Goal: Task Accomplishment & Management: Manage account settings

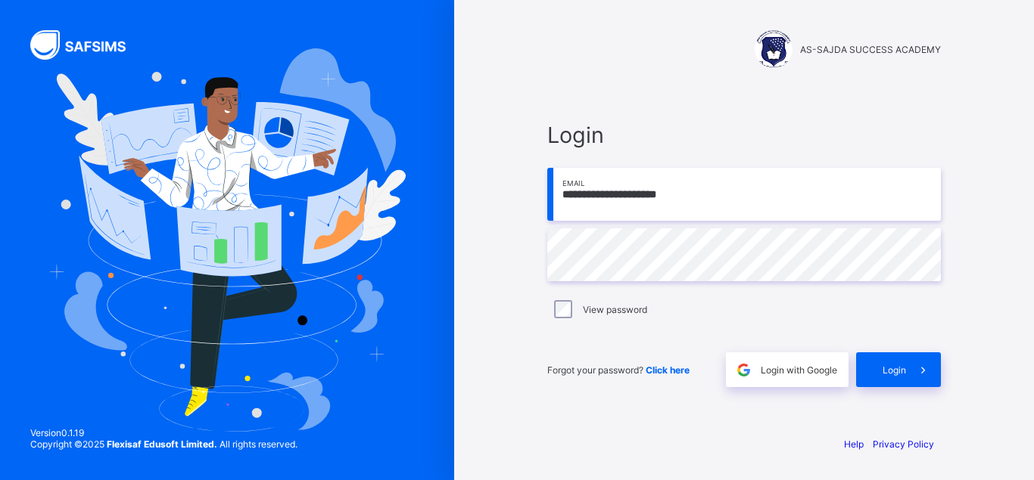
type input "**********"
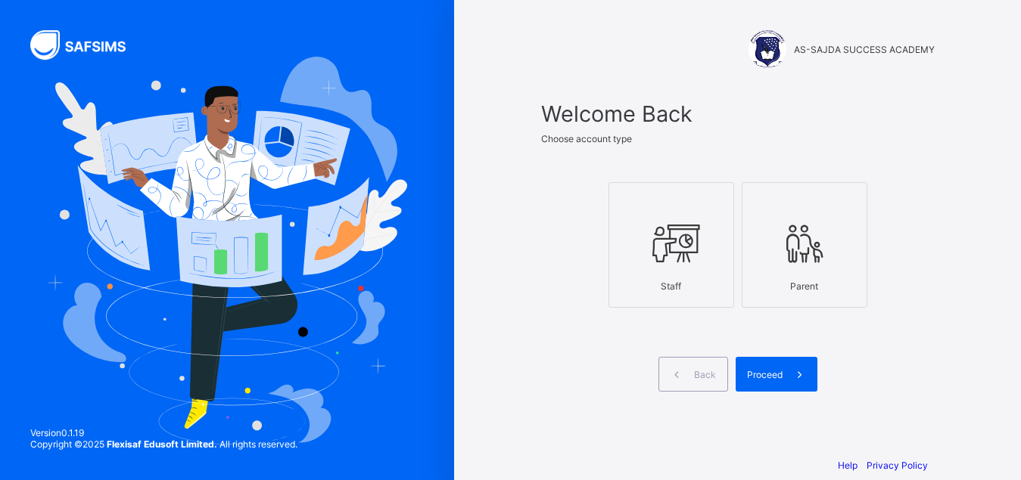
click at [645, 235] on div at bounding box center [671, 243] width 109 height 60
click at [785, 382] on div "Proceed" at bounding box center [776, 374] width 82 height 35
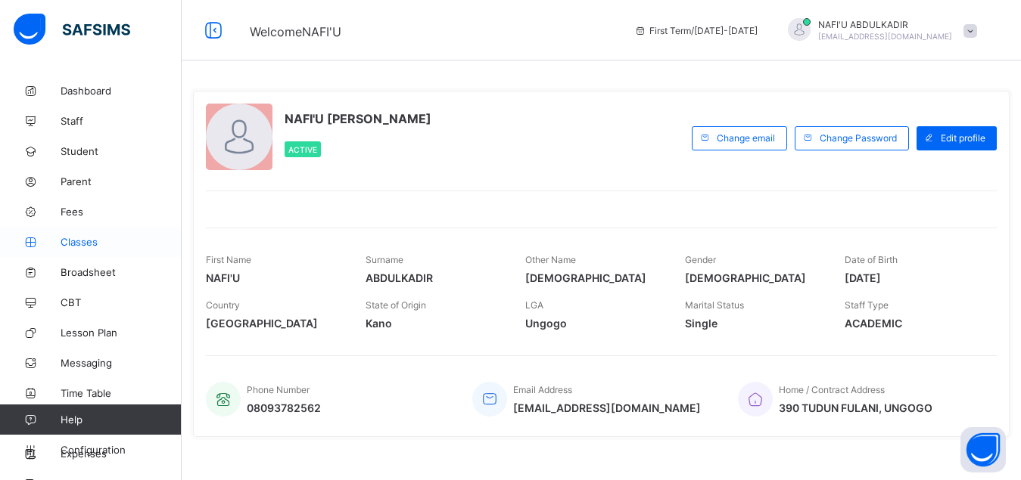
click at [90, 241] on span "Classes" at bounding box center [121, 242] width 121 height 12
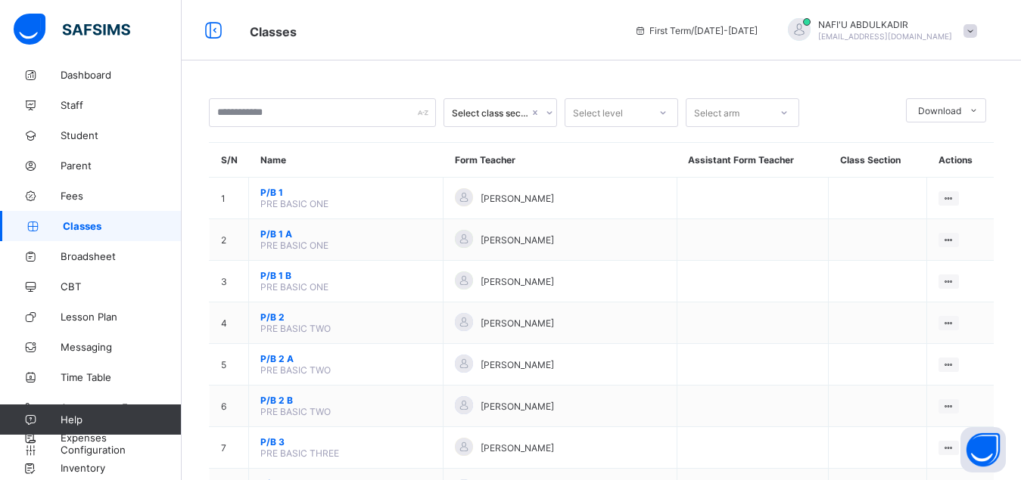
scroll to position [19, 0]
click at [393, 198] on span "P/B 1" at bounding box center [345, 192] width 171 height 11
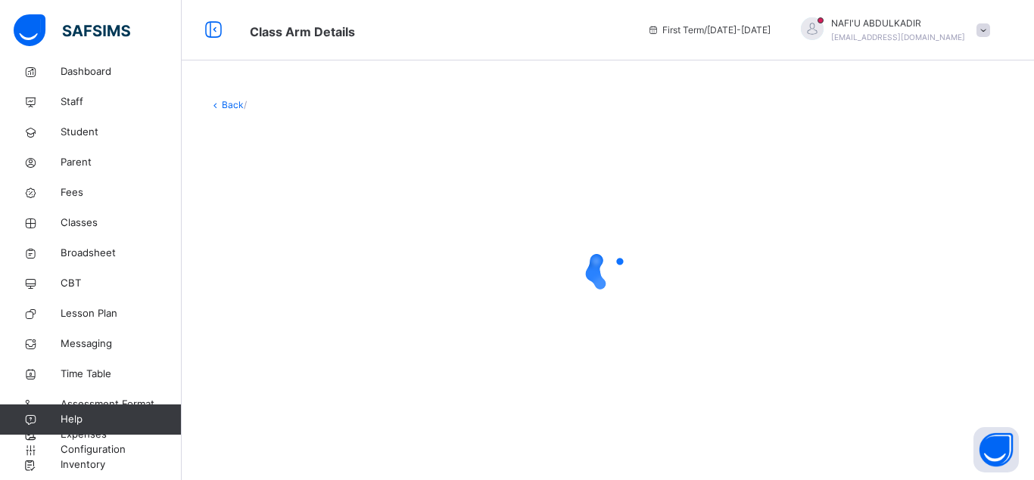
click at [228, 104] on link "Back" at bounding box center [233, 104] width 22 height 11
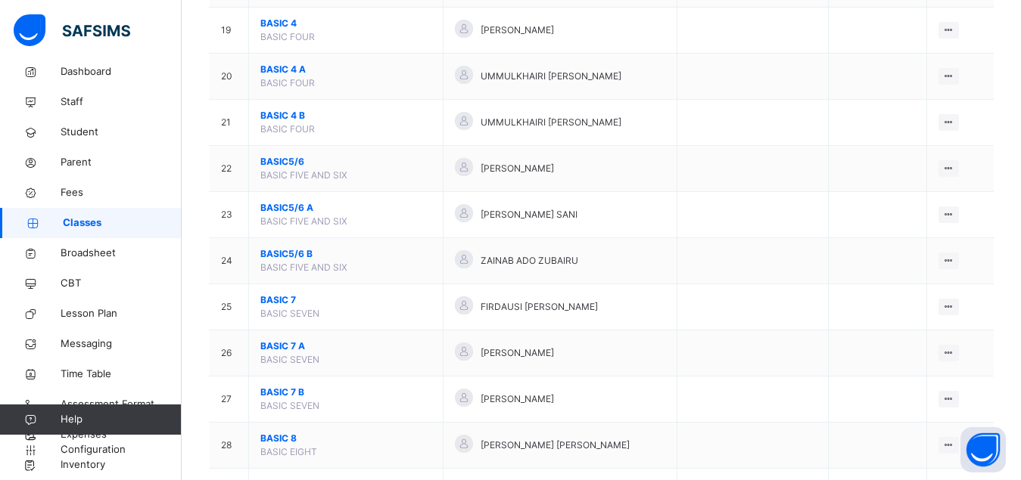
scroll to position [1042, 0]
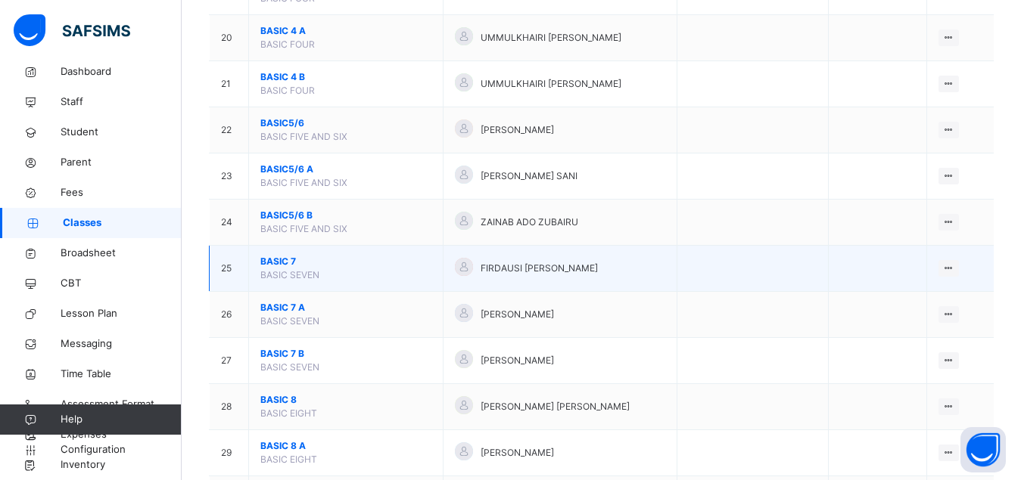
click at [275, 269] on span "BASIC 7" at bounding box center [345, 262] width 171 height 14
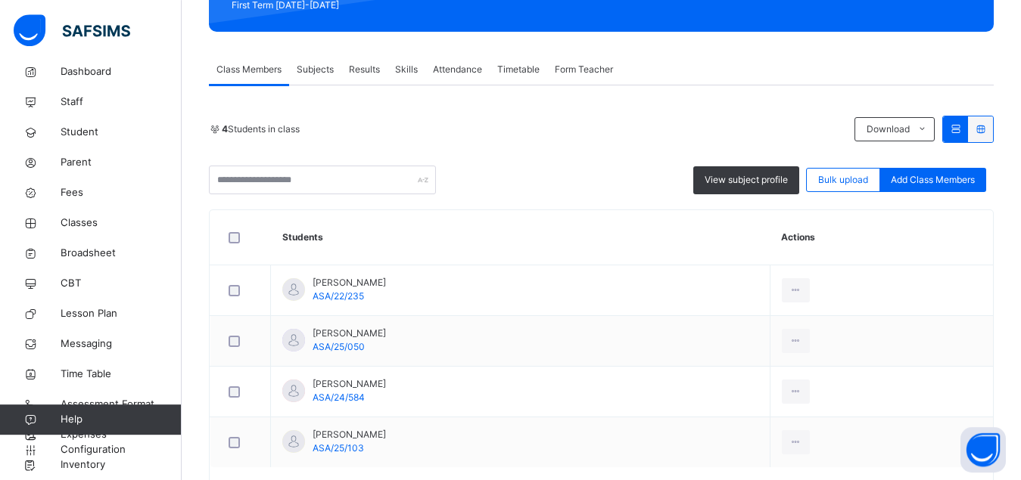
scroll to position [232, 0]
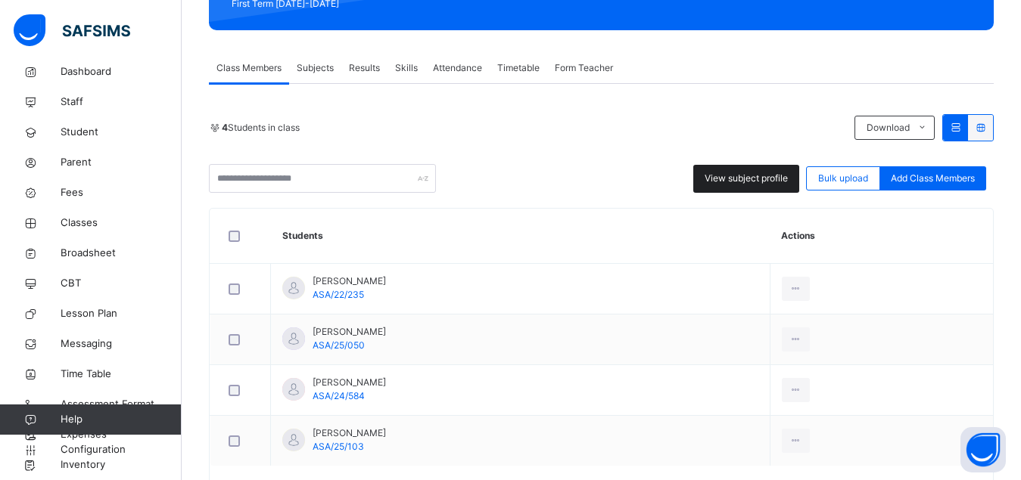
click at [755, 178] on span "View subject profile" at bounding box center [745, 179] width 83 height 14
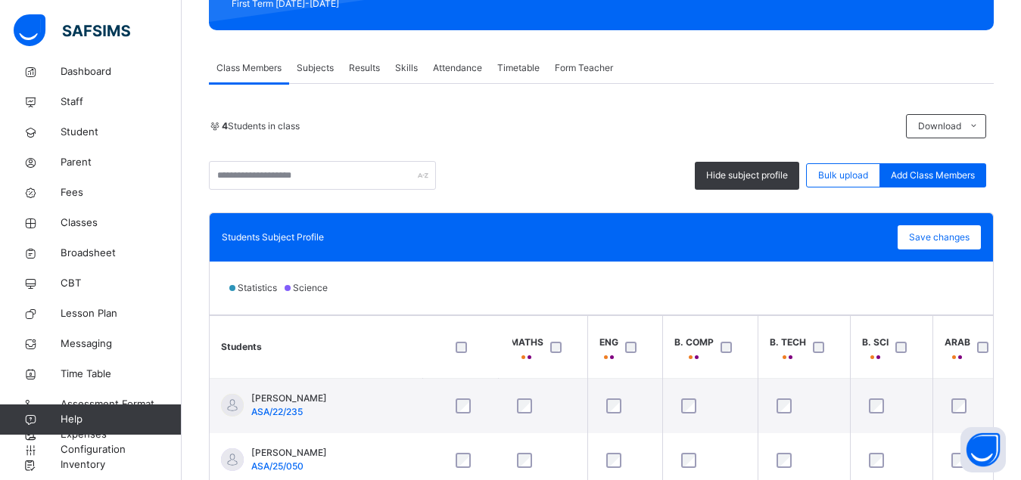
scroll to position [0, 0]
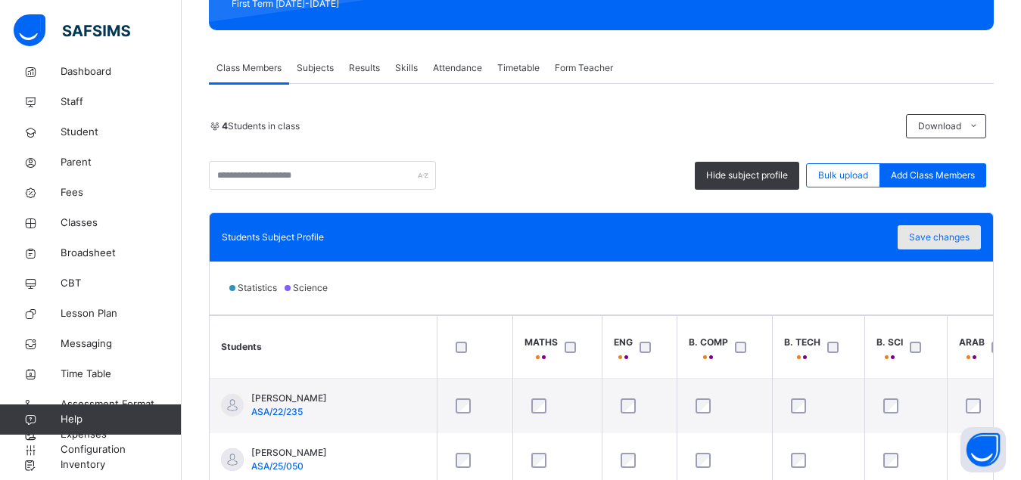
click at [945, 241] on span "Save changes" at bounding box center [939, 238] width 61 height 14
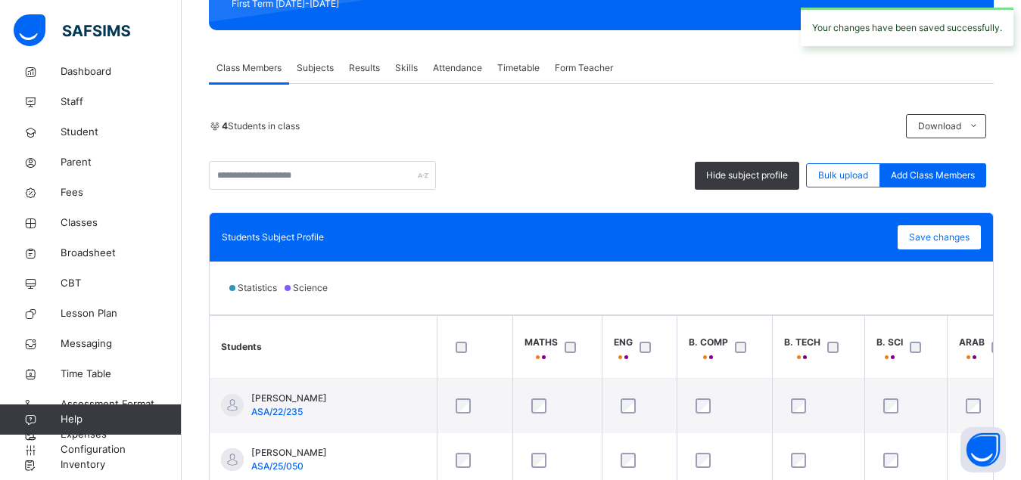
click at [324, 69] on span "Subjects" at bounding box center [315, 68] width 37 height 14
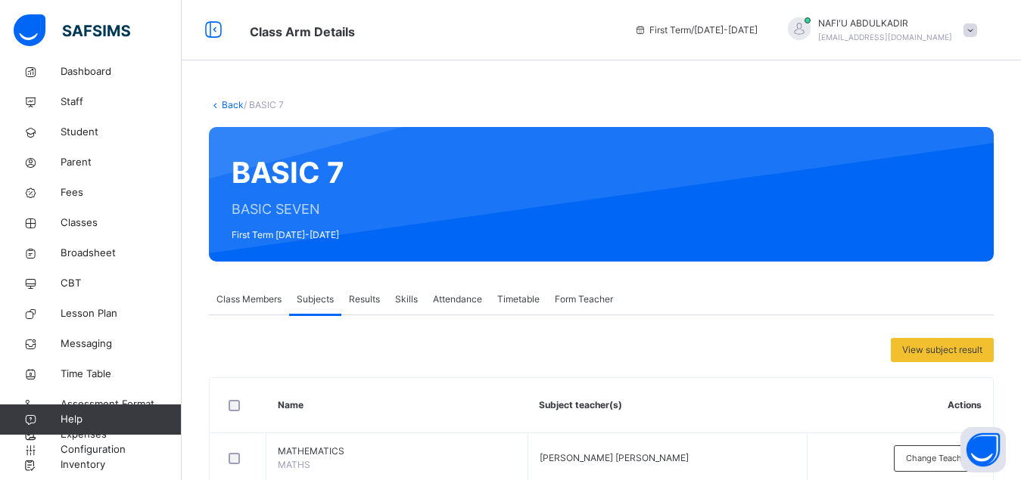
click at [229, 104] on link "Back" at bounding box center [233, 104] width 22 height 11
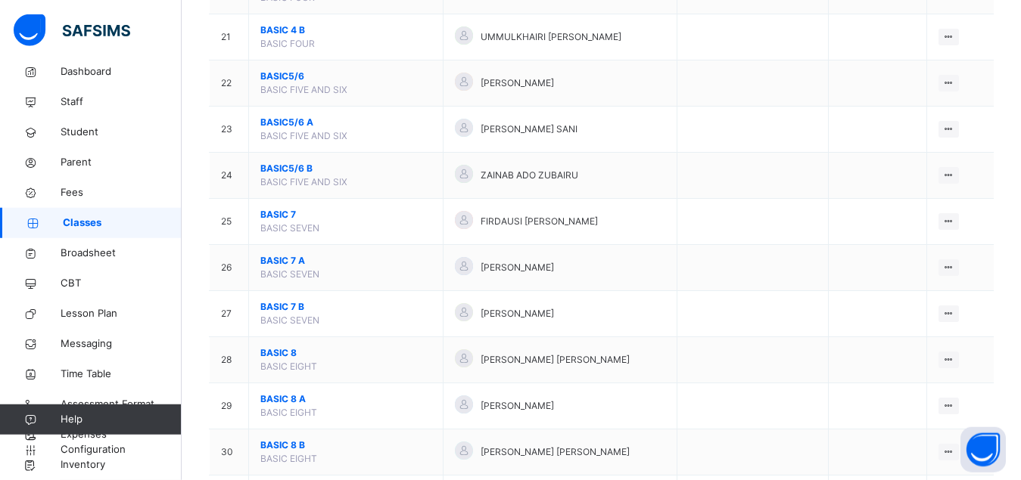
scroll to position [1119, 0]
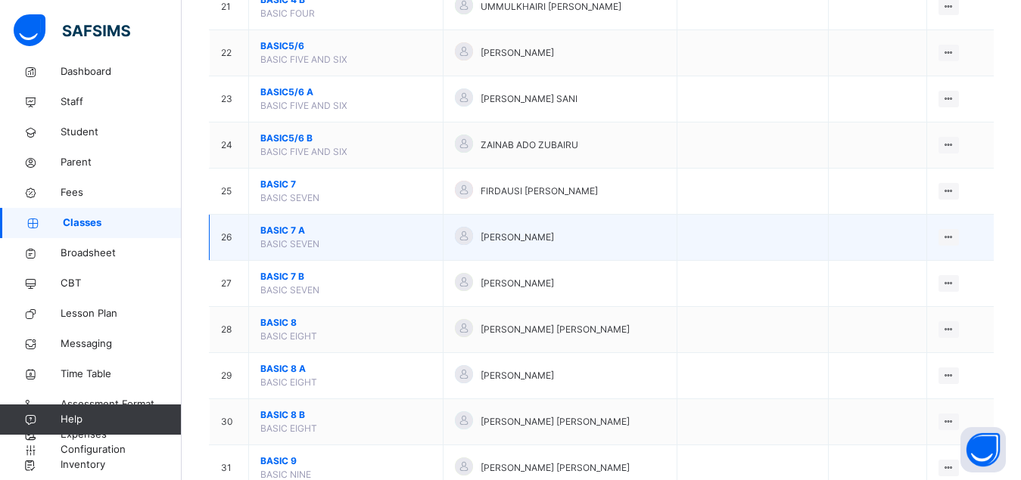
click at [277, 238] on span "BASIC 7 A" at bounding box center [345, 231] width 171 height 14
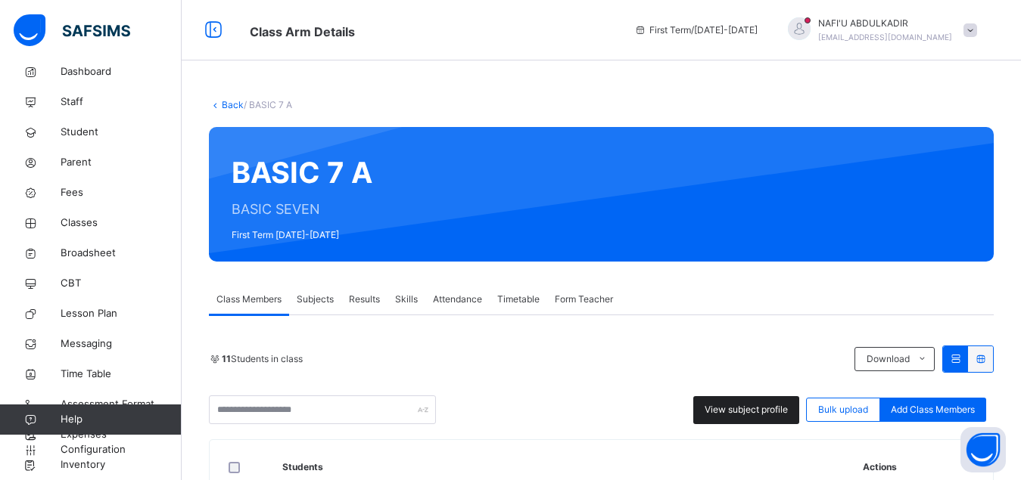
click at [746, 409] on span "View subject profile" at bounding box center [745, 410] width 83 height 14
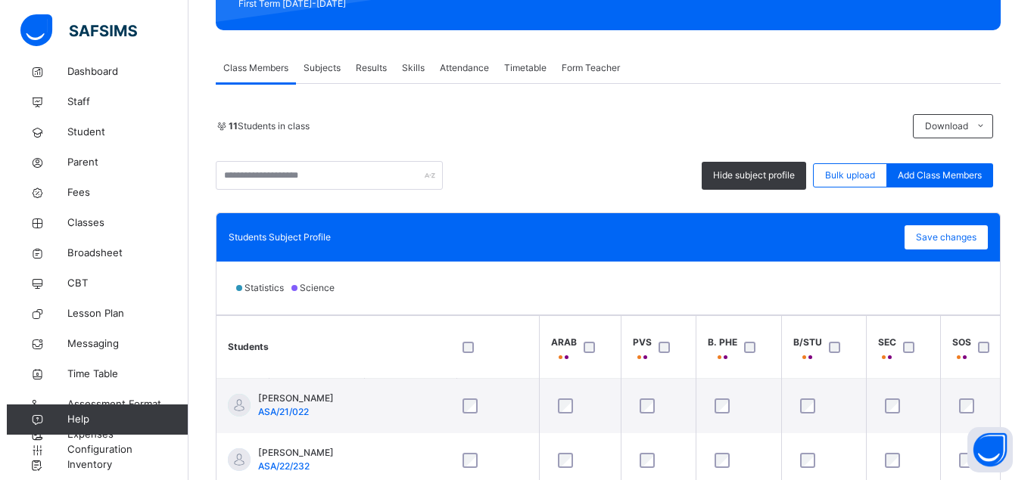
scroll to position [0, 445]
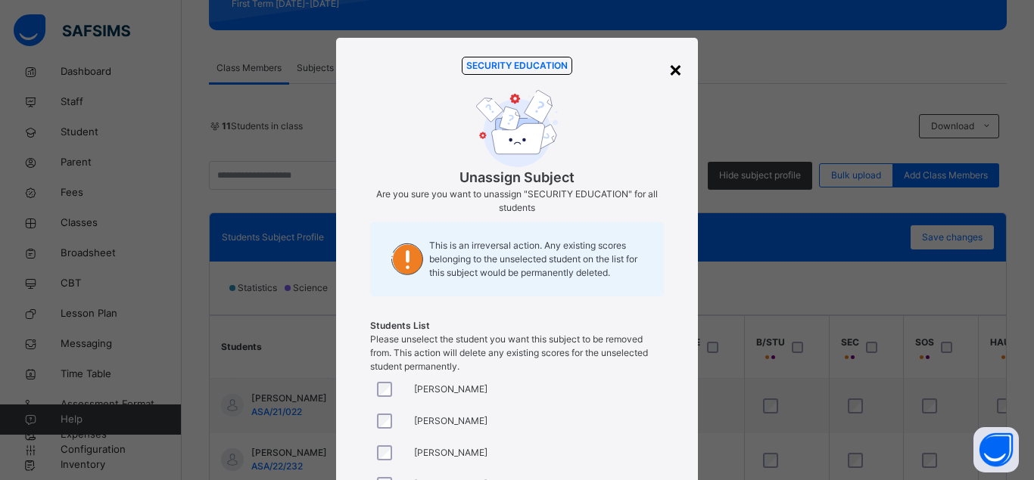
click at [670, 70] on div "×" at bounding box center [675, 69] width 14 height 32
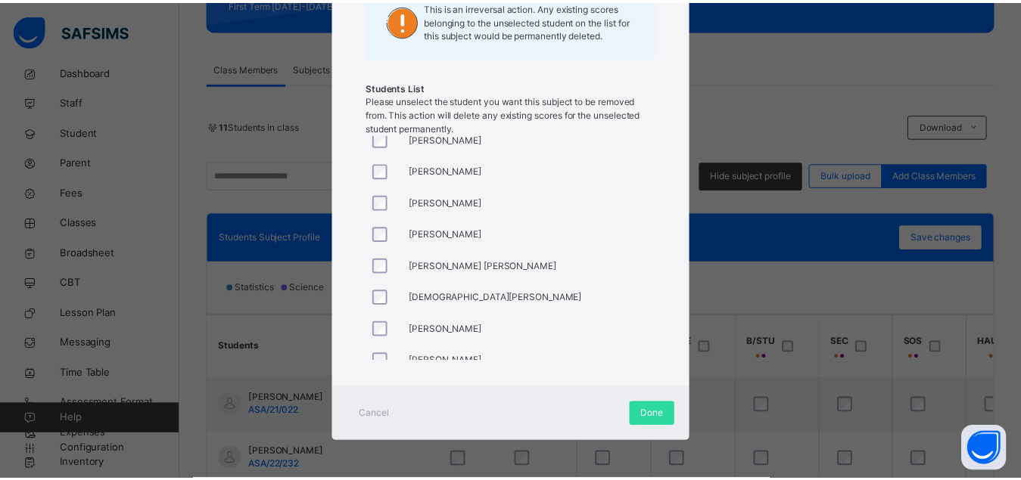
scroll to position [123, 0]
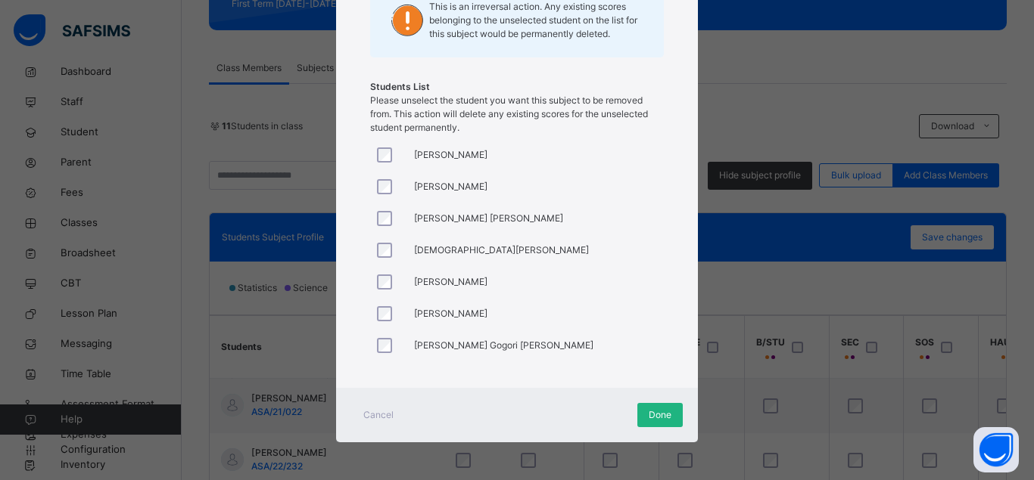
click at [662, 414] on span "Done" at bounding box center [659, 416] width 23 height 14
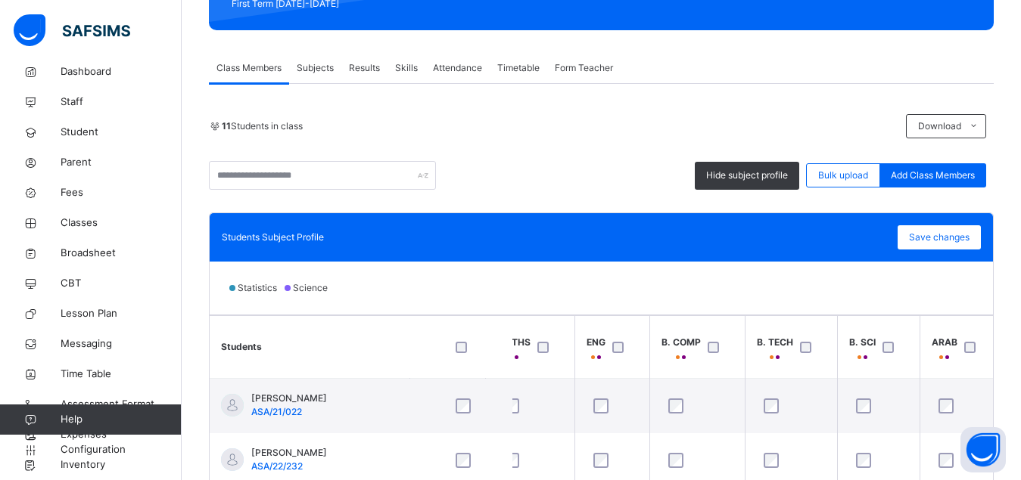
scroll to position [0, 0]
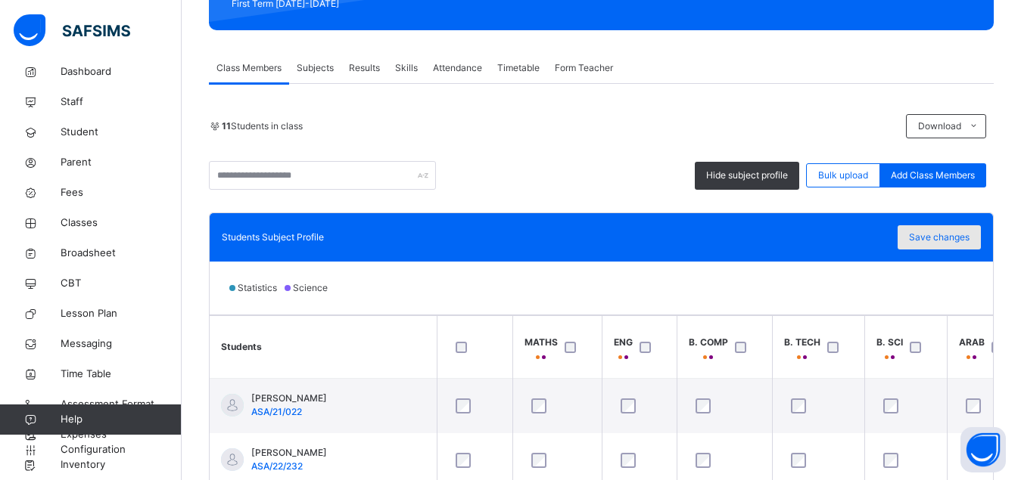
click at [945, 234] on span "Save changes" at bounding box center [939, 238] width 61 height 14
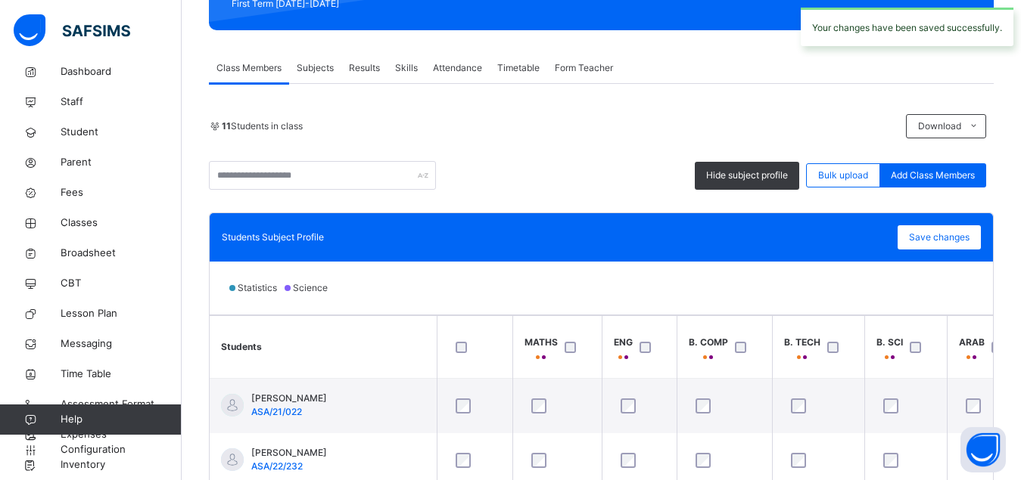
click at [322, 69] on span "Subjects" at bounding box center [315, 68] width 37 height 14
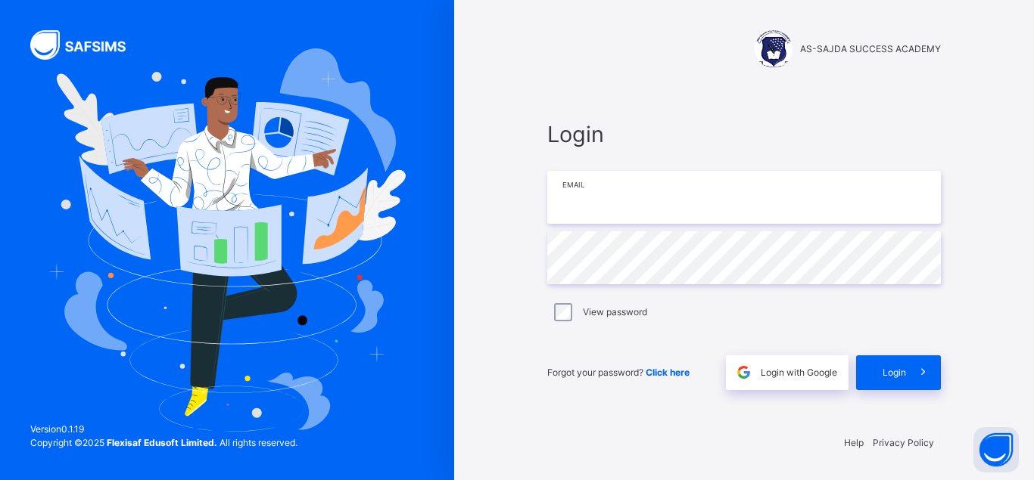
click at [694, 203] on input "email" at bounding box center [743, 197] width 393 height 53
type input "**********"
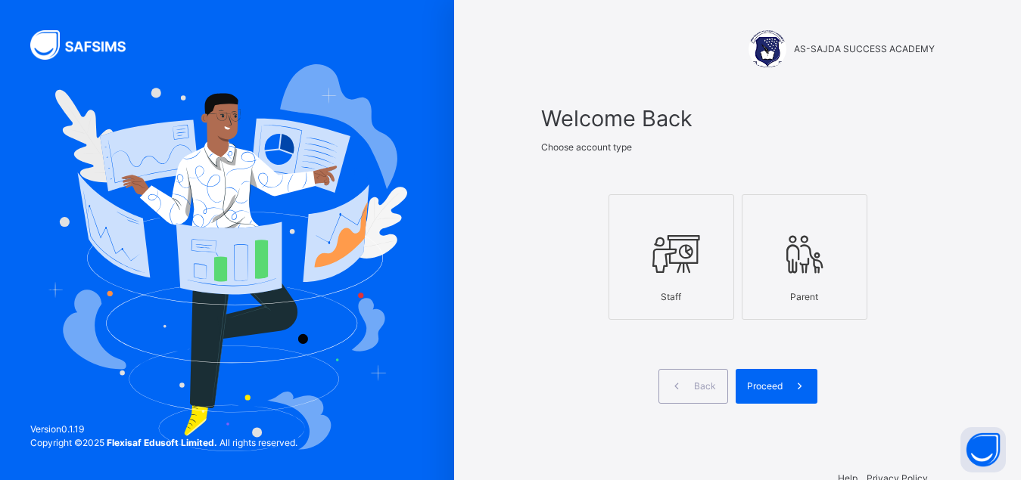
click at [664, 252] on icon at bounding box center [671, 254] width 53 height 57
click at [770, 386] on span "Proceed" at bounding box center [765, 387] width 36 height 14
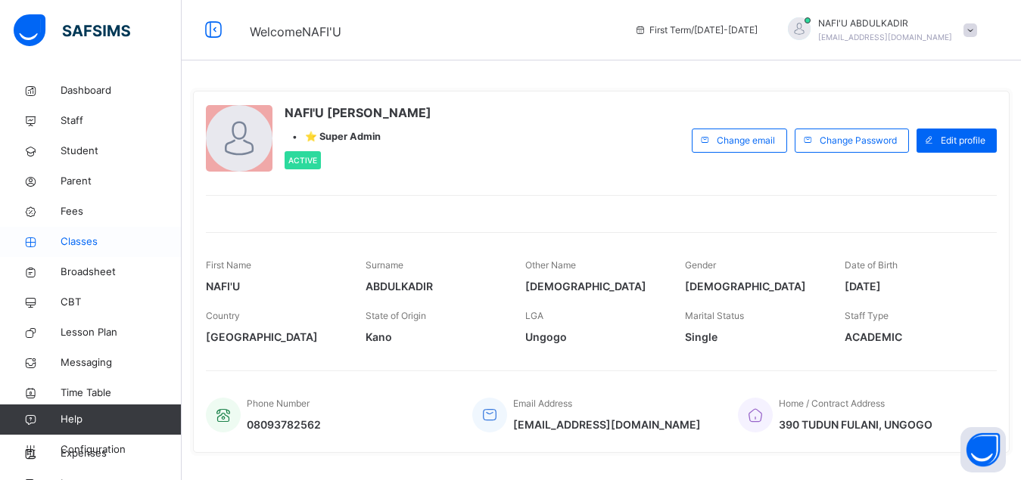
click at [81, 229] on link "Classes" at bounding box center [91, 242] width 182 height 30
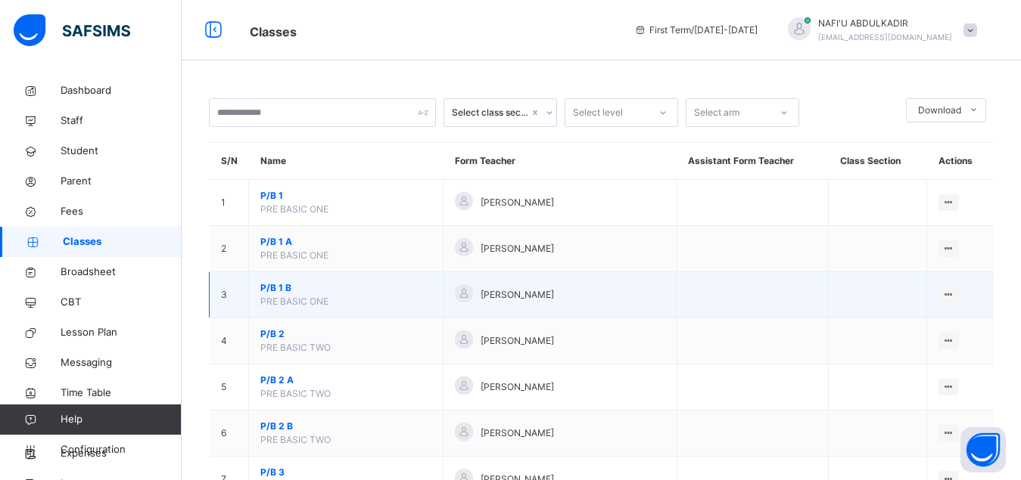
scroll to position [19, 0]
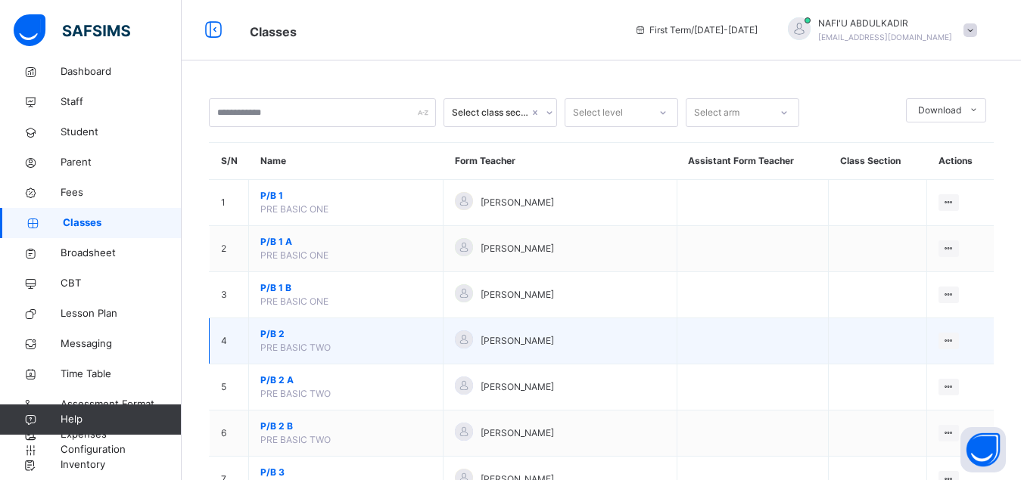
click at [409, 338] on td "P/B 2 PRE BASIC TWO" at bounding box center [346, 342] width 194 height 46
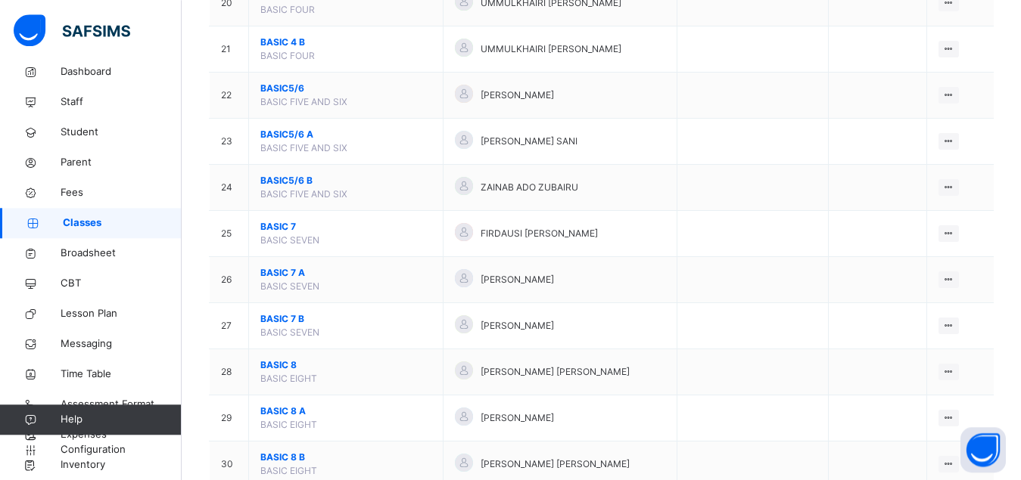
scroll to position [1080, 0]
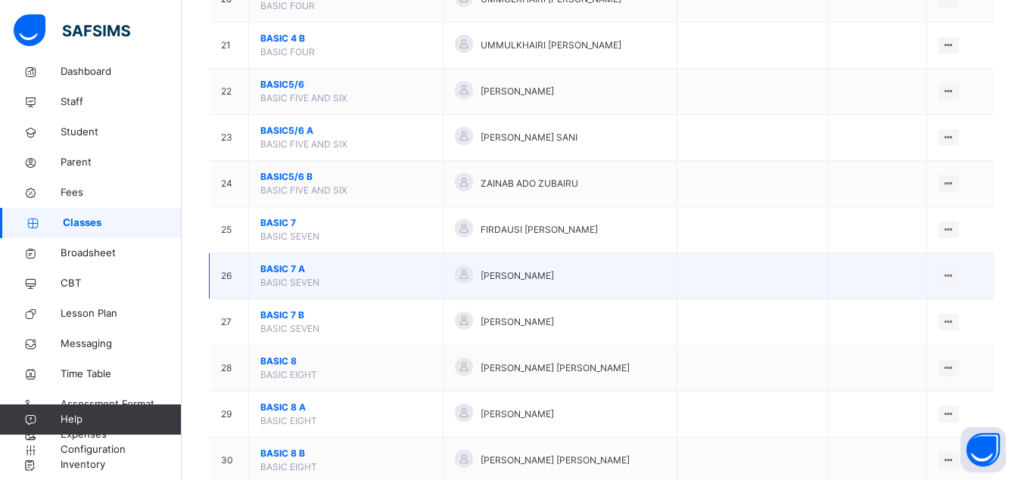
click at [287, 276] on span "BASIC 7 A" at bounding box center [345, 270] width 171 height 14
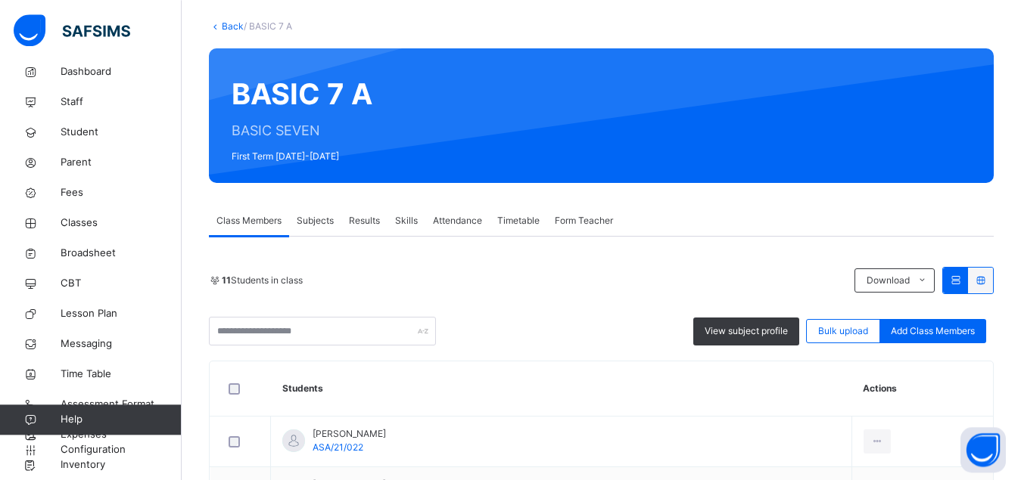
scroll to position [232, 0]
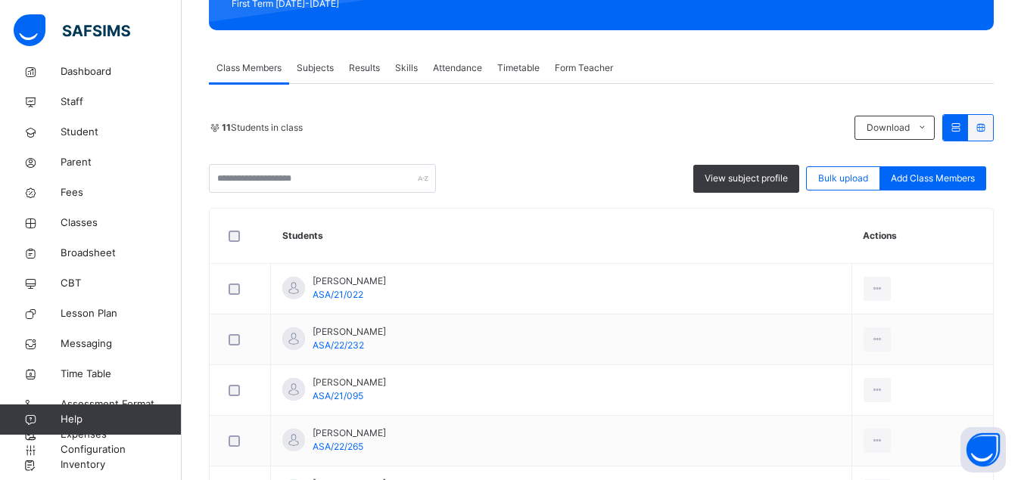
click at [316, 65] on span "Subjects" at bounding box center [315, 68] width 37 height 14
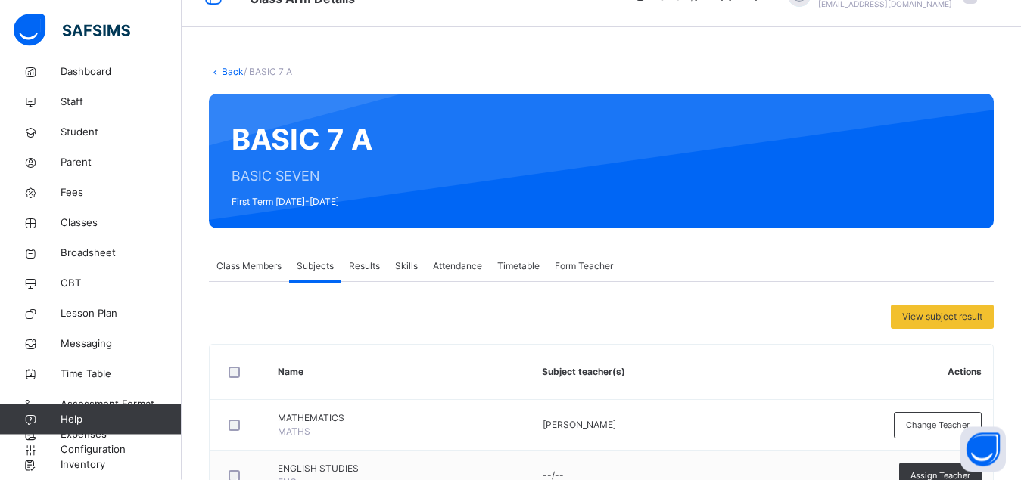
scroll to position [0, 0]
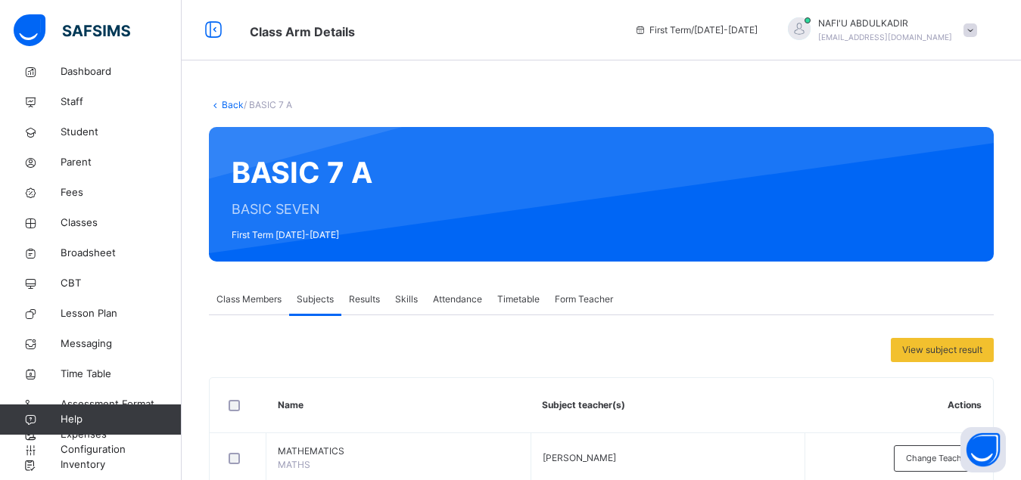
click at [234, 108] on link "Back" at bounding box center [233, 104] width 22 height 11
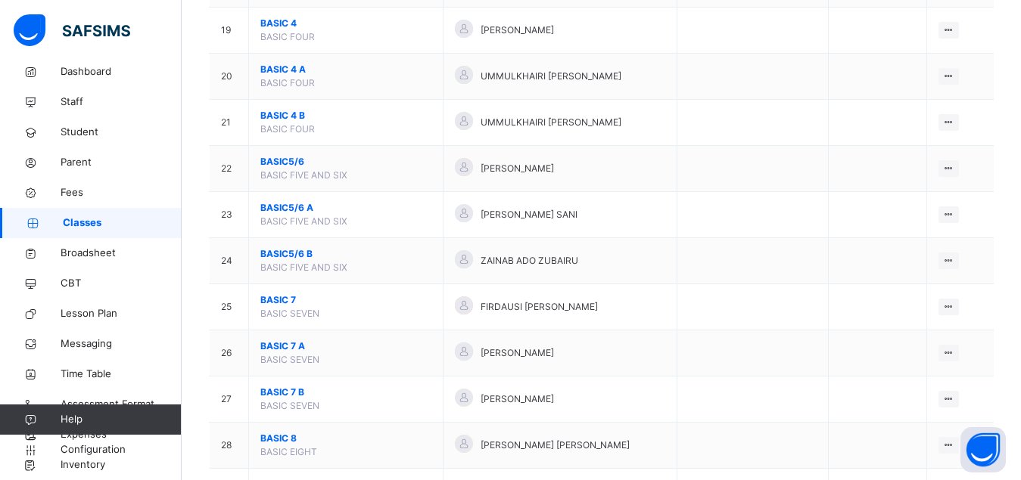
scroll to position [1042, 0]
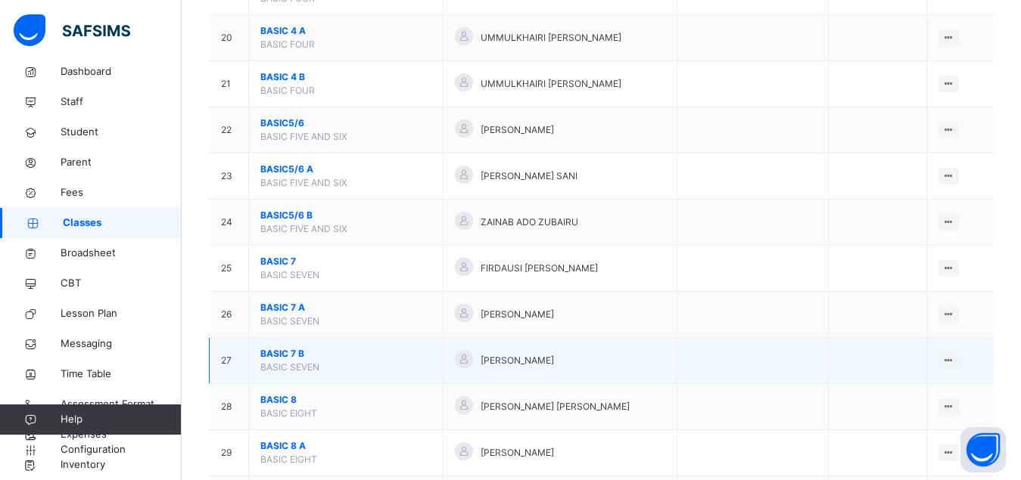
click at [275, 361] on span "BASIC 7 B" at bounding box center [345, 354] width 171 height 14
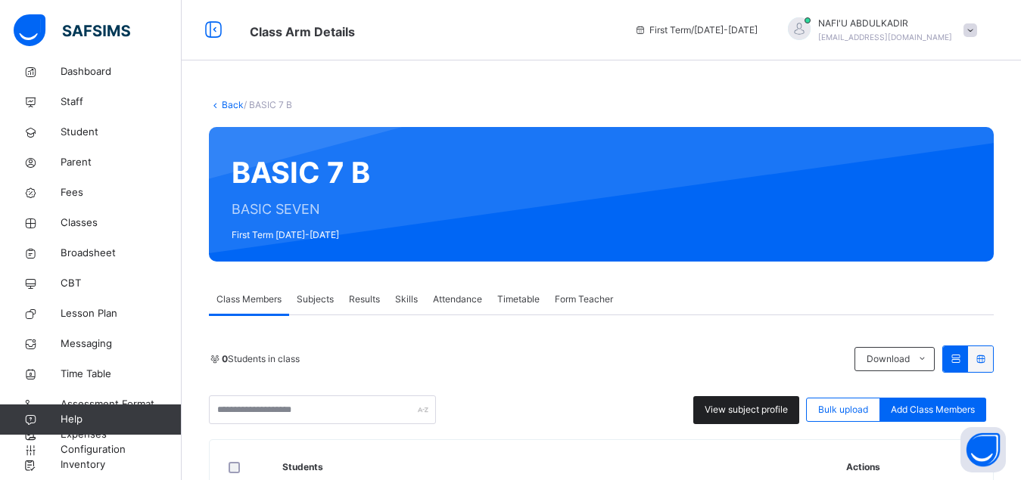
click at [730, 411] on span "View subject profile" at bounding box center [745, 410] width 83 height 14
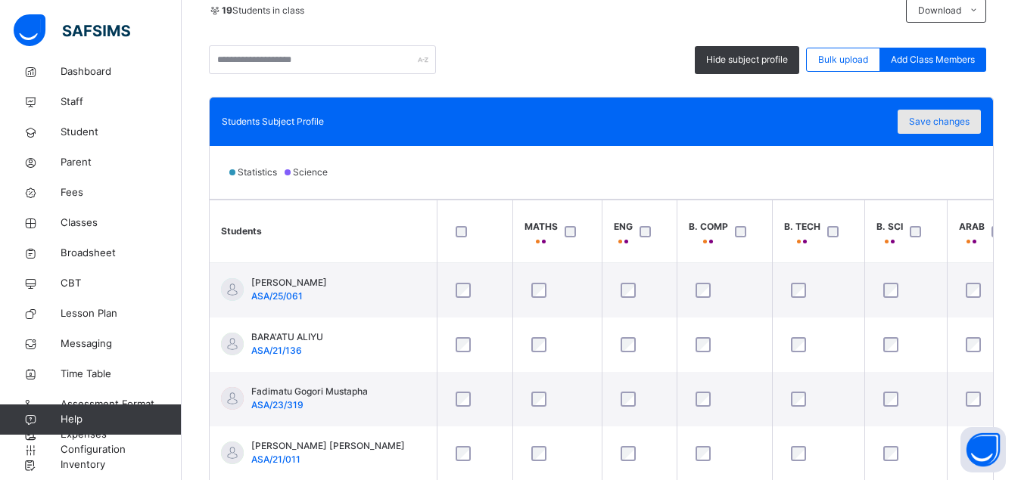
click at [951, 121] on span "Save changes" at bounding box center [939, 122] width 61 height 14
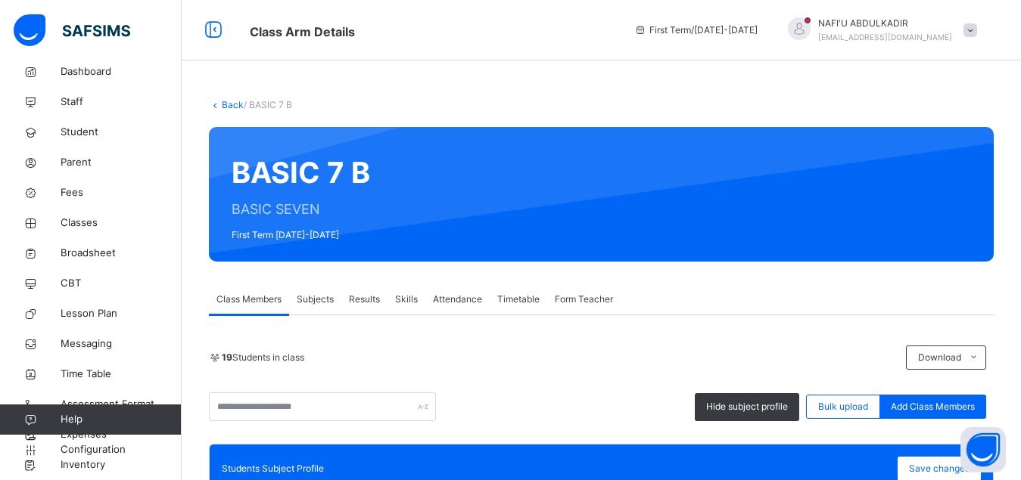
click at [320, 302] on span "Subjects" at bounding box center [315, 300] width 37 height 14
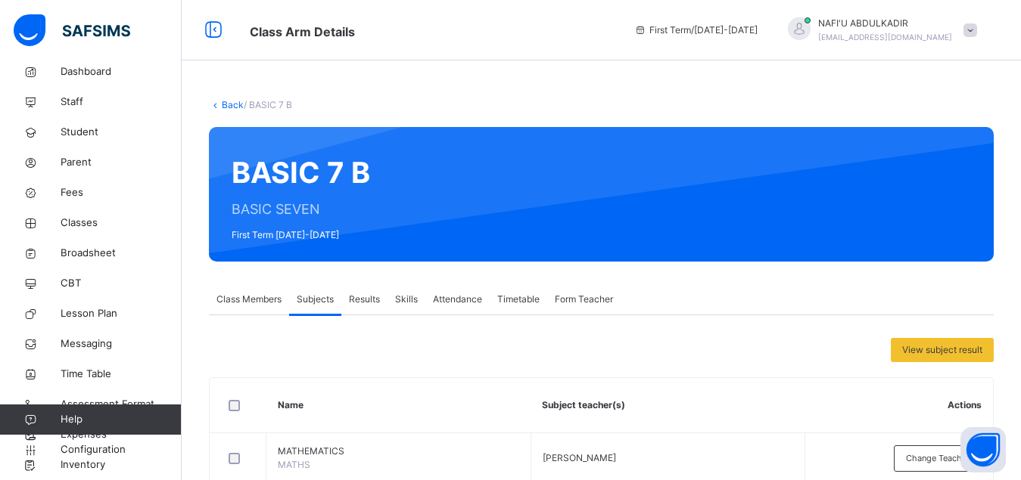
click at [231, 109] on link "Back" at bounding box center [233, 104] width 22 height 11
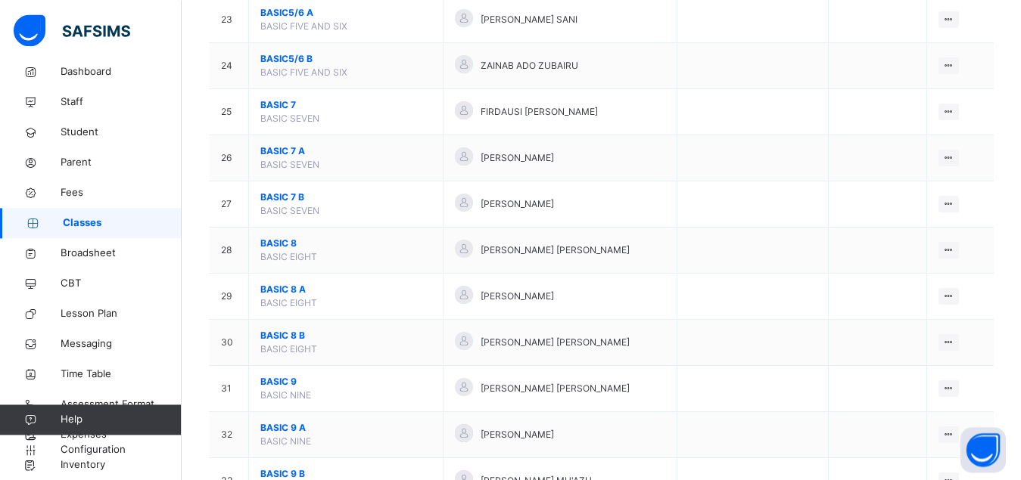
scroll to position [1235, 0]
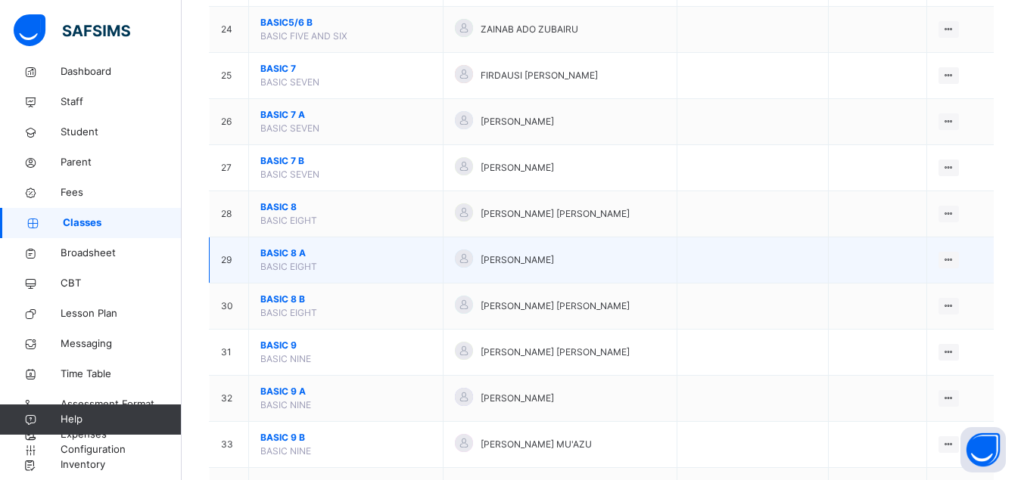
click at [279, 260] on span "BASIC 8 A" at bounding box center [345, 254] width 171 height 14
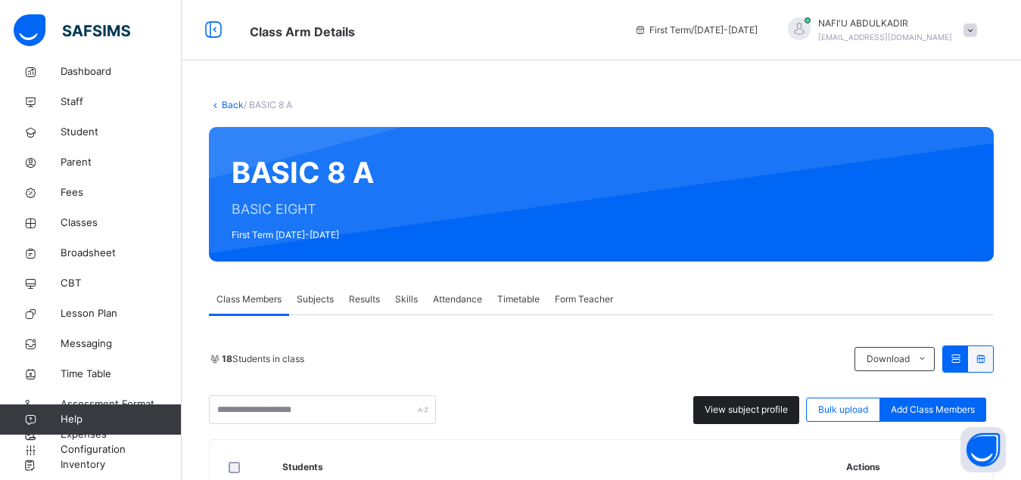
click at [750, 412] on span "View subject profile" at bounding box center [745, 410] width 83 height 14
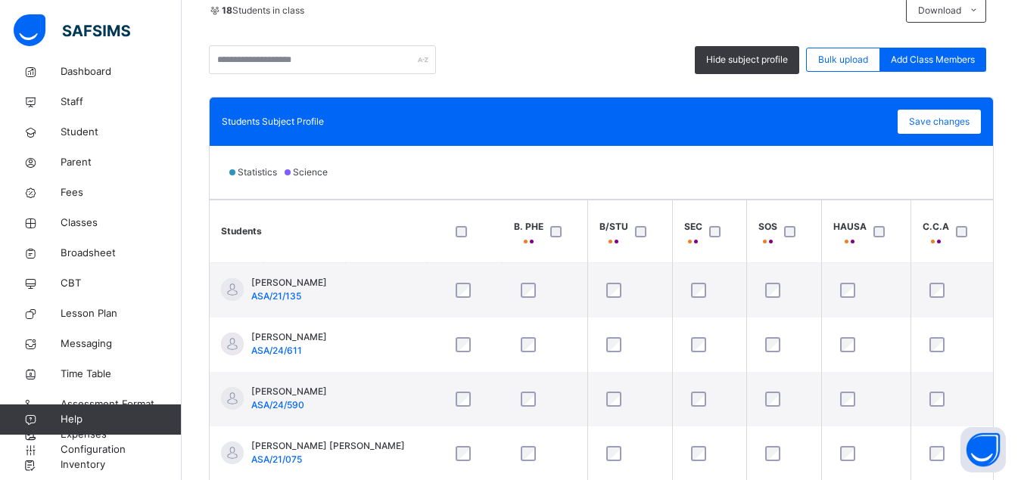
scroll to position [0, 768]
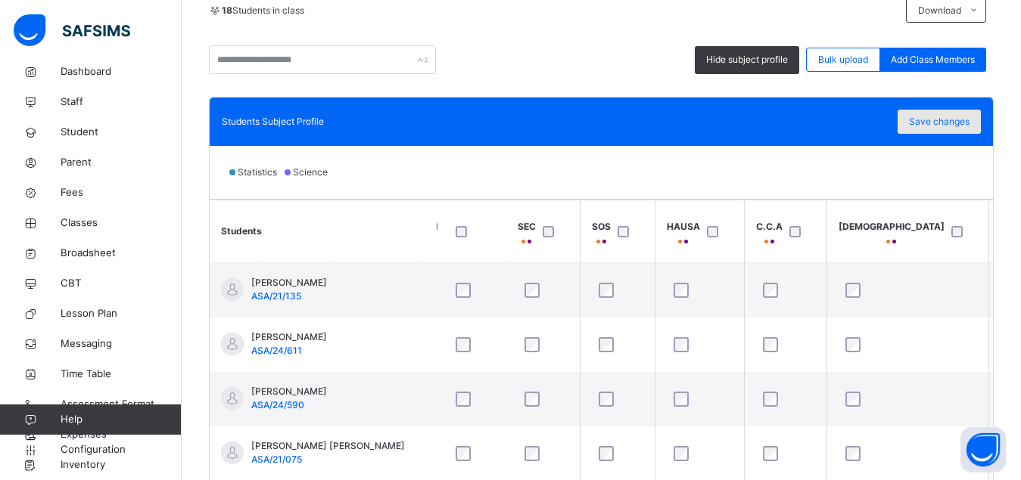
click at [950, 123] on span "Save changes" at bounding box center [939, 122] width 61 height 14
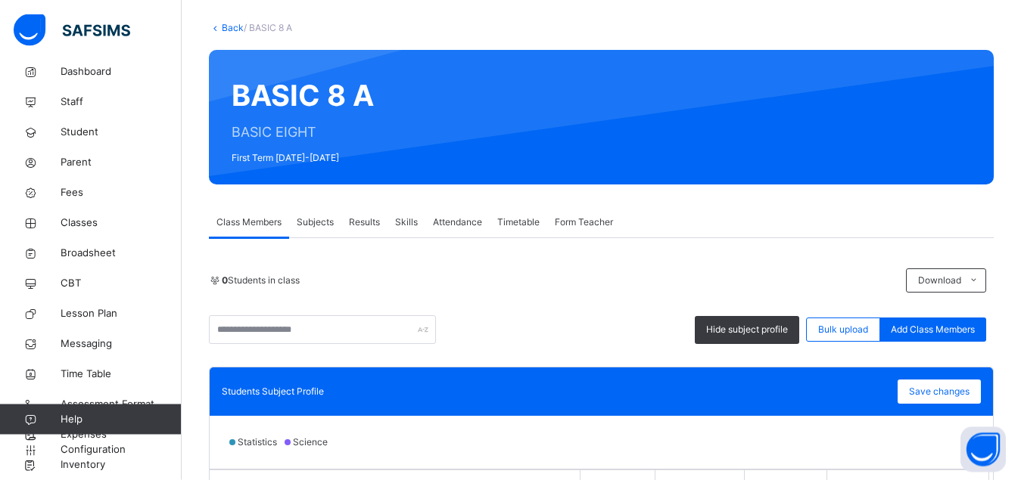
scroll to position [0, 0]
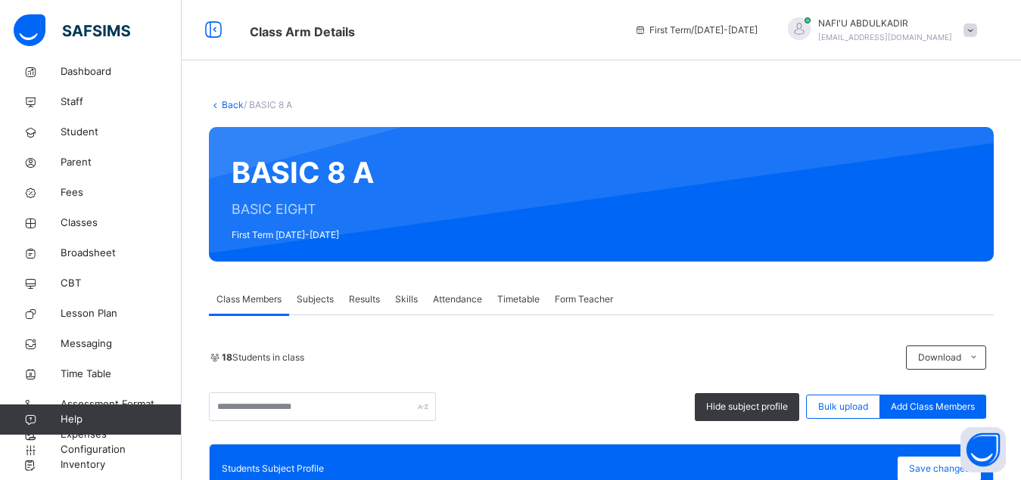
click at [323, 298] on span "Subjects" at bounding box center [315, 300] width 37 height 14
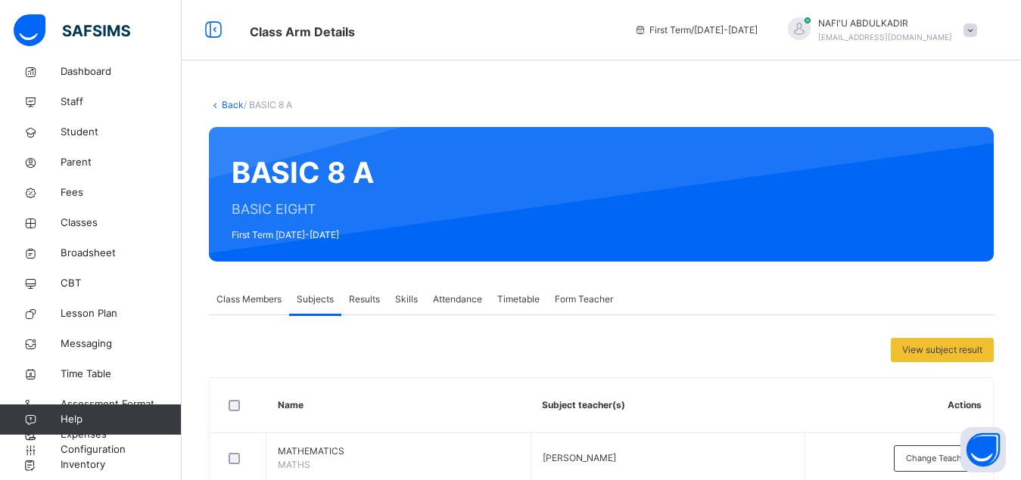
click at [234, 107] on link "Back" at bounding box center [233, 104] width 22 height 11
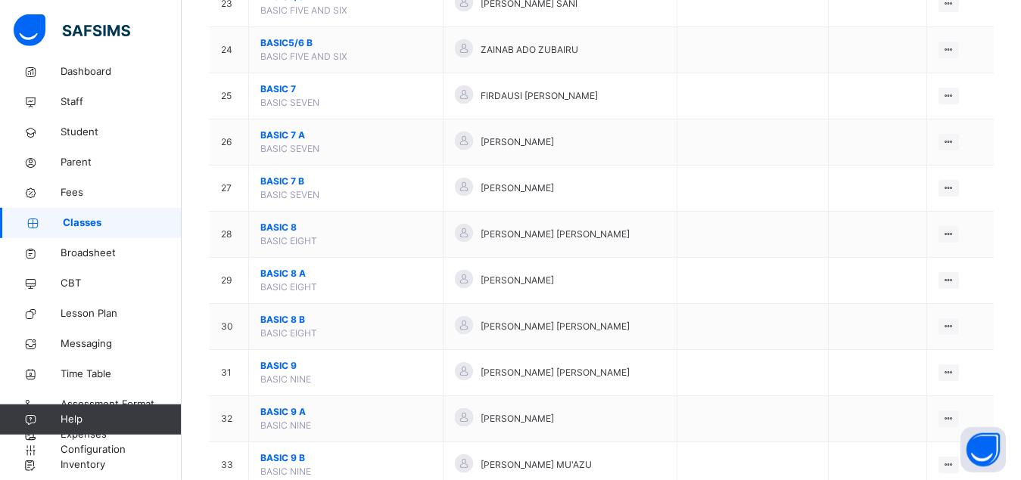
scroll to position [1235, 0]
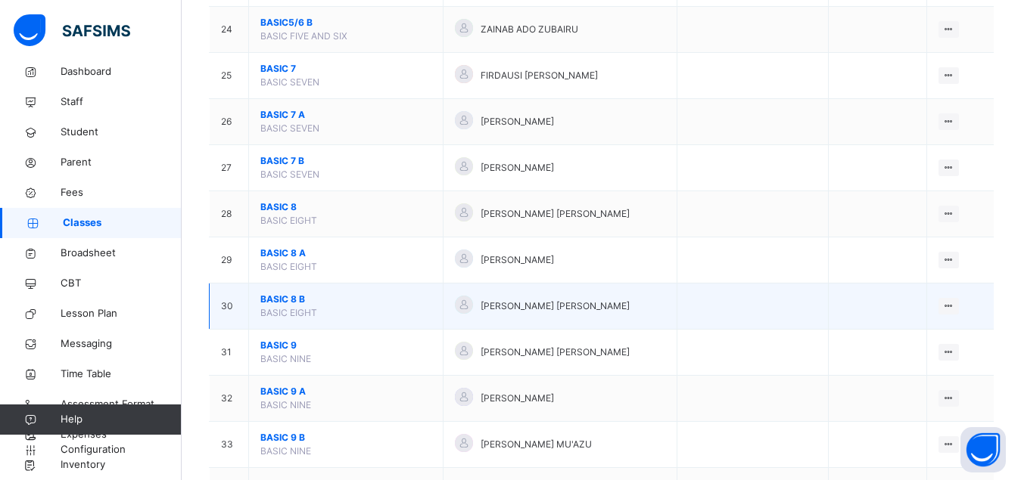
click at [278, 306] on span "BASIC 8 B" at bounding box center [345, 300] width 171 height 14
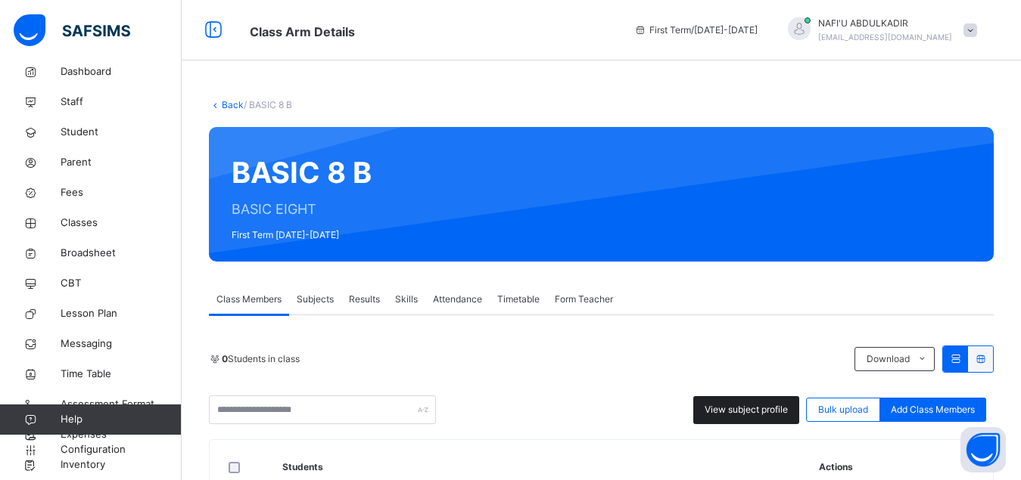
click at [735, 411] on span "View subject profile" at bounding box center [745, 410] width 83 height 14
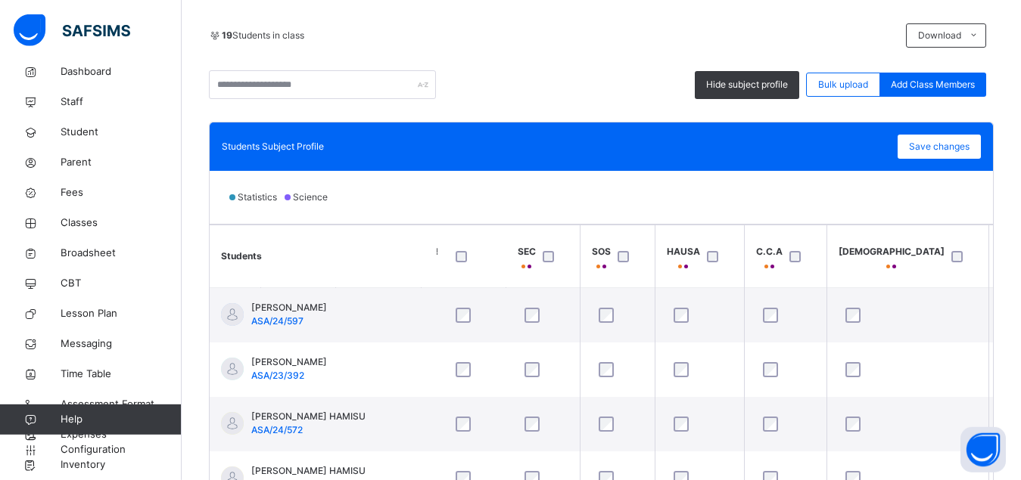
scroll to position [347, 0]
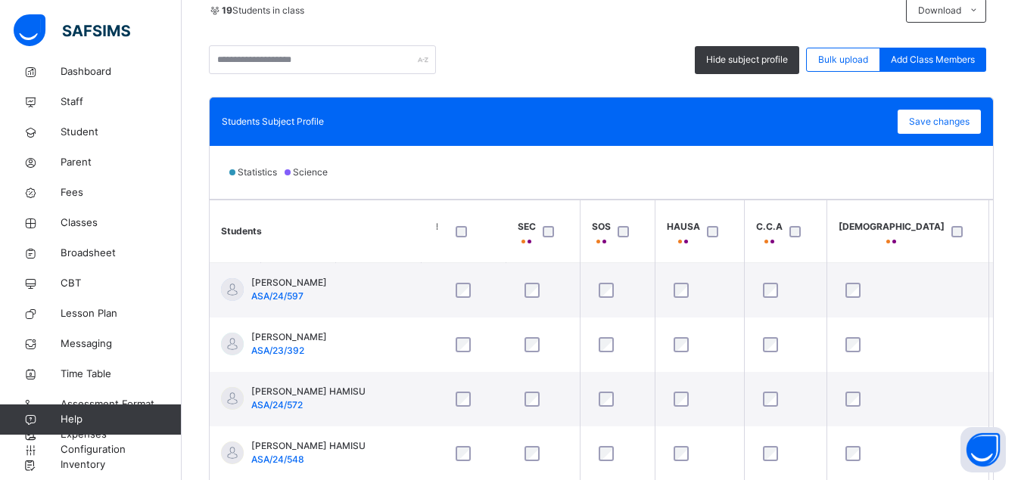
click at [722, 215] on th "HAUSA" at bounding box center [698, 232] width 89 height 63
click at [720, 254] on th "HAUSA" at bounding box center [698, 232] width 89 height 63
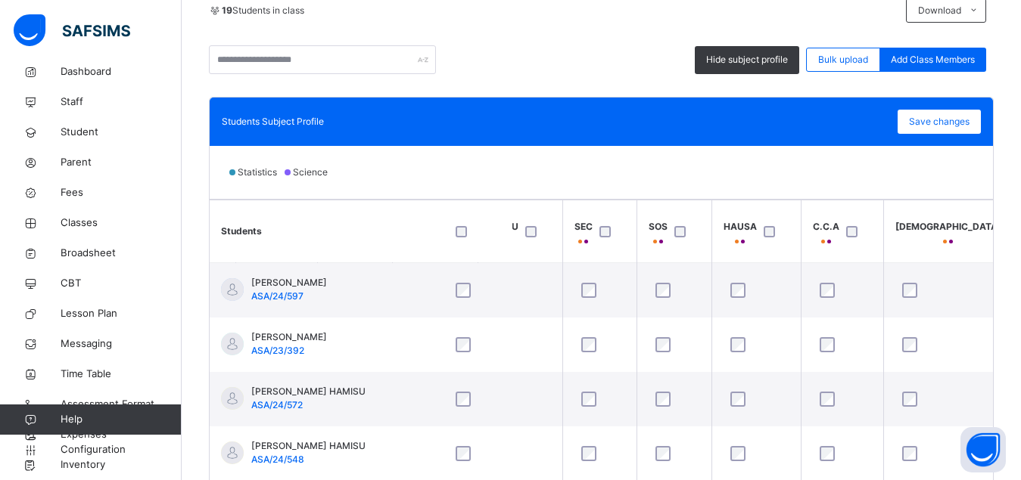
scroll to position [0, 768]
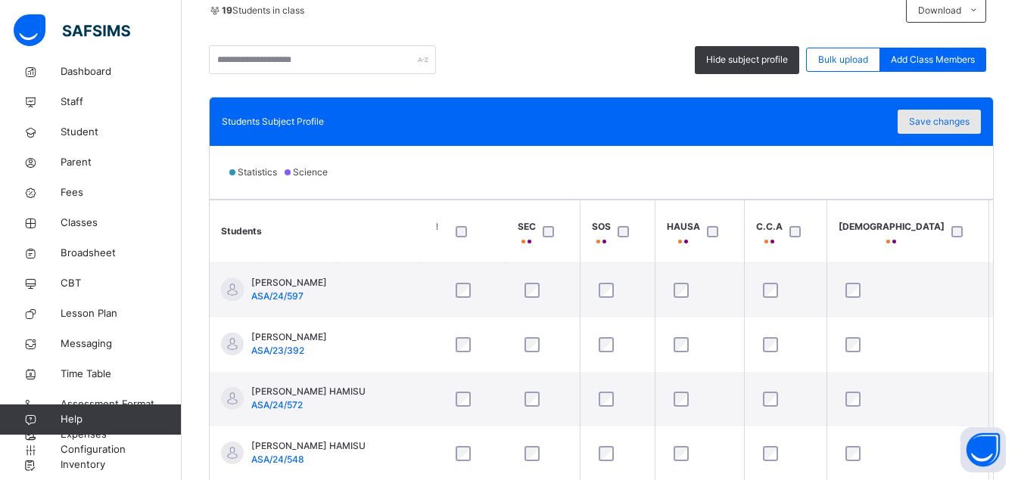
click at [955, 128] on span "Save changes" at bounding box center [939, 122] width 61 height 14
click at [944, 123] on span "Save changes" at bounding box center [939, 122] width 61 height 14
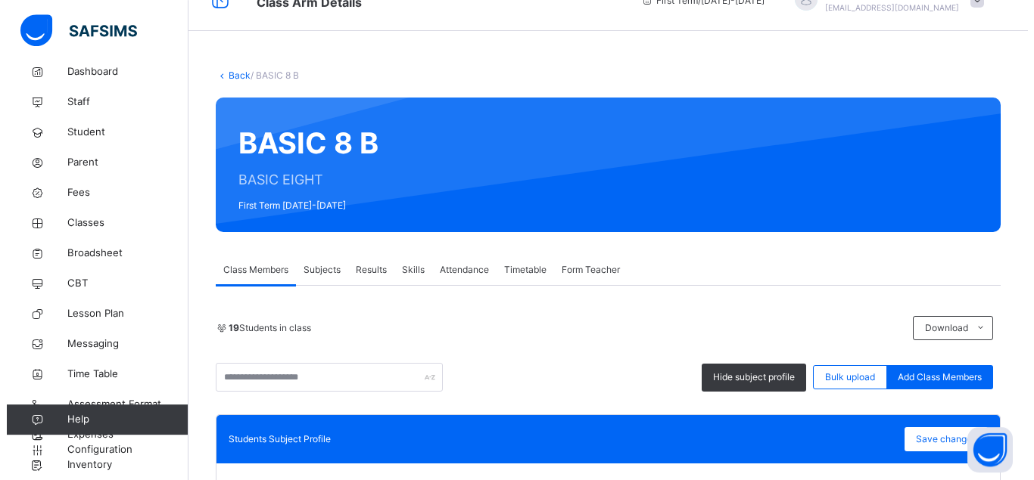
scroll to position [0, 0]
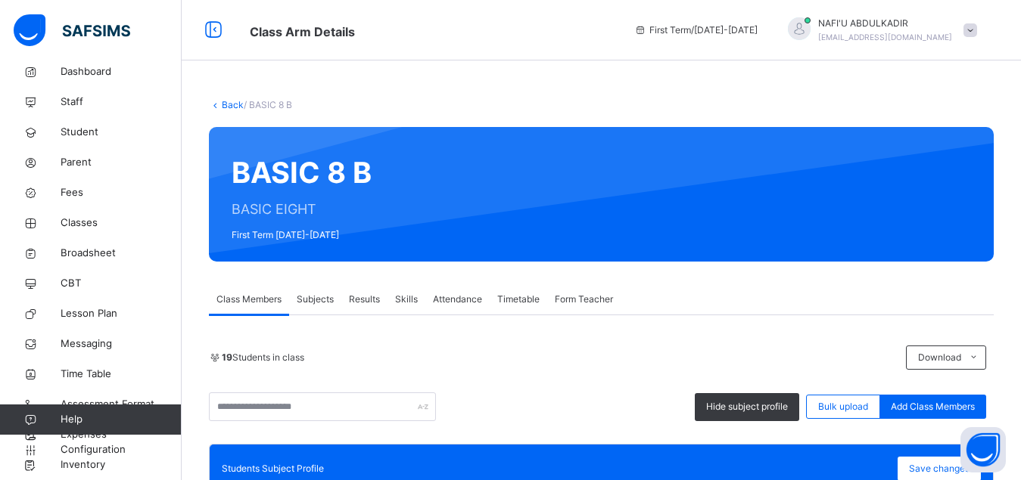
click at [224, 106] on link "Back" at bounding box center [233, 104] width 22 height 11
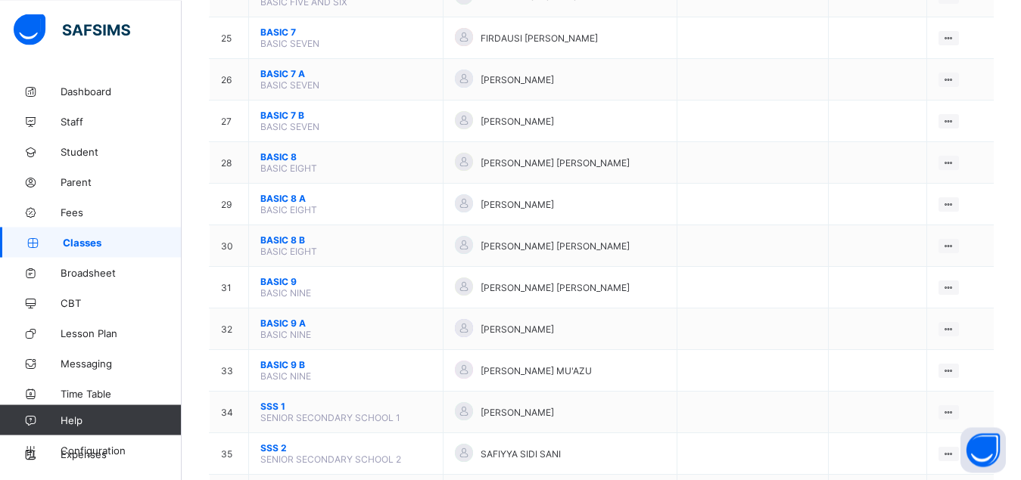
scroll to position [1196, 0]
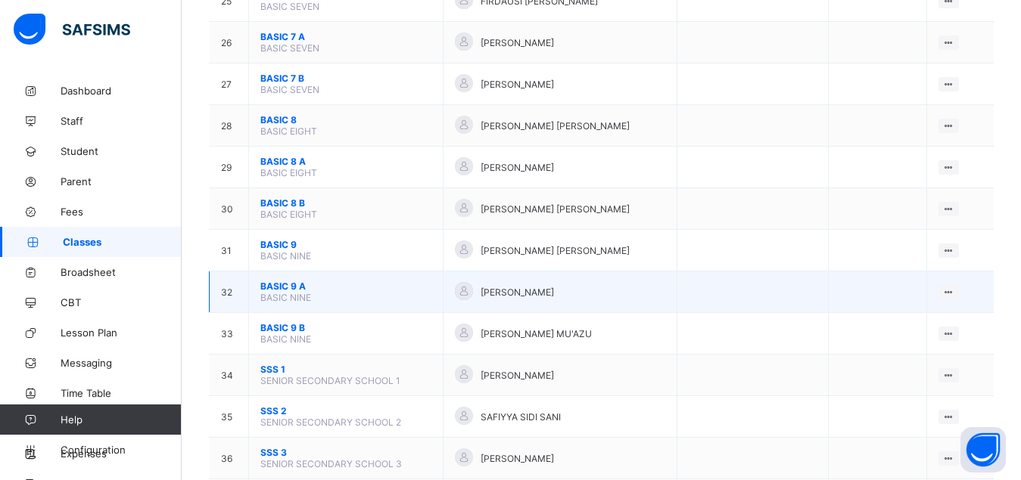
click at [272, 292] on span "BASIC 9 A" at bounding box center [345, 286] width 171 height 11
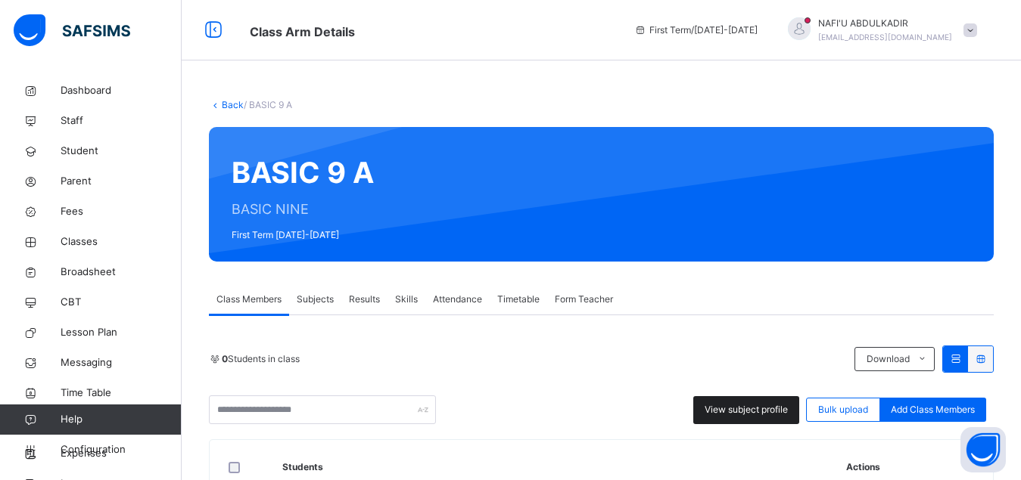
click at [769, 409] on span "View subject profile" at bounding box center [745, 410] width 83 height 14
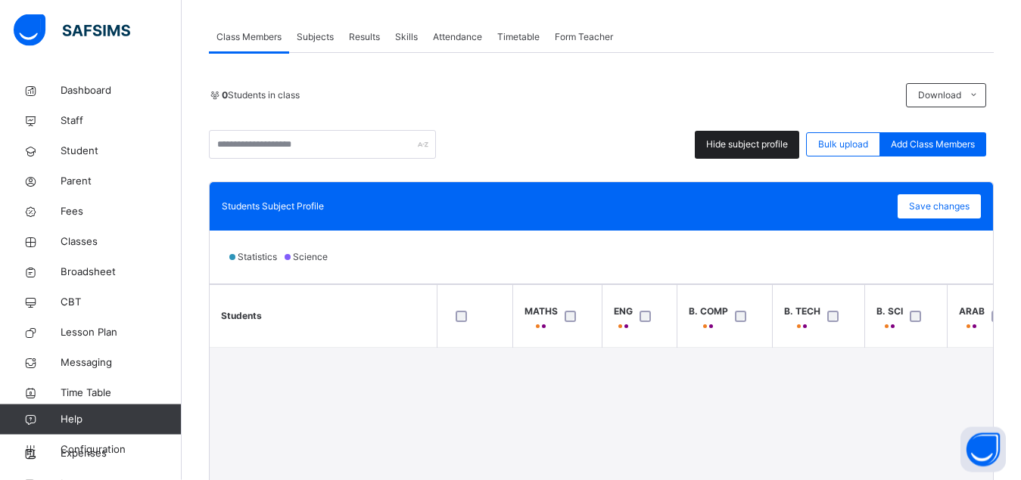
scroll to position [270, 0]
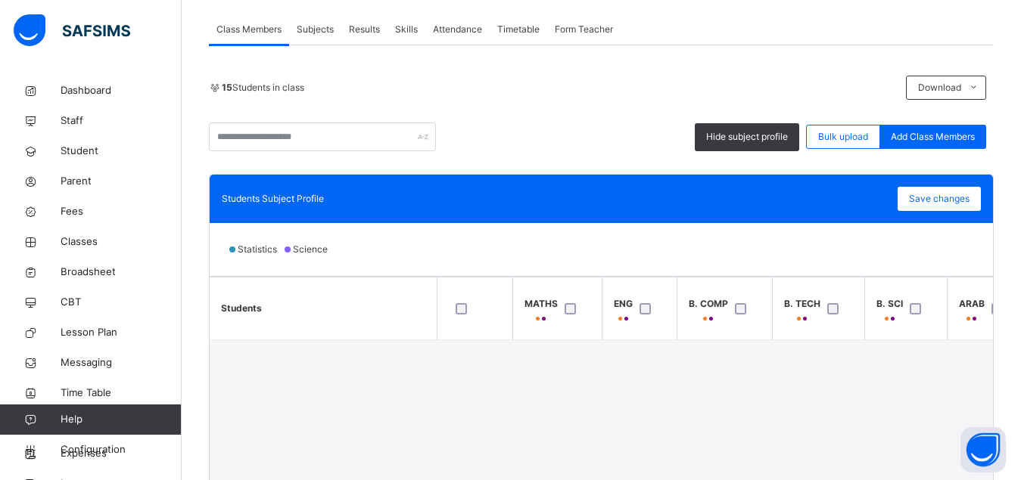
click at [837, 312] on div at bounding box center [836, 308] width 25 height 11
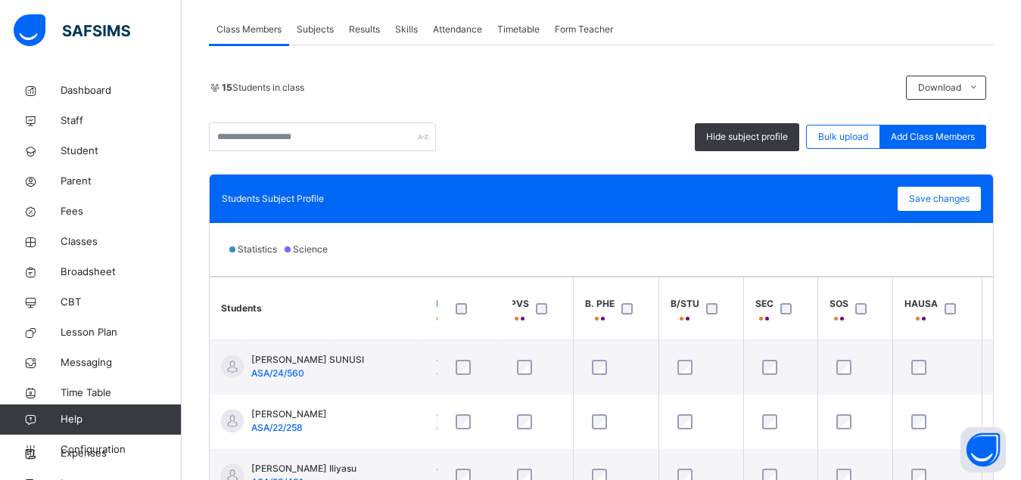
scroll to position [0, 531]
click at [969, 201] on span "Save changes" at bounding box center [939, 199] width 61 height 14
click at [315, 33] on span "Subjects" at bounding box center [315, 30] width 37 height 14
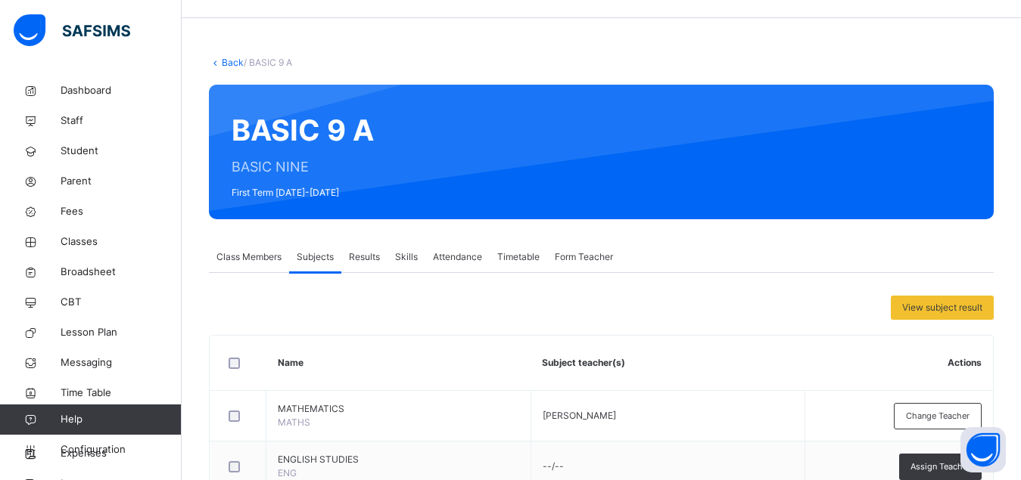
scroll to position [0, 0]
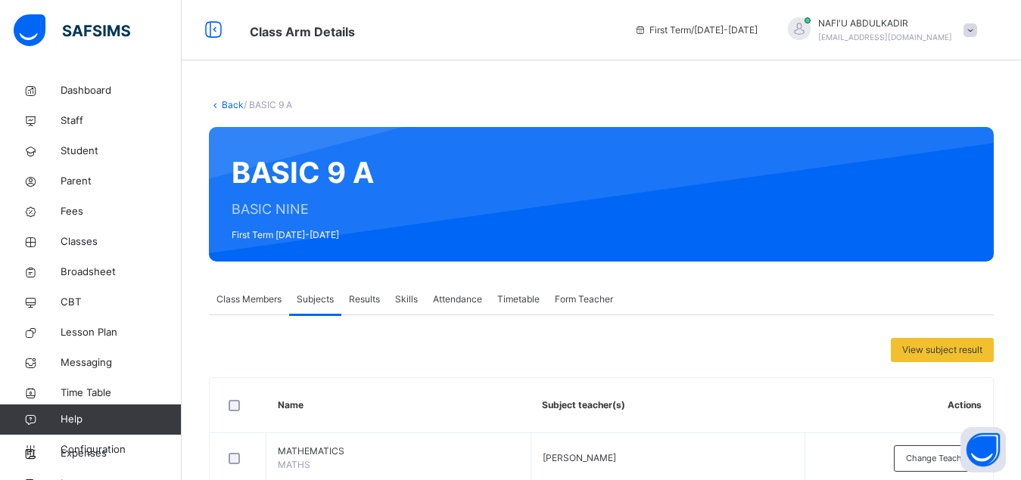
click at [231, 104] on link "Back" at bounding box center [233, 104] width 22 height 11
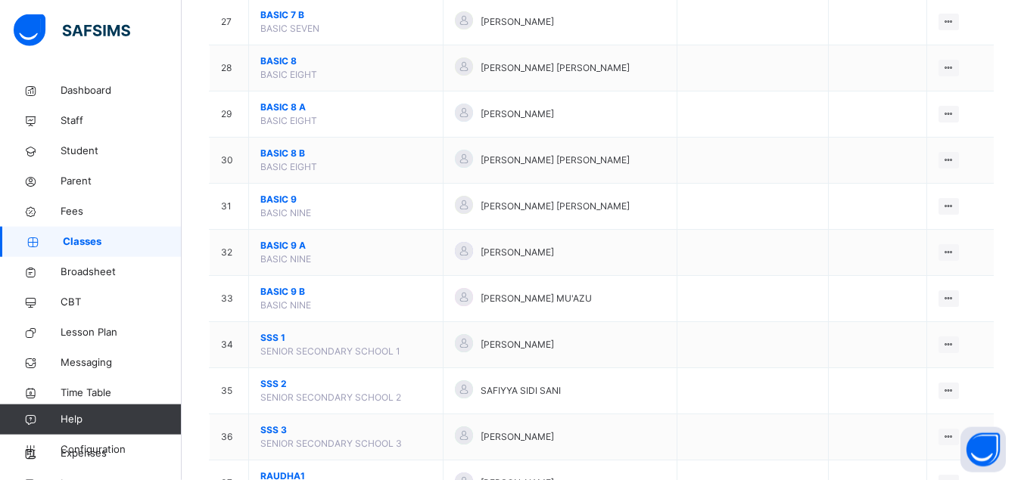
scroll to position [1389, 0]
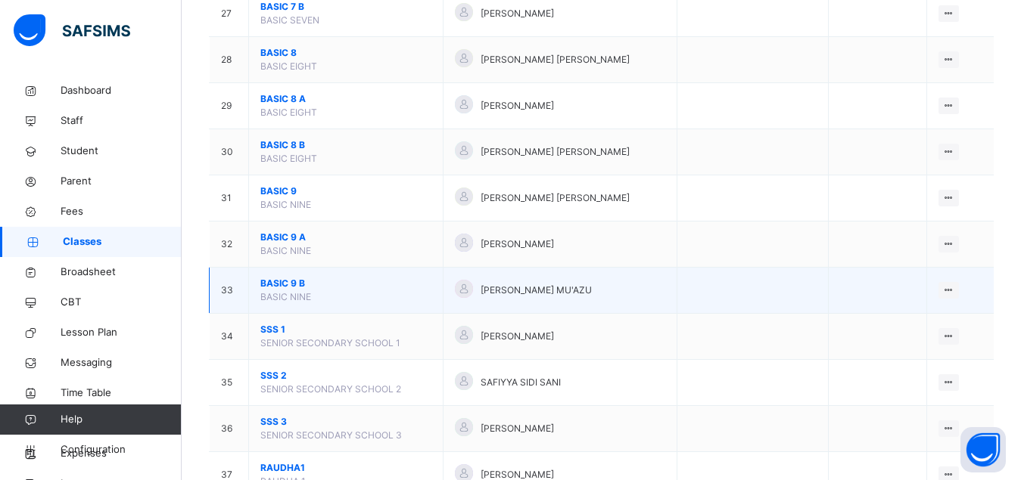
click at [276, 291] on span "BASIC 9 B" at bounding box center [345, 284] width 171 height 14
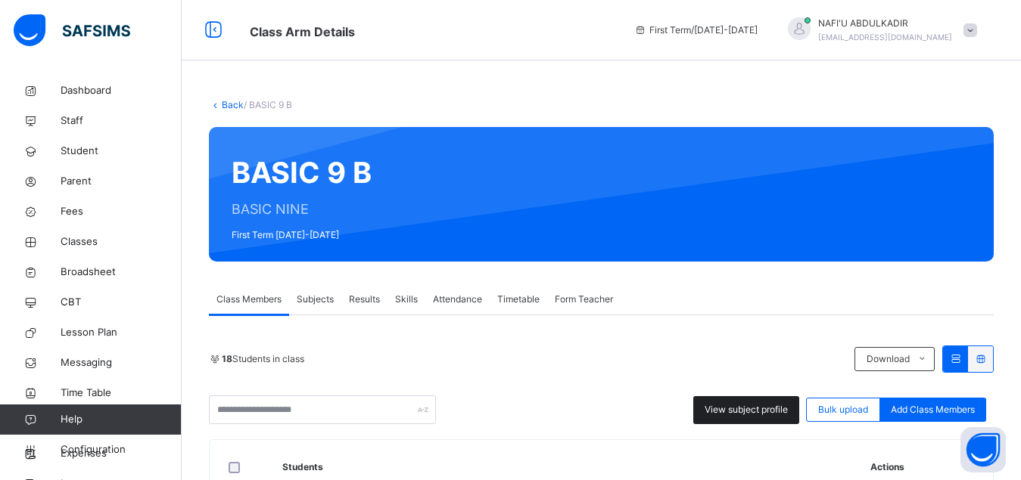
click at [745, 410] on span "View subject profile" at bounding box center [745, 410] width 83 height 14
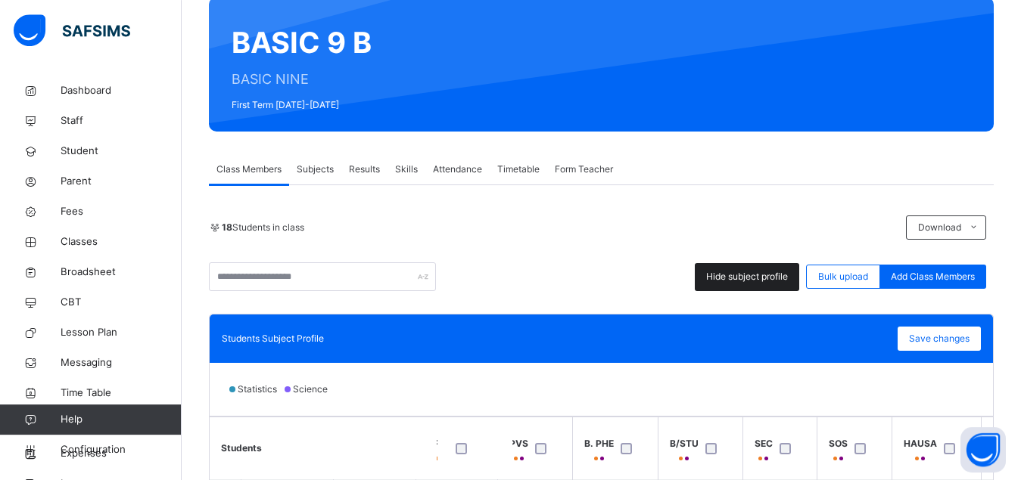
scroll to position [193, 0]
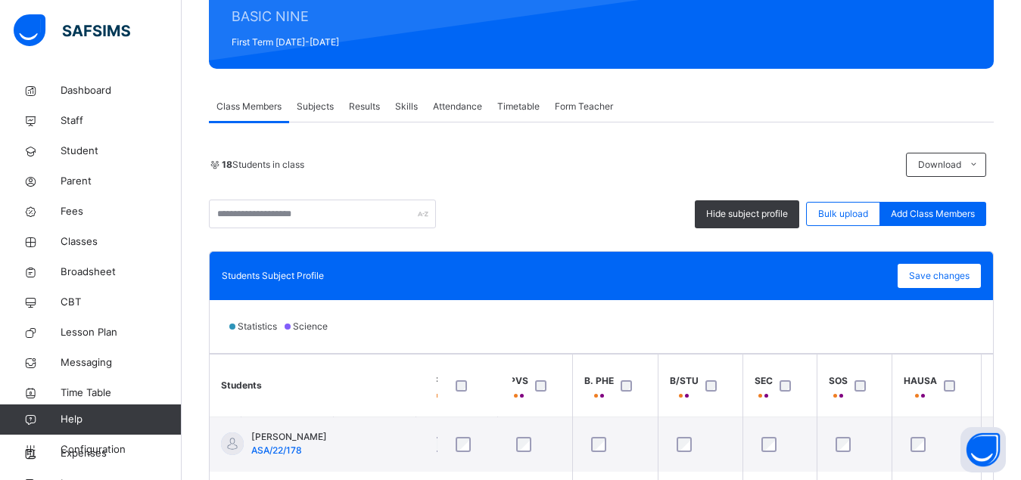
click at [561, 372] on th "PVS" at bounding box center [534, 386] width 75 height 63
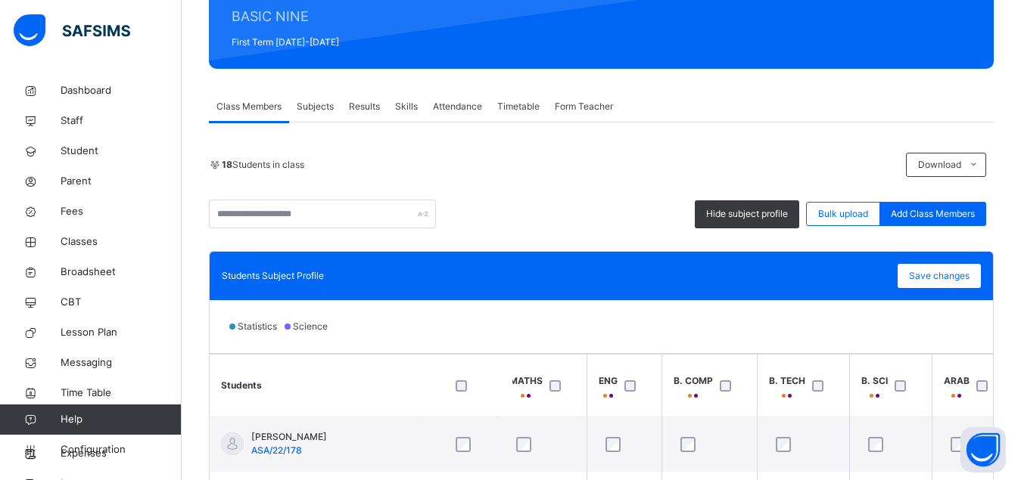
scroll to position [0, 0]
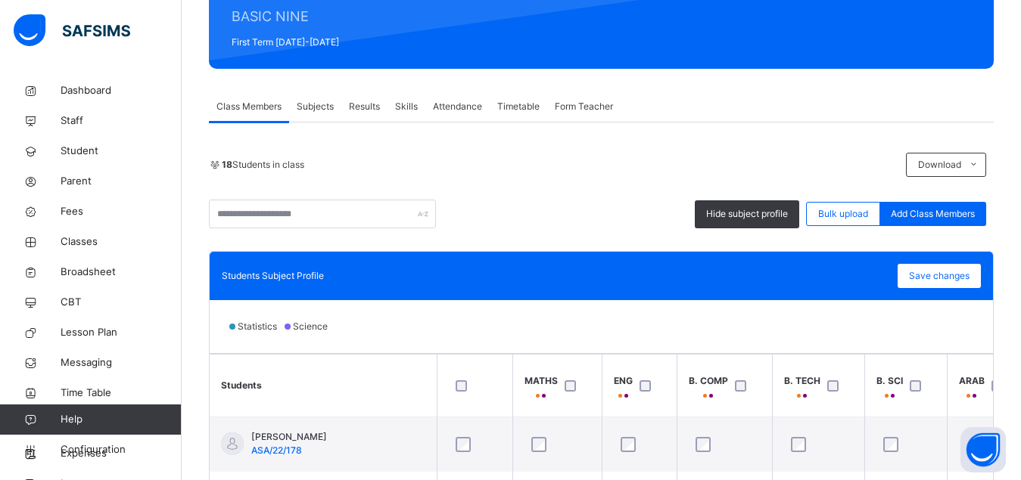
click at [645, 392] on div at bounding box center [649, 386] width 33 height 32
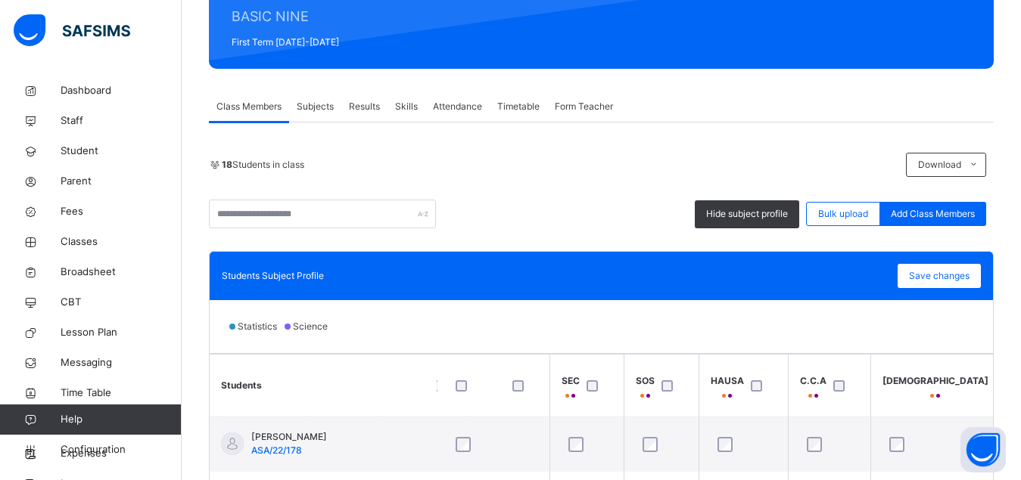
scroll to position [0, 768]
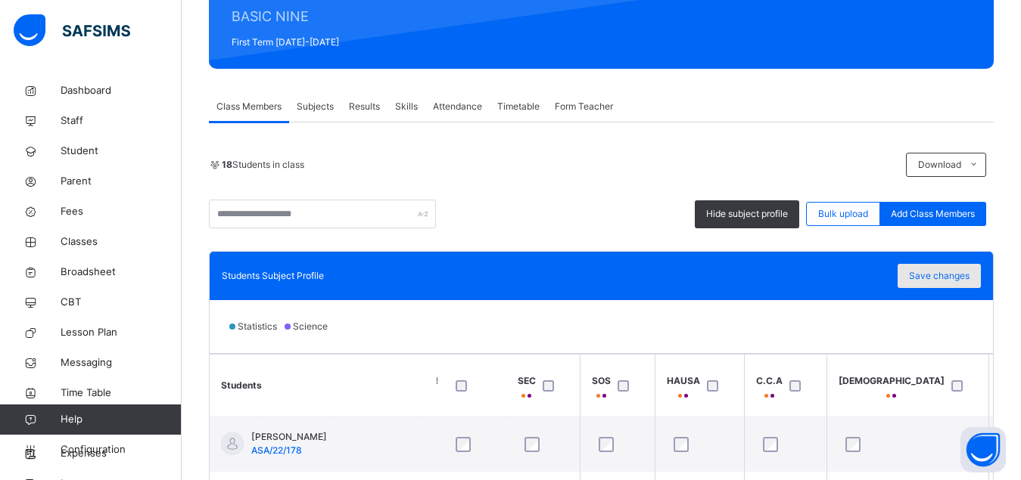
click at [958, 281] on span "Save changes" at bounding box center [939, 276] width 61 height 14
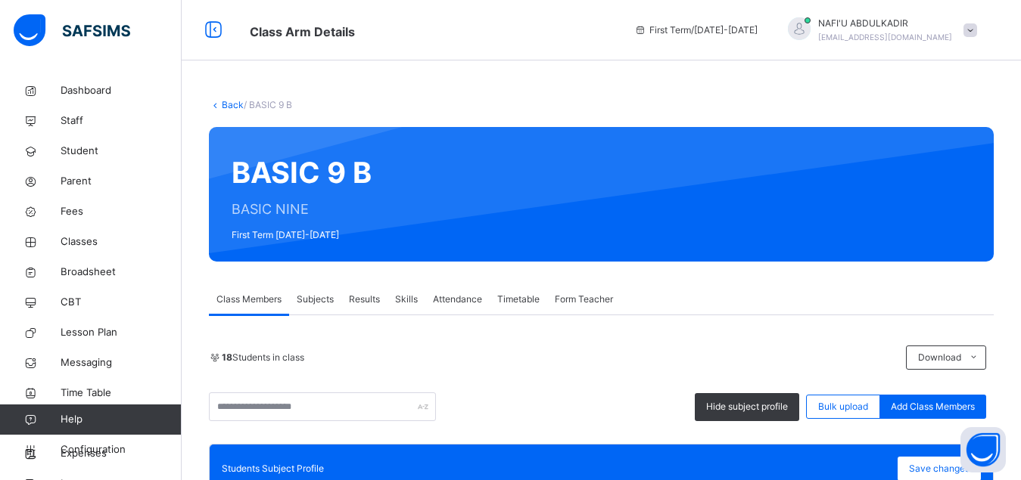
click at [232, 103] on link "Back" at bounding box center [233, 104] width 22 height 11
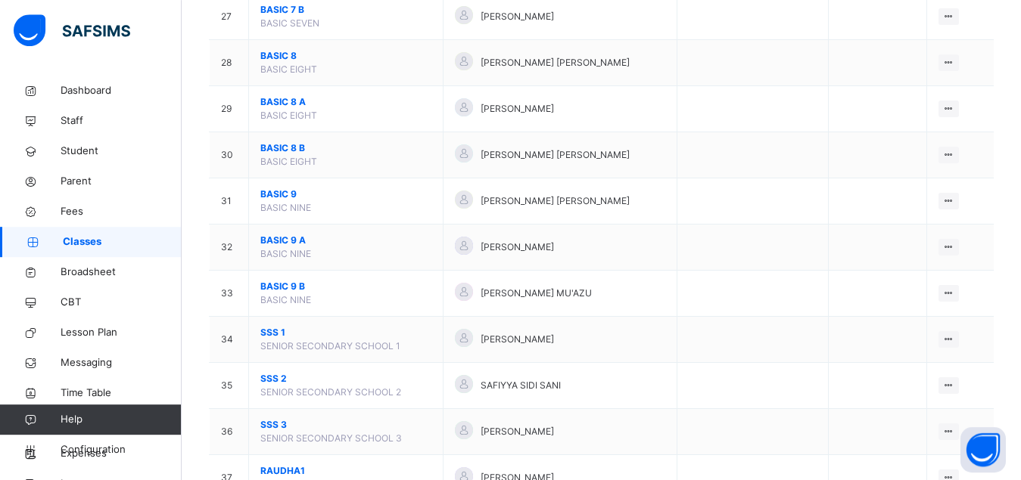
scroll to position [1389, 0]
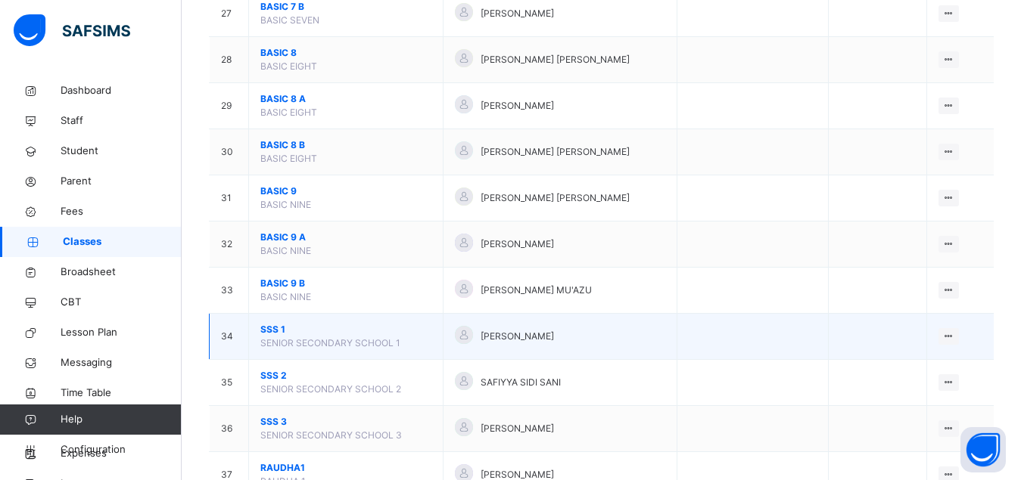
click at [276, 337] on span "SSS 1" at bounding box center [345, 330] width 171 height 14
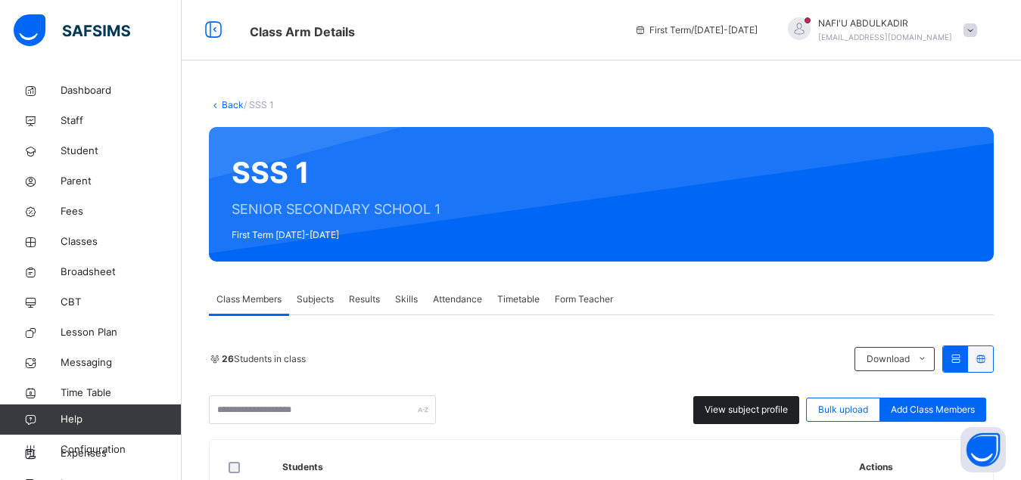
click at [760, 412] on span "View subject profile" at bounding box center [745, 410] width 83 height 14
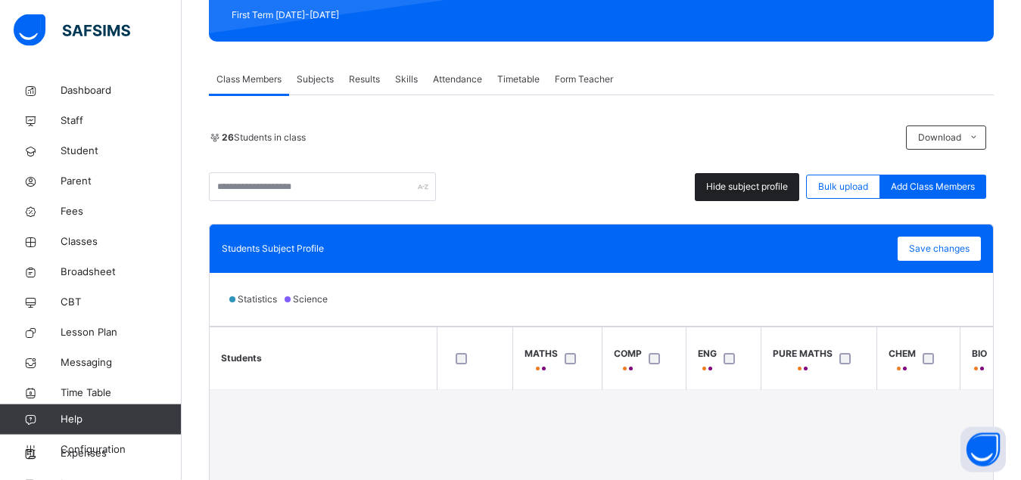
scroll to position [270, 0]
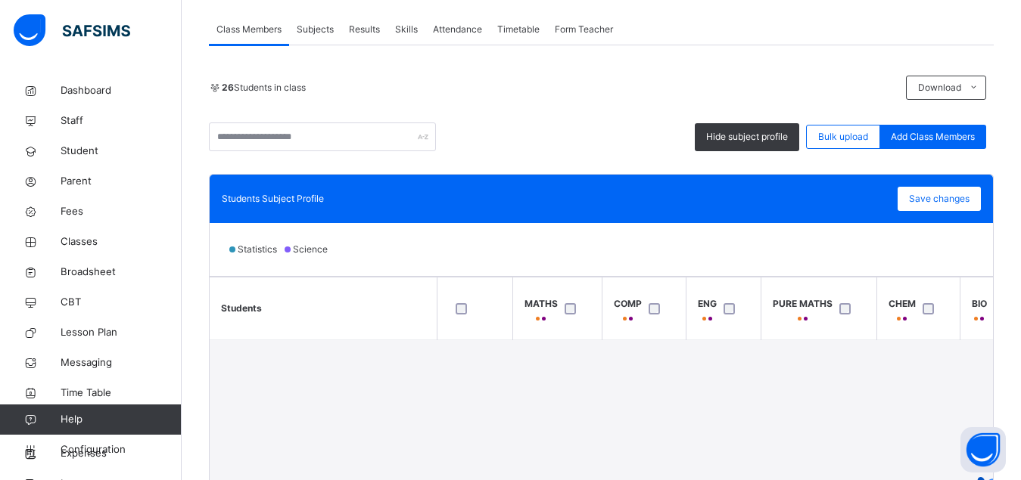
click at [742, 278] on th "ENG" at bounding box center [723, 309] width 75 height 63
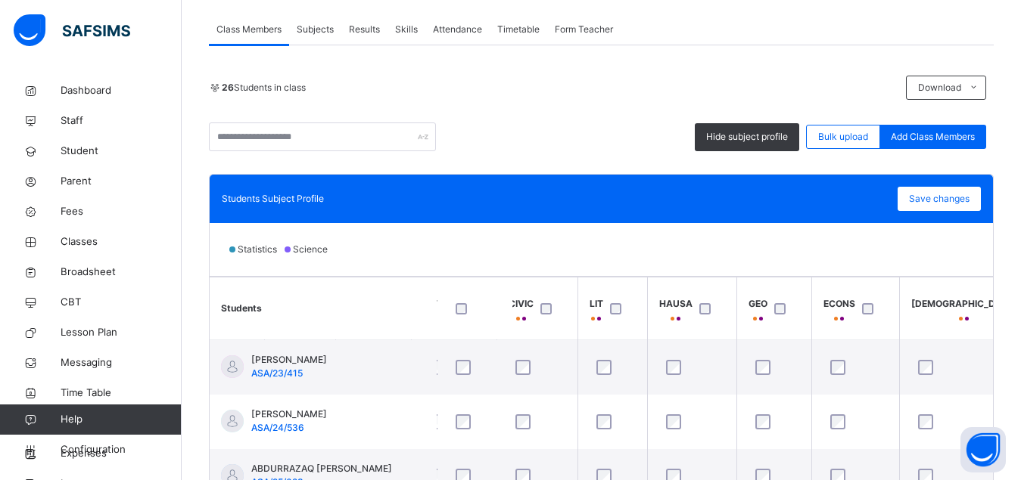
scroll to position [0, 696]
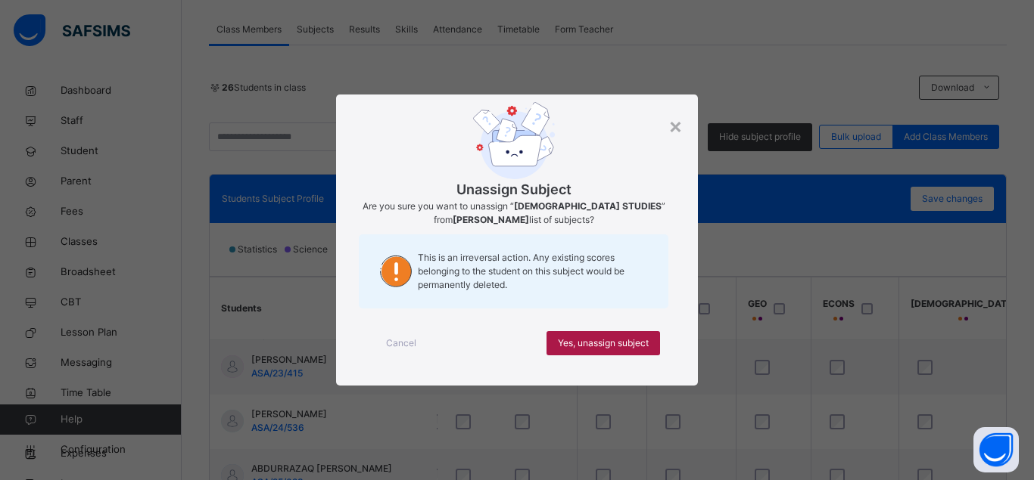
click at [608, 343] on span "Yes, unassign subject" at bounding box center [603, 344] width 91 height 14
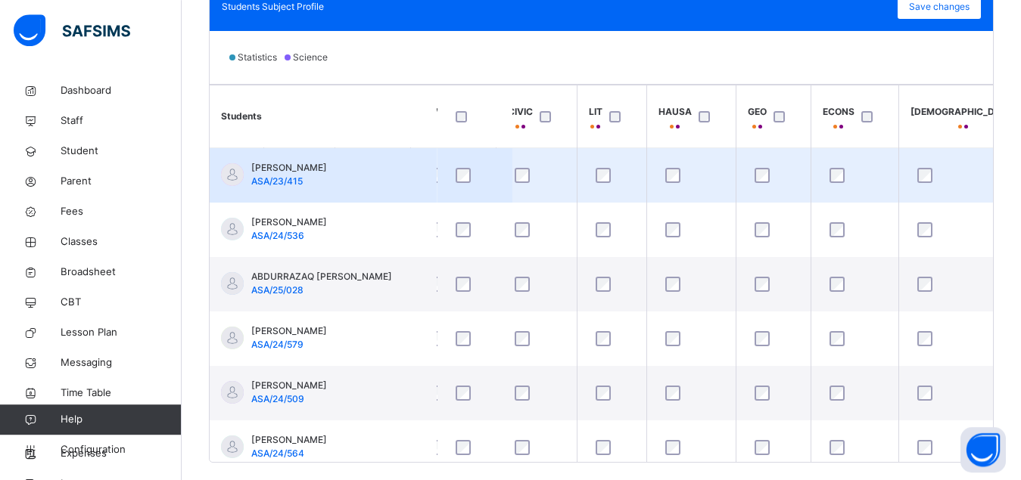
scroll to position [463, 0]
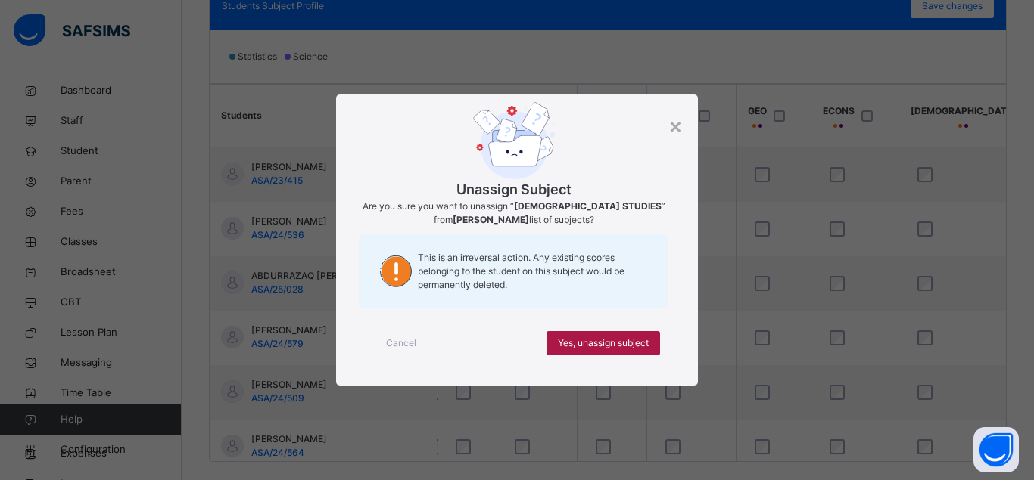
click at [620, 350] on span "Yes, unassign subject" at bounding box center [603, 344] width 91 height 14
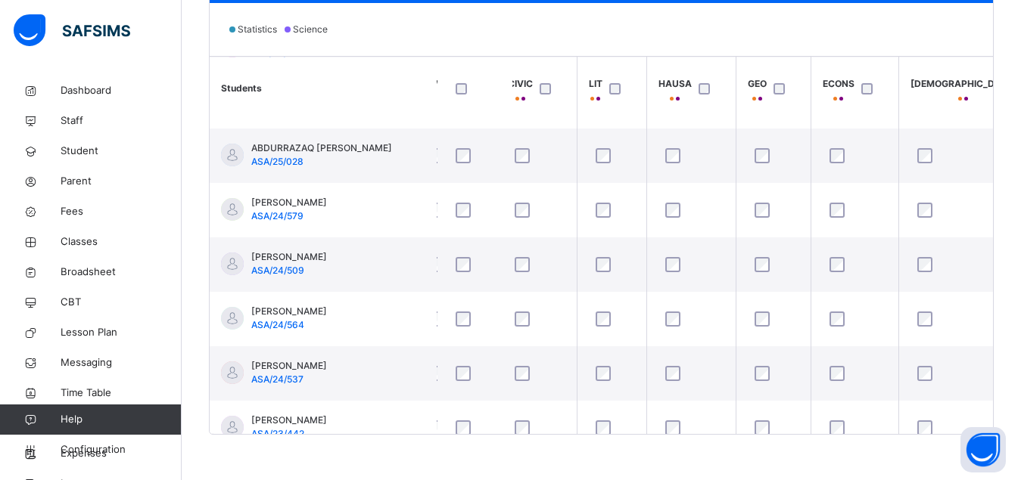
scroll to position [102, 696]
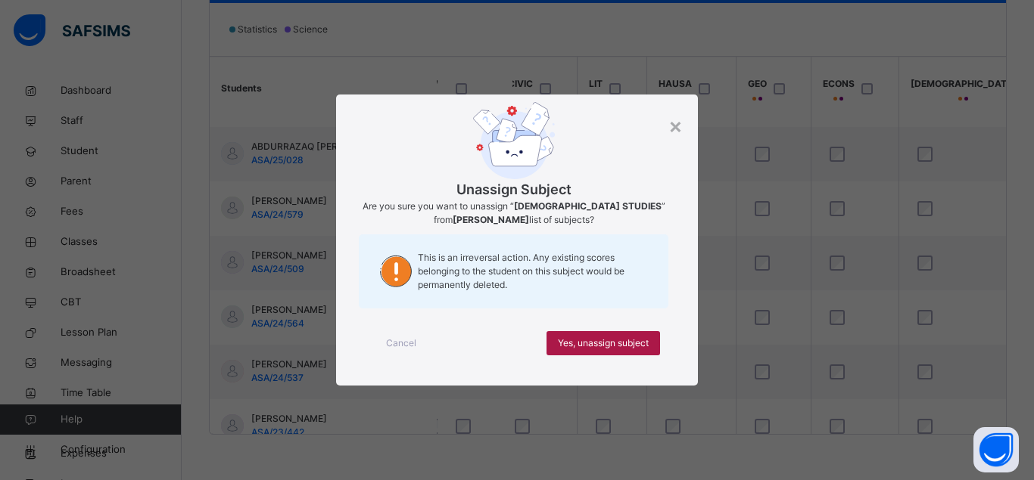
click at [601, 344] on span "Yes, unassign subject" at bounding box center [603, 344] width 91 height 14
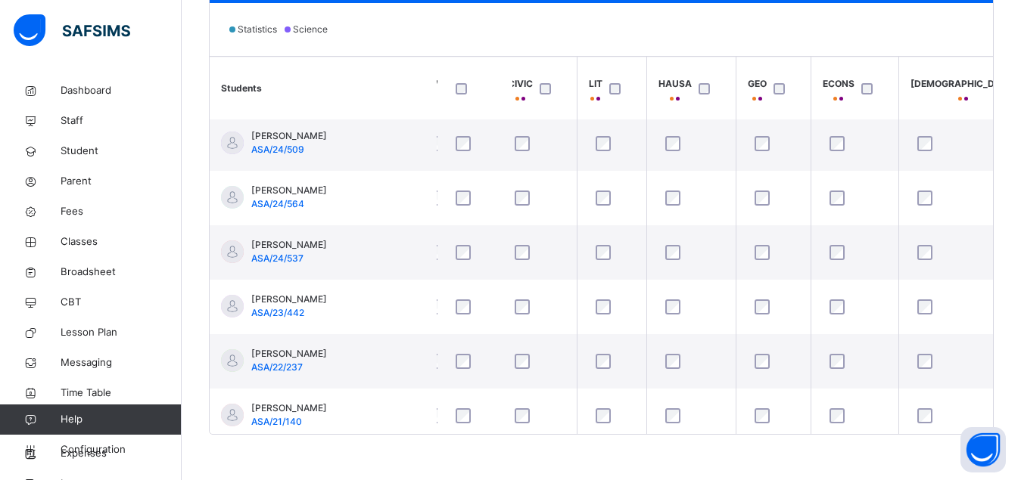
scroll to position [247, 696]
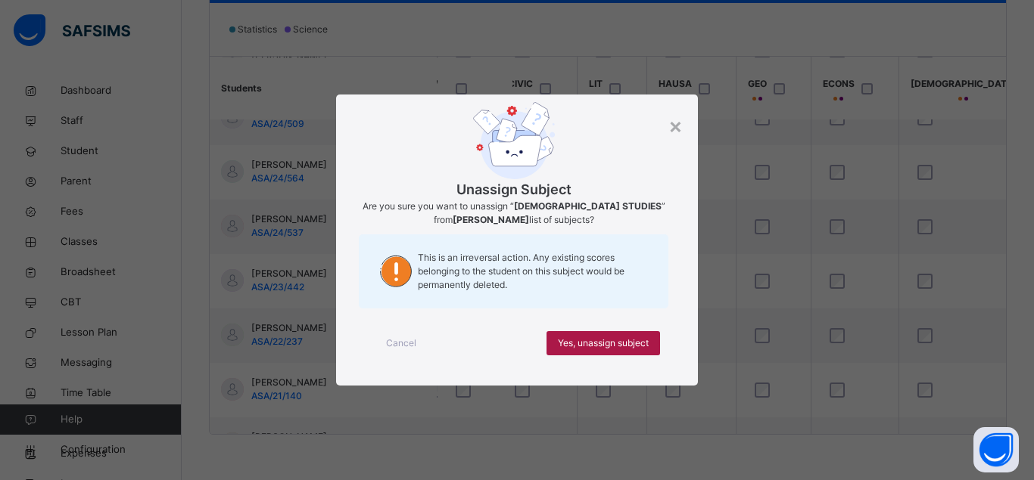
click at [613, 340] on span "Yes, unassign subject" at bounding box center [603, 344] width 91 height 14
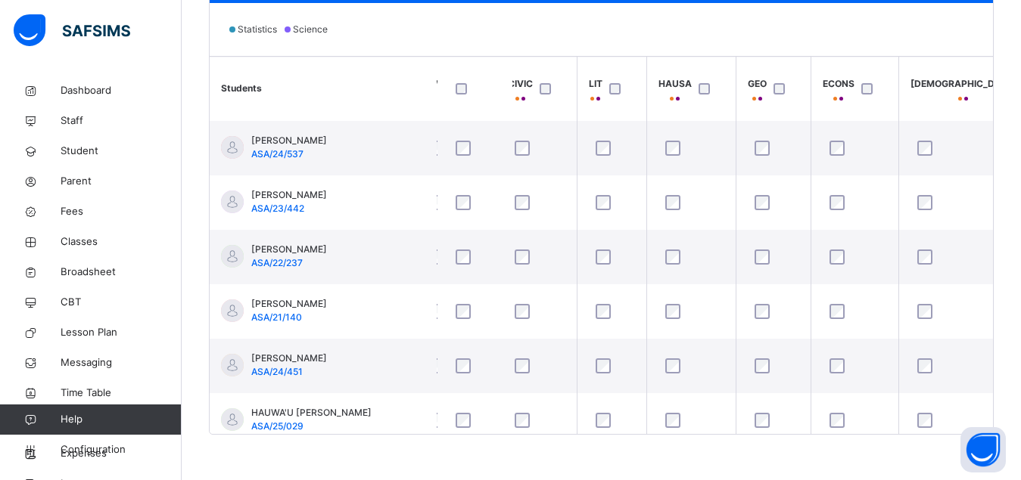
scroll to position [350, 696]
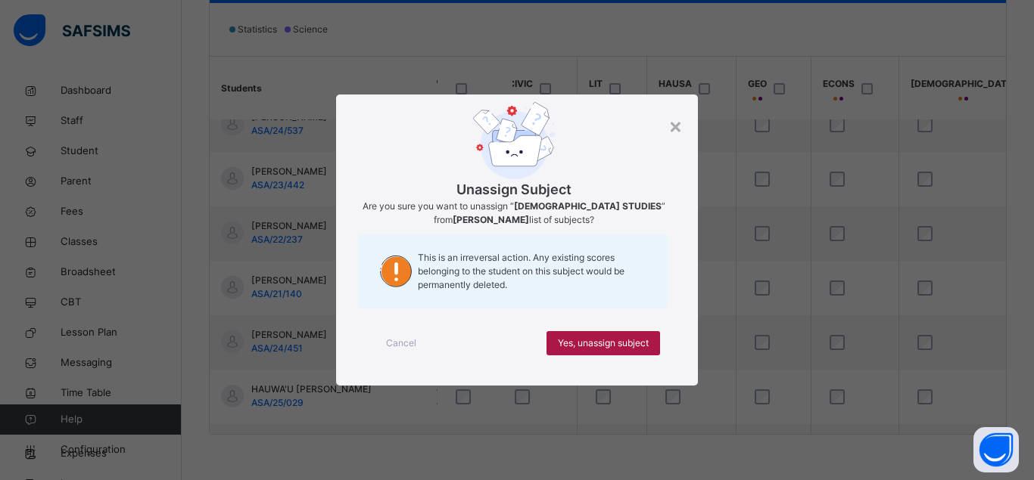
click at [597, 352] on div "Yes, unassign subject" at bounding box center [602, 343] width 113 height 24
click at [616, 344] on span "Yes, unassign subject" at bounding box center [603, 344] width 91 height 14
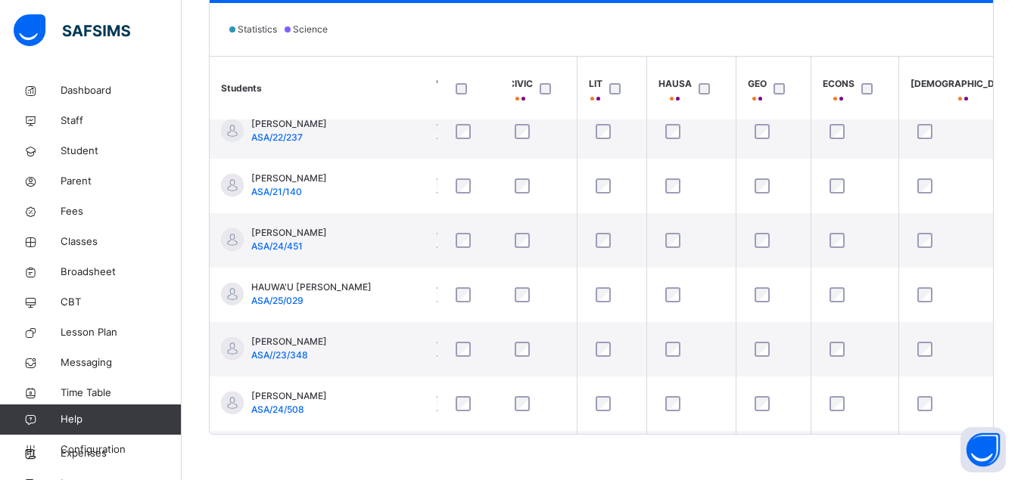
scroll to position [486, 696]
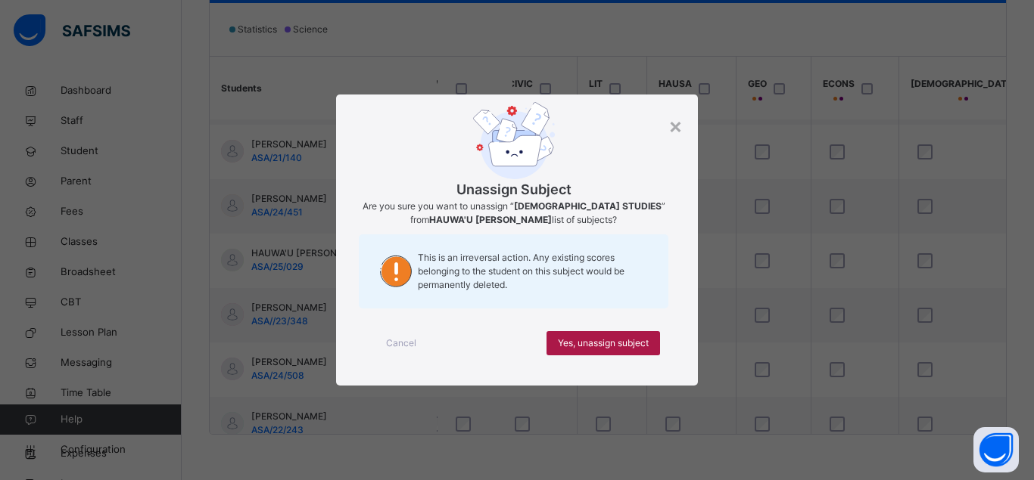
click at [606, 337] on span "Yes, unassign subject" at bounding box center [603, 344] width 91 height 14
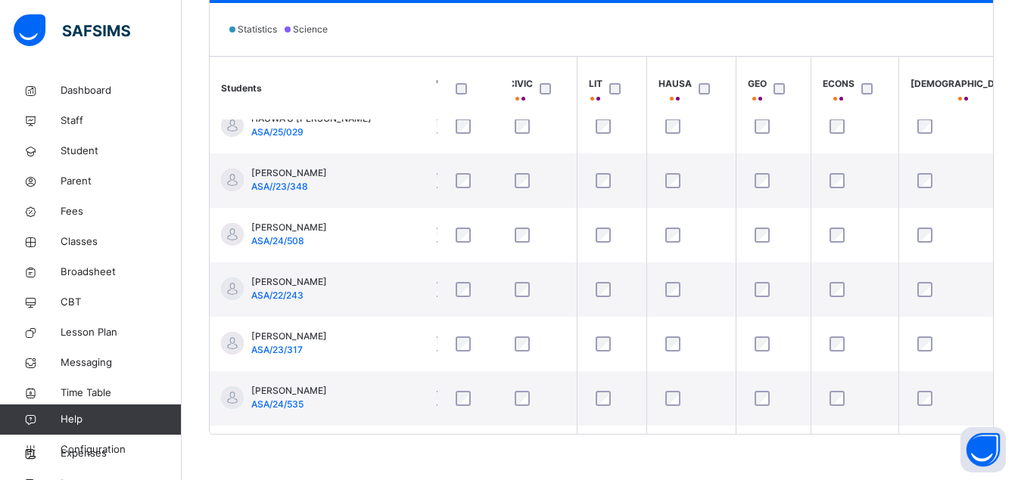
scroll to position [622, 696]
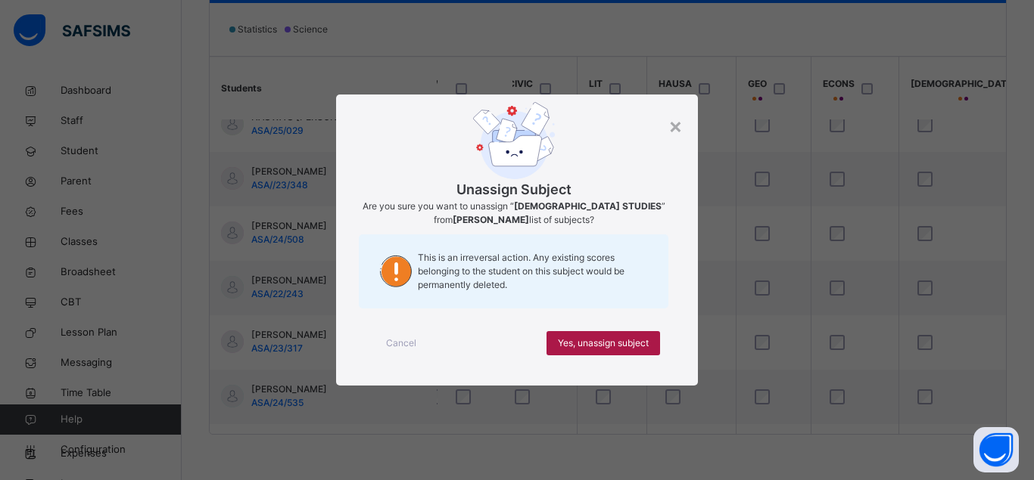
click at [612, 345] on span "Yes, unassign subject" at bounding box center [603, 344] width 91 height 14
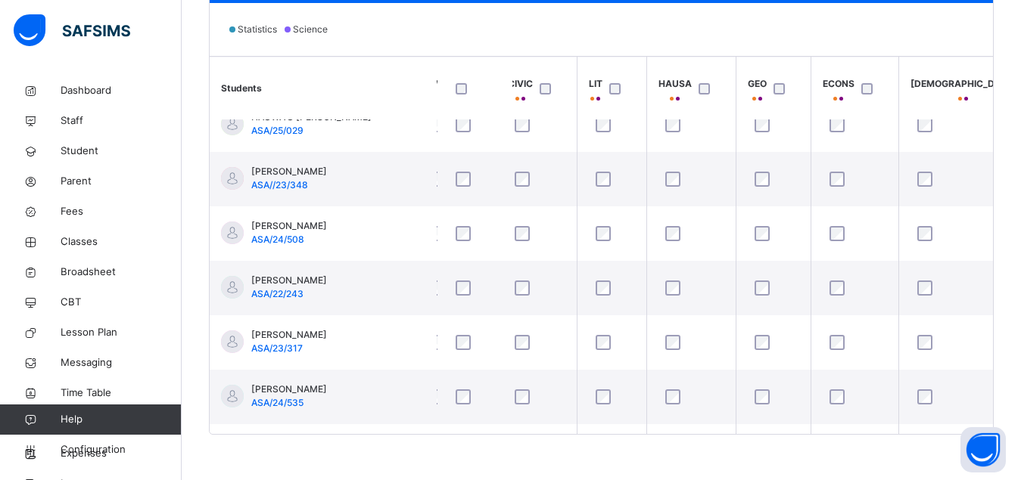
scroll to position [656, 696]
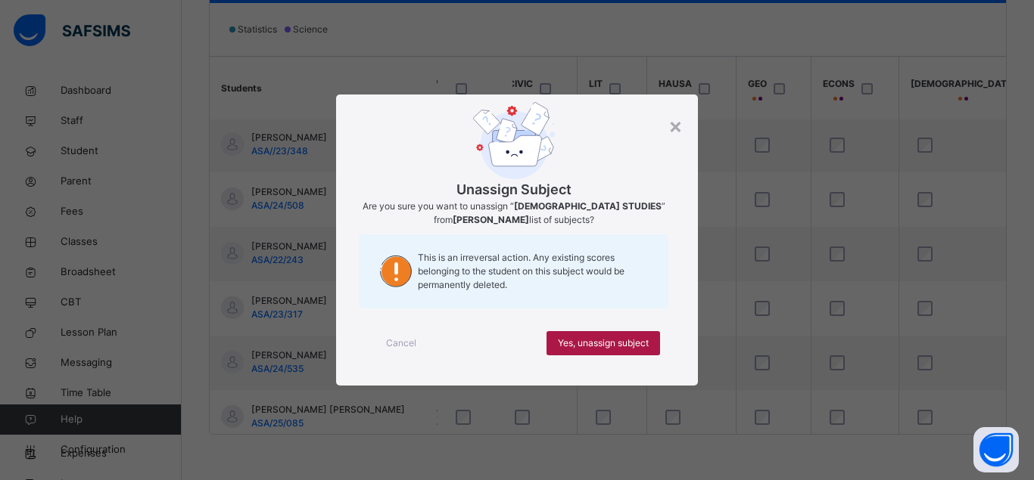
click at [614, 339] on span "Yes, unassign subject" at bounding box center [603, 344] width 91 height 14
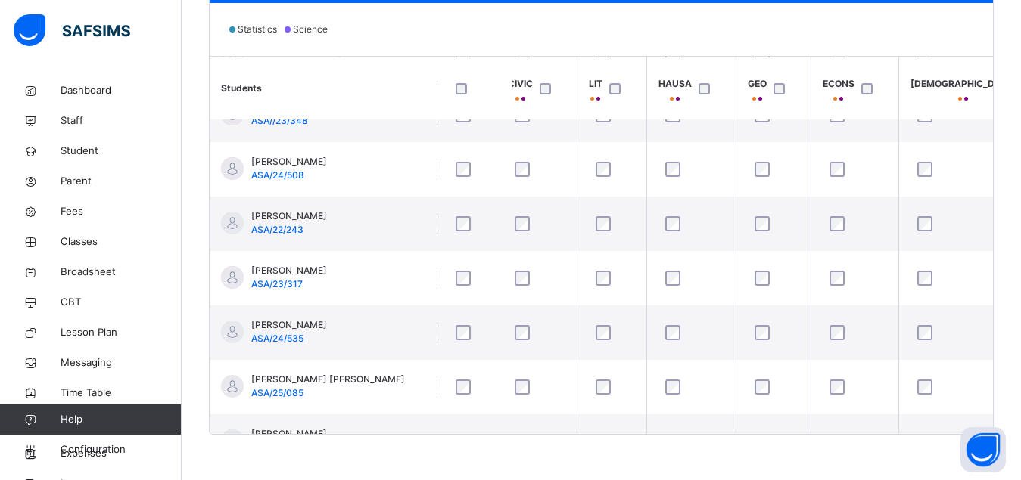
scroll to position [690, 696]
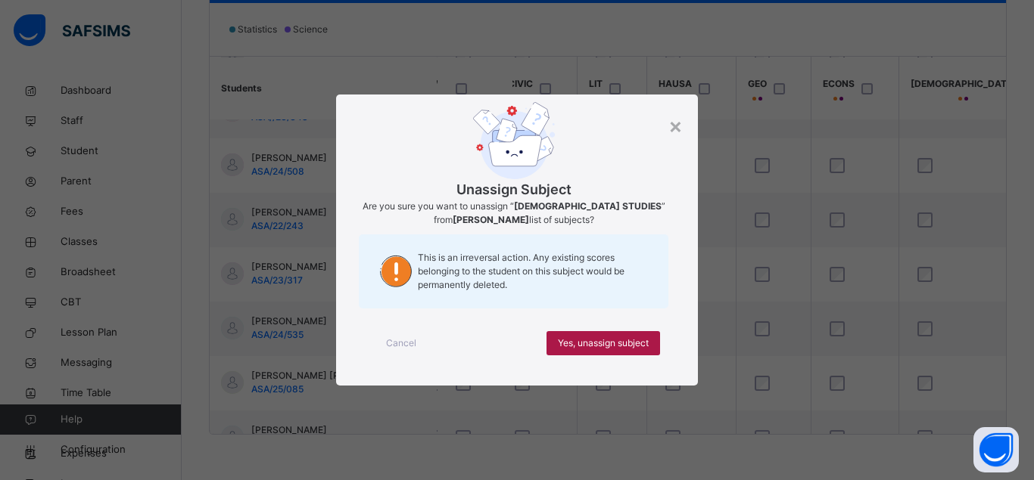
click at [617, 337] on span "Yes, unassign subject" at bounding box center [603, 344] width 91 height 14
click at [588, 340] on span "Yes, unassign subject" at bounding box center [603, 344] width 91 height 14
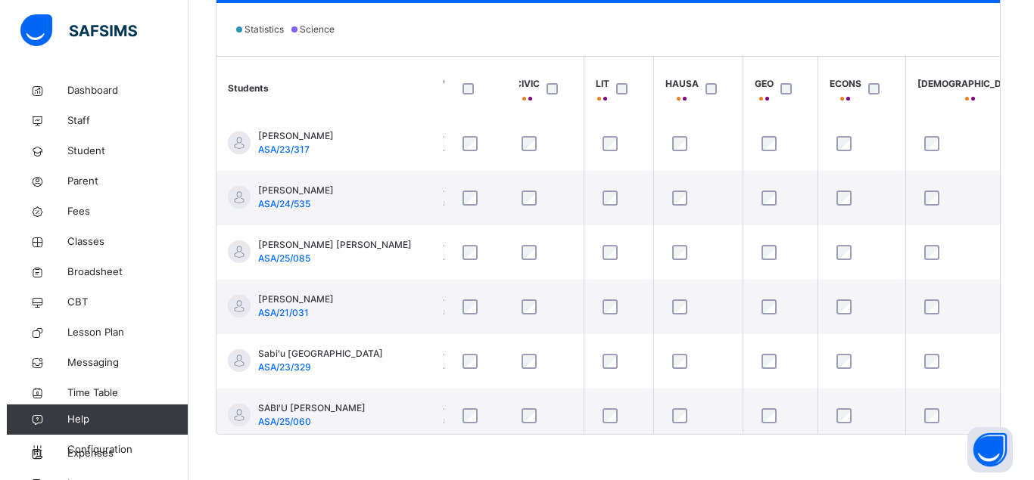
scroll to position [826, 696]
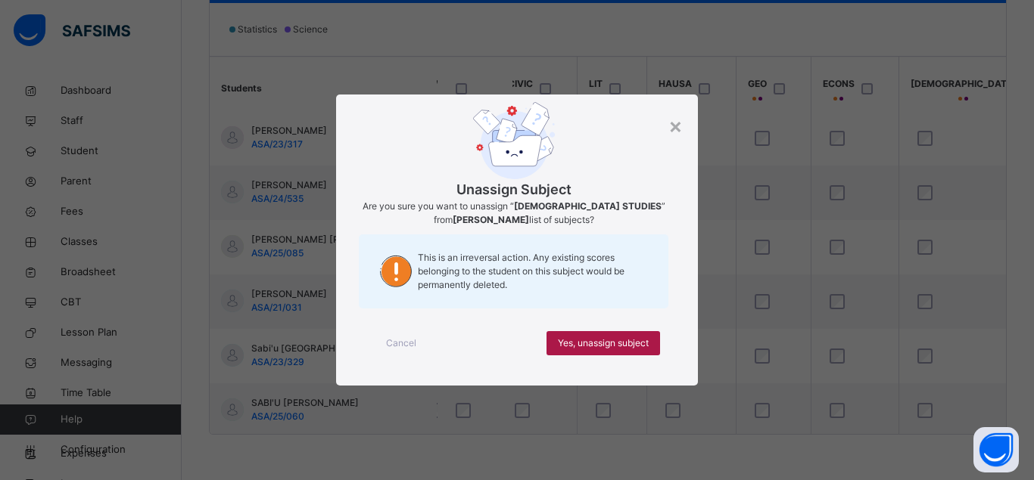
click at [607, 341] on span "Yes, unassign subject" at bounding box center [603, 344] width 91 height 14
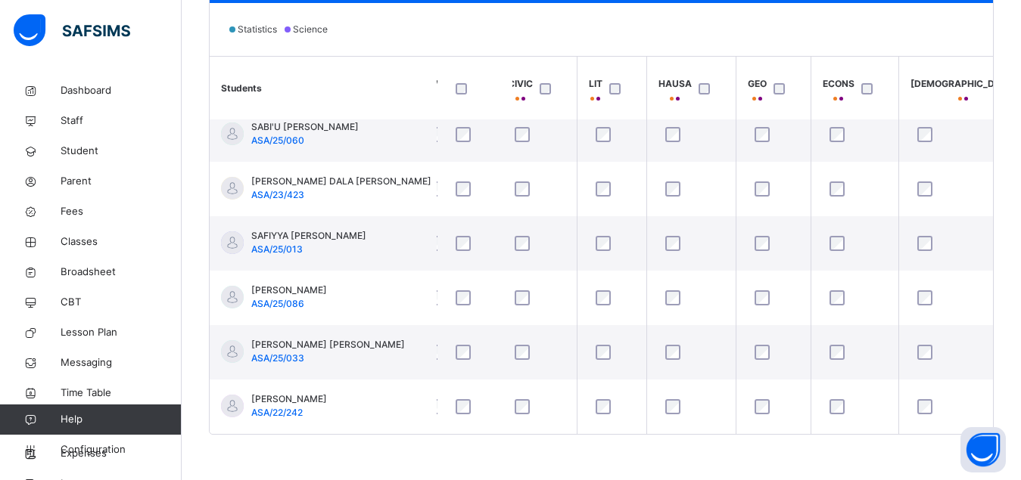
scroll to position [1115, 696]
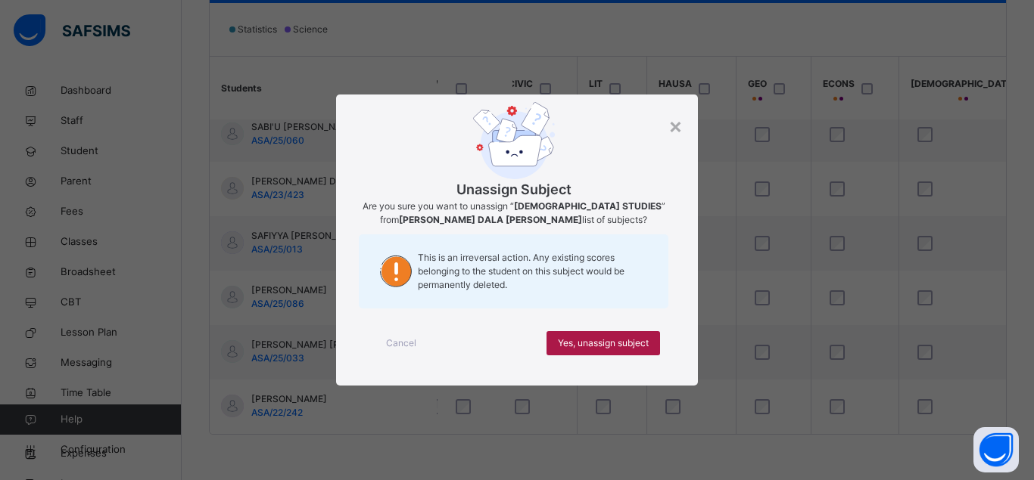
click at [600, 340] on span "Yes, unassign subject" at bounding box center [603, 344] width 91 height 14
click at [584, 344] on span "Yes, unassign subject" at bounding box center [603, 344] width 91 height 14
click at [596, 342] on span "Yes, unassign subject" at bounding box center [603, 344] width 91 height 14
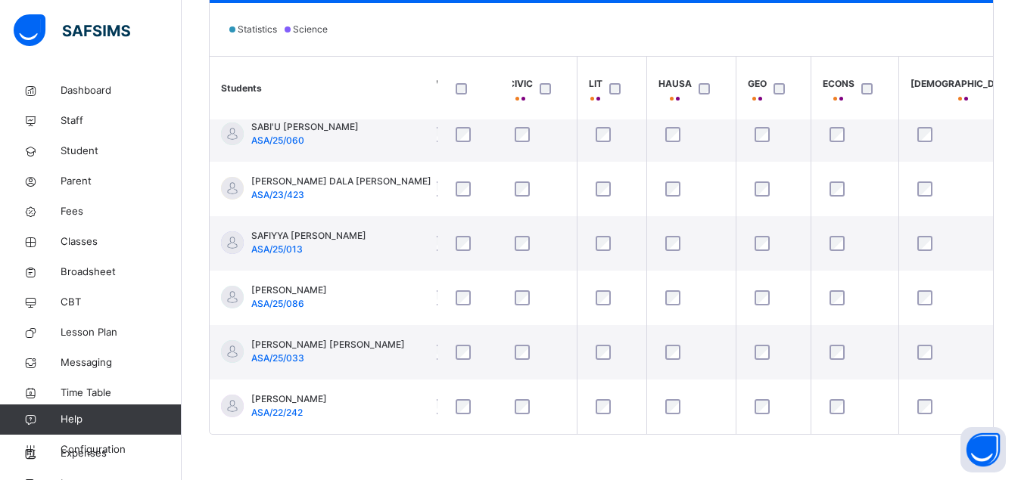
scroll to position [9, 696]
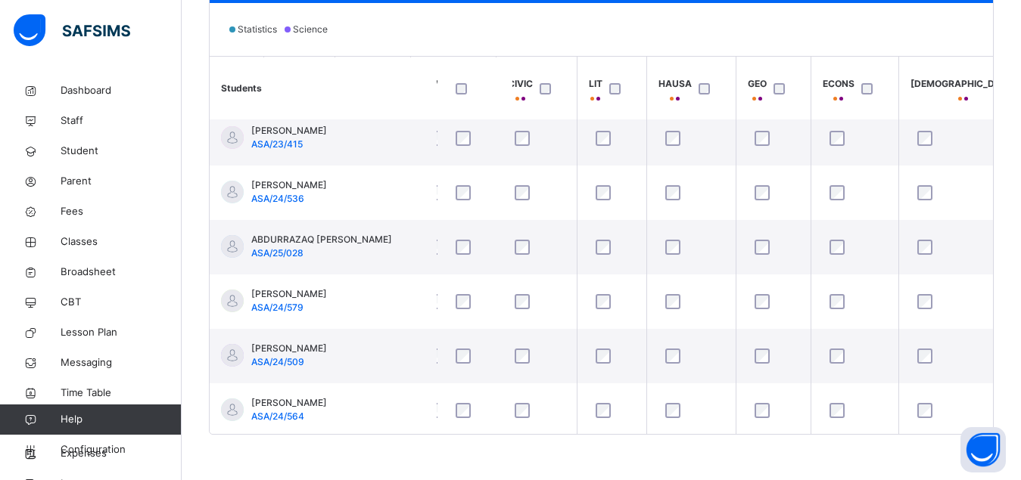
click at [626, 100] on div at bounding box center [618, 89] width 33 height 32
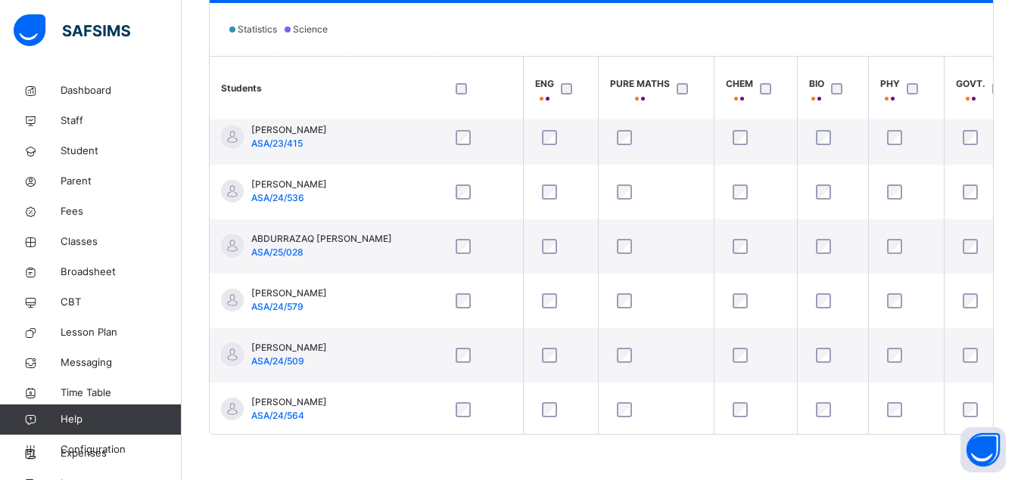
scroll to position [0, 163]
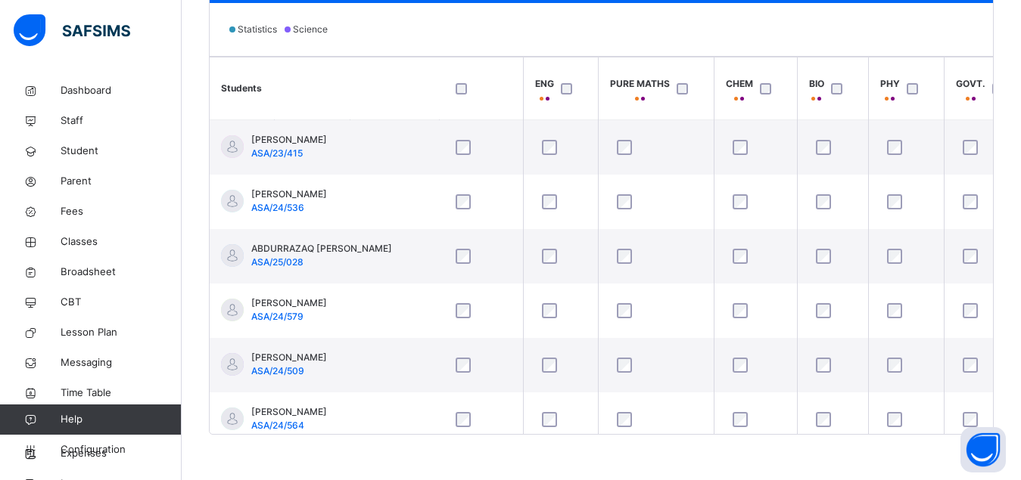
drag, startPoint x: 1000, startPoint y: 64, endPoint x: 1027, endPoint y: 6, distance: 63.6
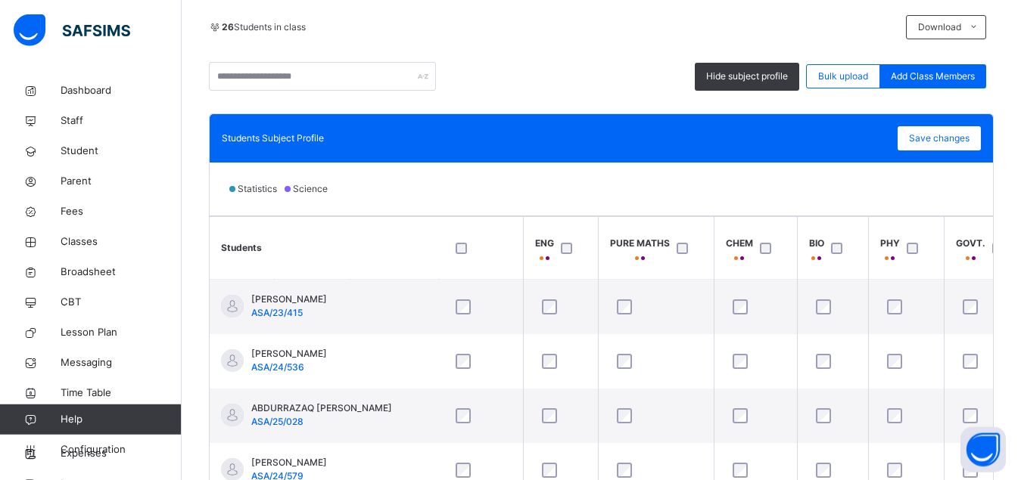
scroll to position [297, 0]
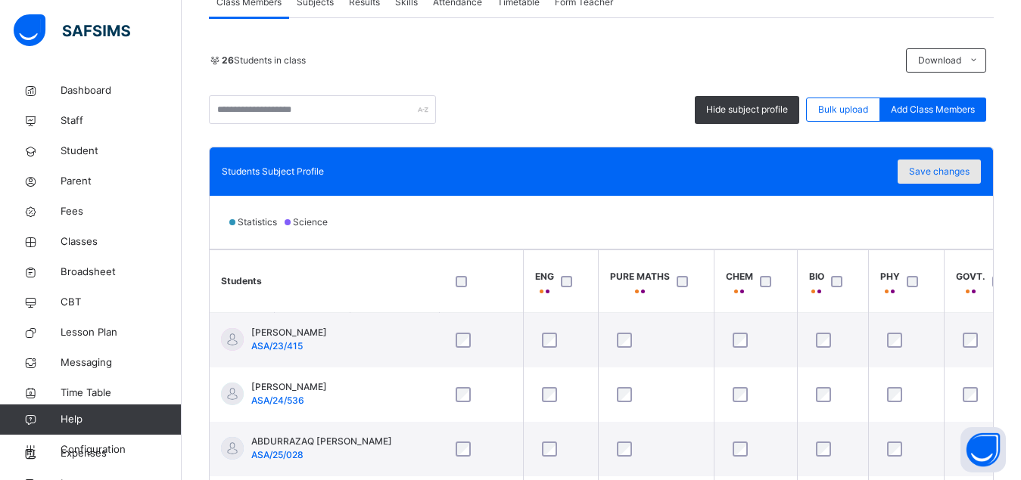
click at [959, 170] on span "Save changes" at bounding box center [939, 172] width 61 height 14
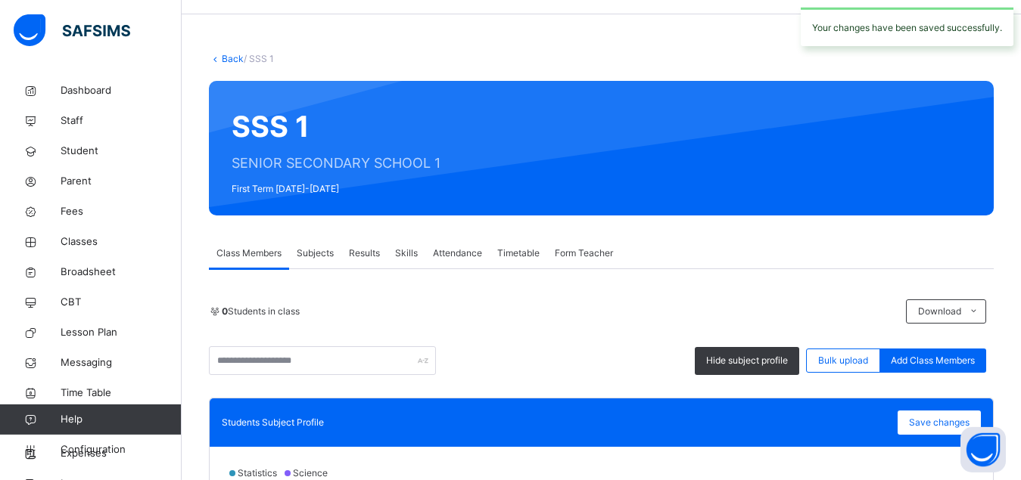
scroll to position [0, 0]
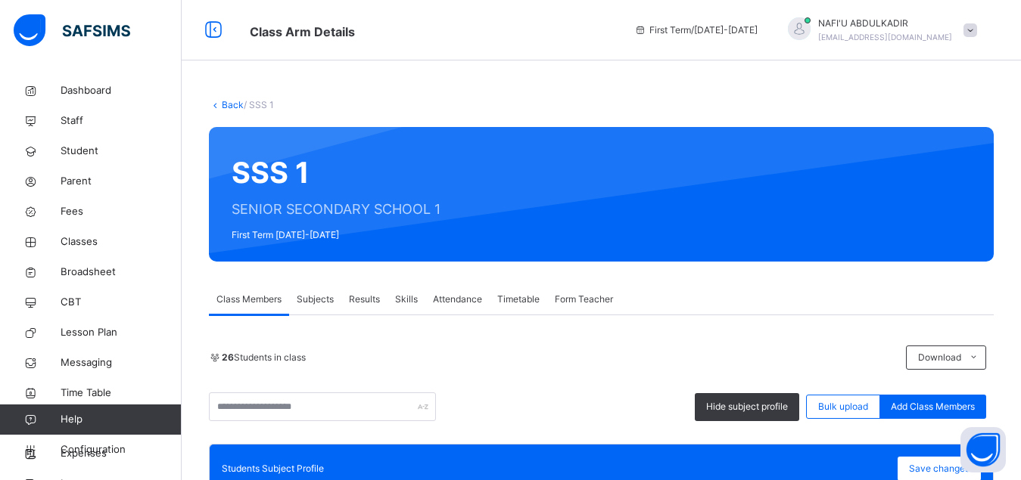
click at [309, 305] on span "Subjects" at bounding box center [315, 300] width 37 height 14
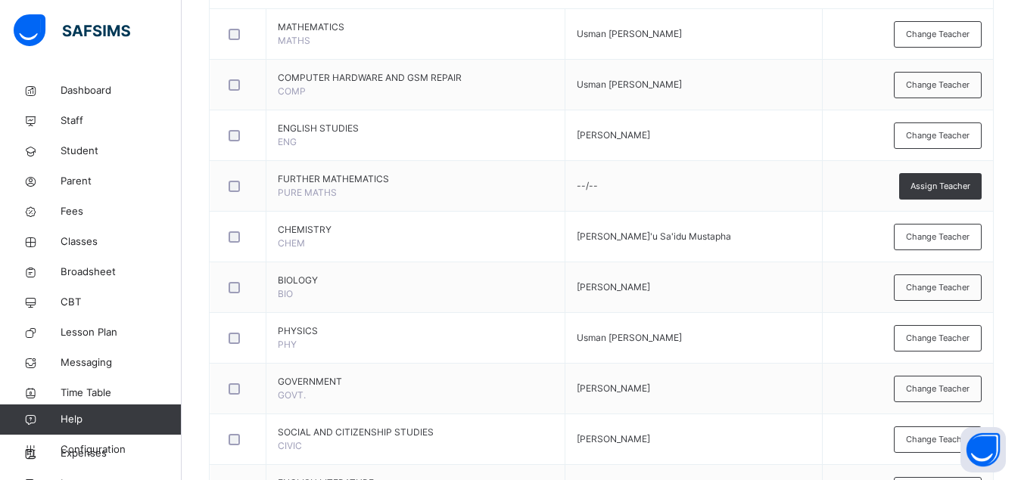
scroll to position [463, 0]
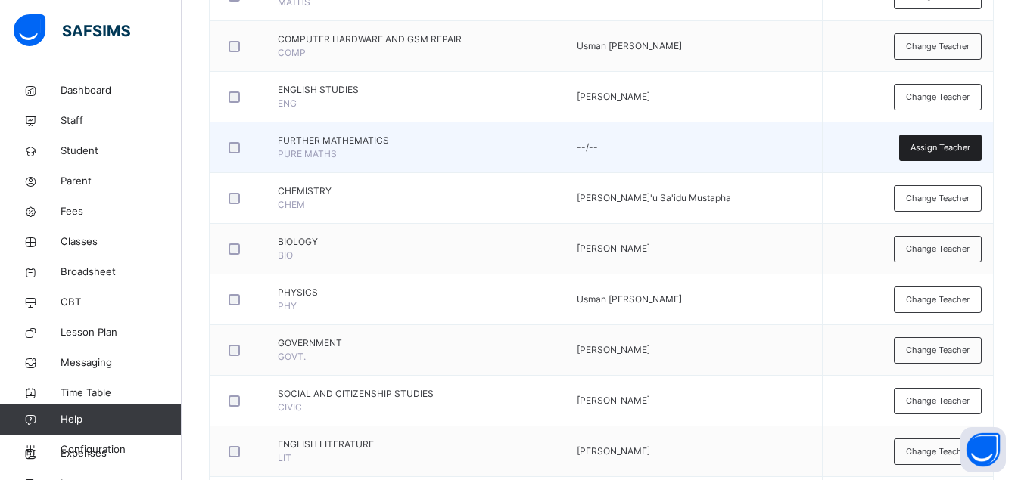
click at [941, 149] on span "Assign Teacher" at bounding box center [940, 147] width 60 height 13
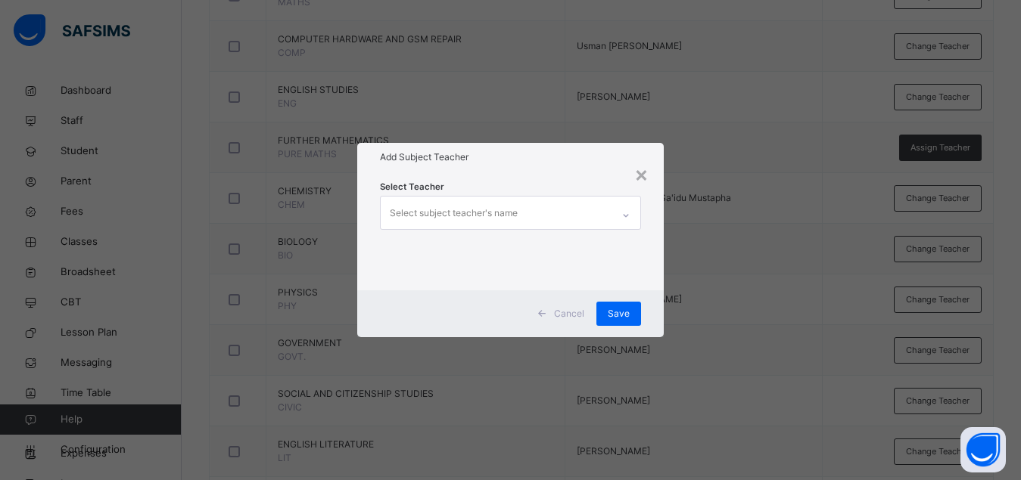
click at [564, 212] on div "Select subject teacher's name" at bounding box center [496, 213] width 231 height 32
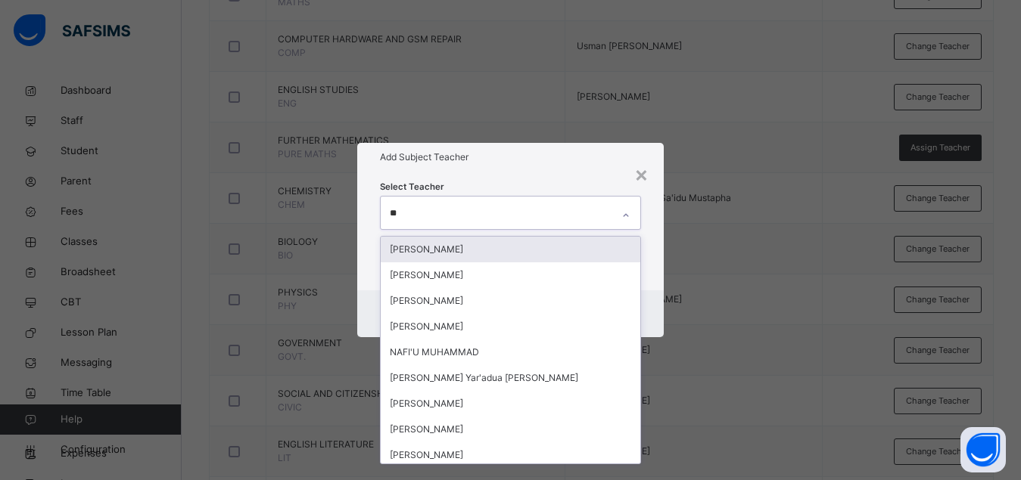
type input "***"
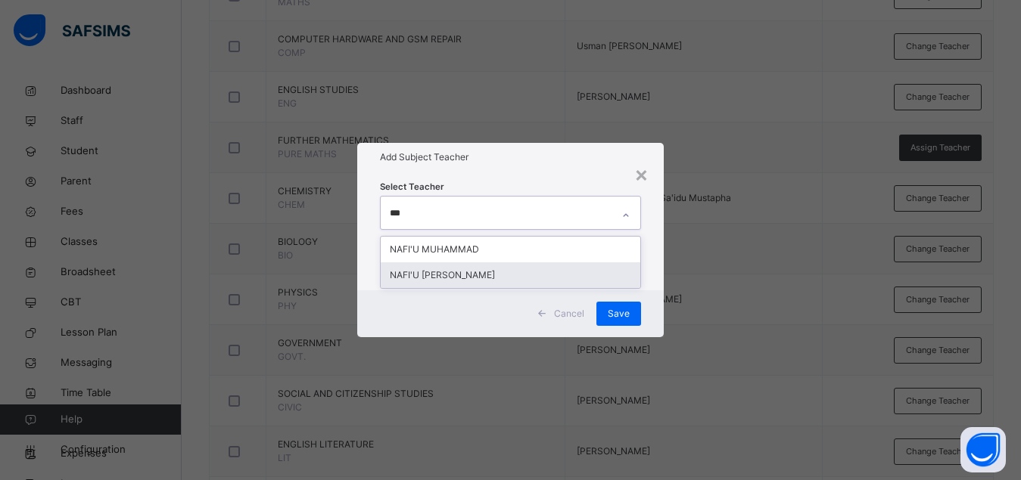
click at [514, 274] on div "NAFI'U [PERSON_NAME]" at bounding box center [511, 276] width 260 height 26
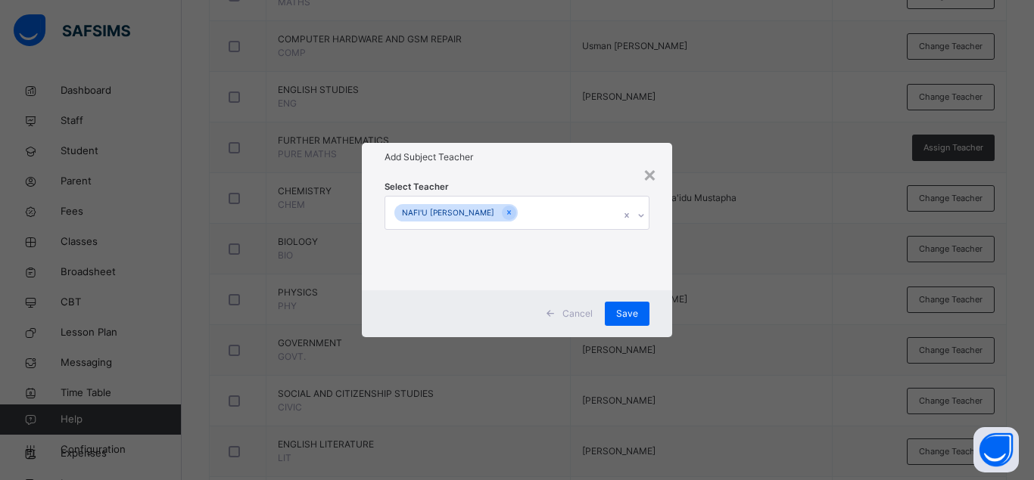
click at [662, 281] on div "Select Teacher NAFI'U [PERSON_NAME]" at bounding box center [517, 231] width 310 height 118
click at [627, 313] on span "Save" at bounding box center [627, 314] width 22 height 14
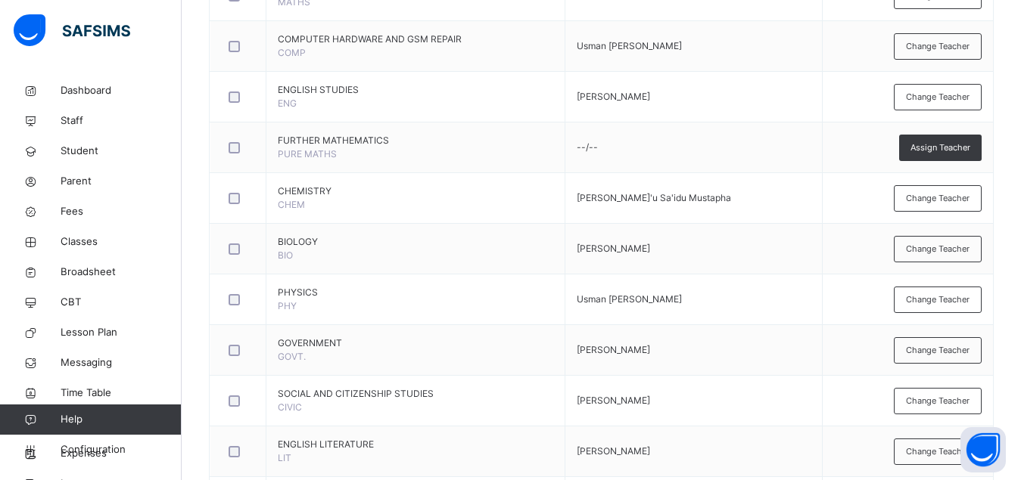
scroll to position [8, 0]
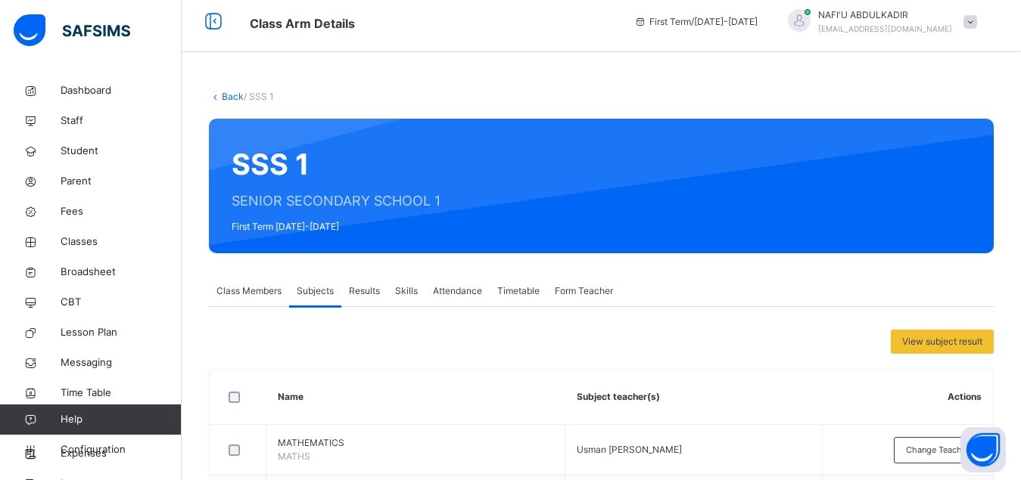
click at [225, 97] on link "Back" at bounding box center [233, 96] width 22 height 11
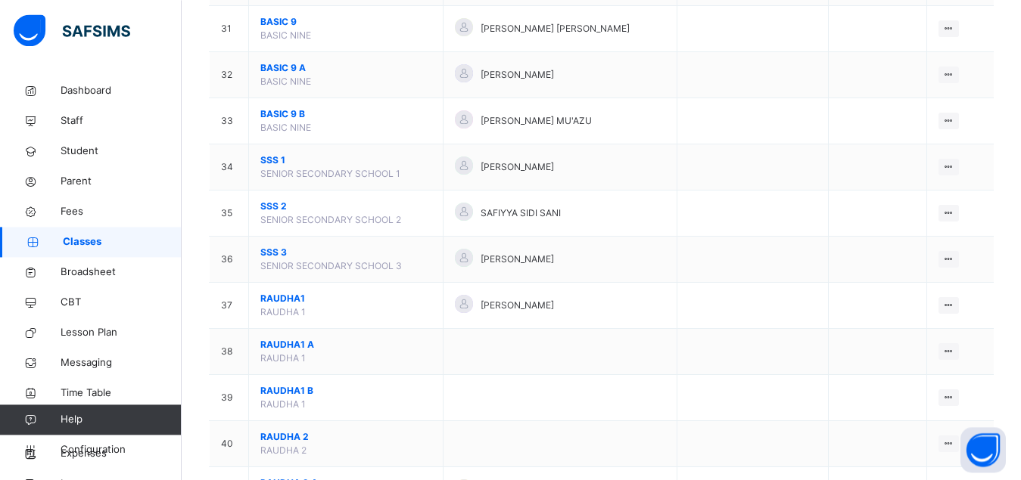
scroll to position [1659, 0]
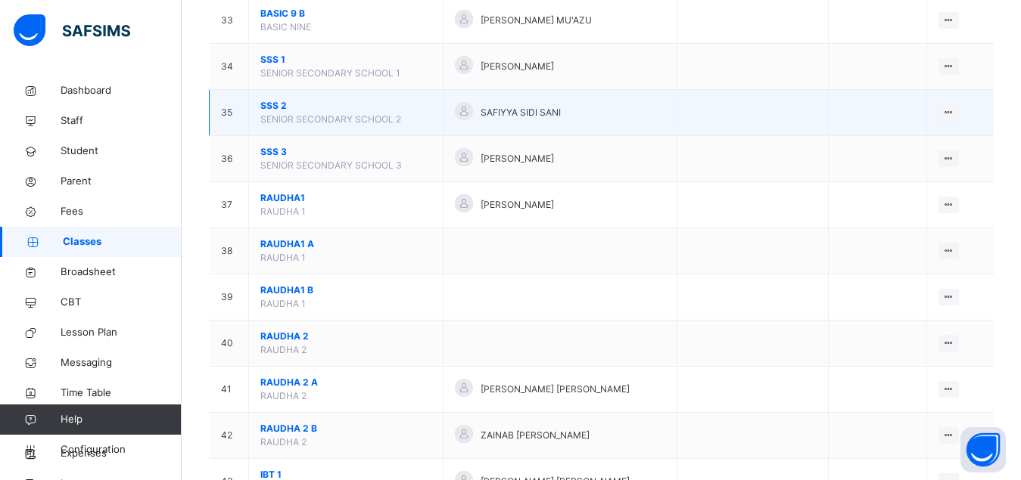
click at [269, 113] on span "SSS 2" at bounding box center [345, 106] width 171 height 14
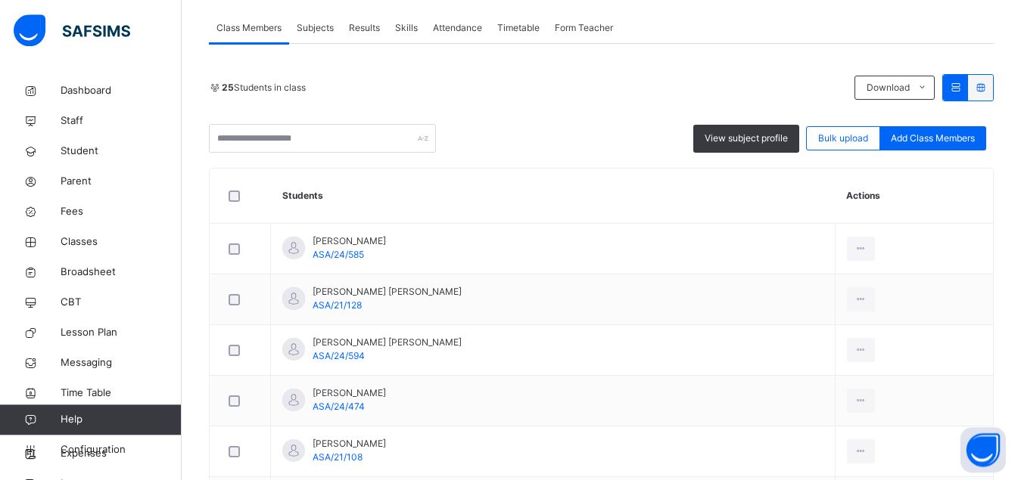
scroll to position [309, 0]
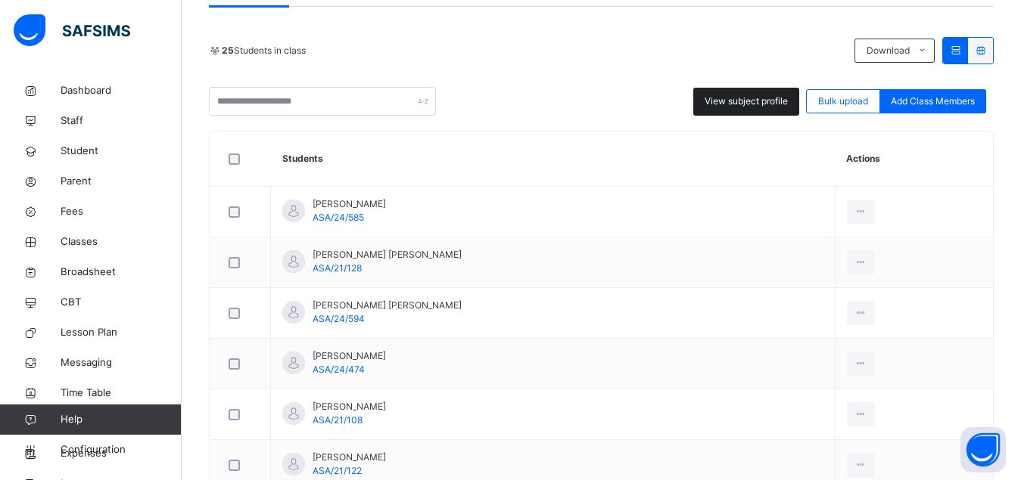
click at [760, 101] on span "View subject profile" at bounding box center [745, 102] width 83 height 14
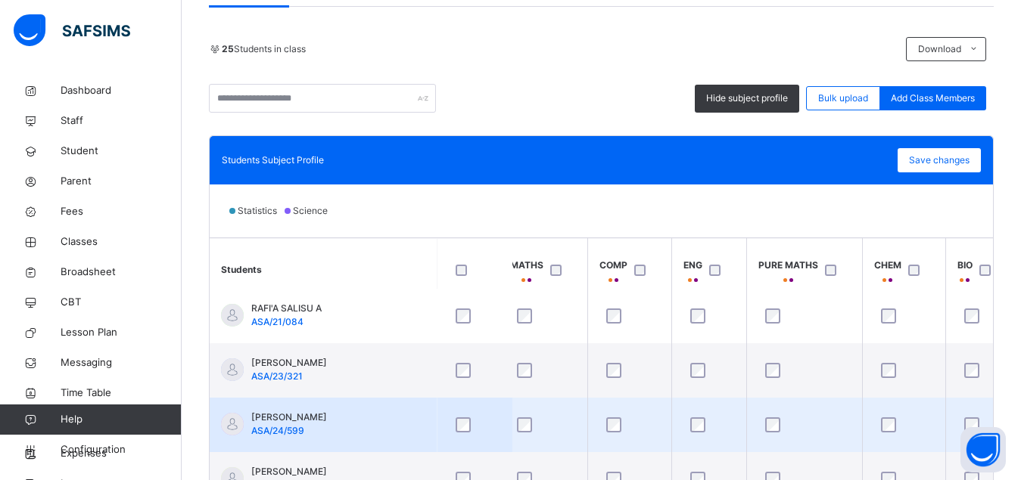
scroll to position [1061, 0]
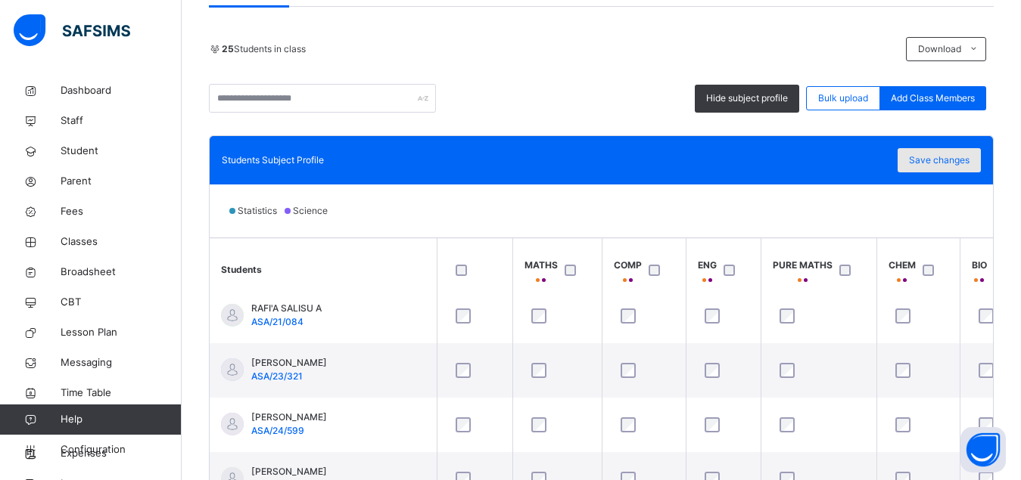
click at [967, 157] on span "Save changes" at bounding box center [939, 161] width 61 height 14
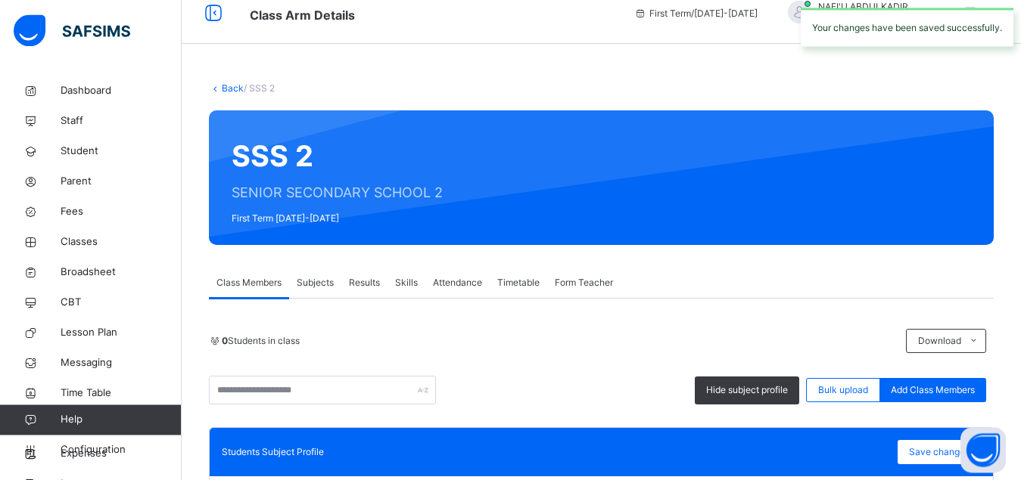
scroll to position [0, 0]
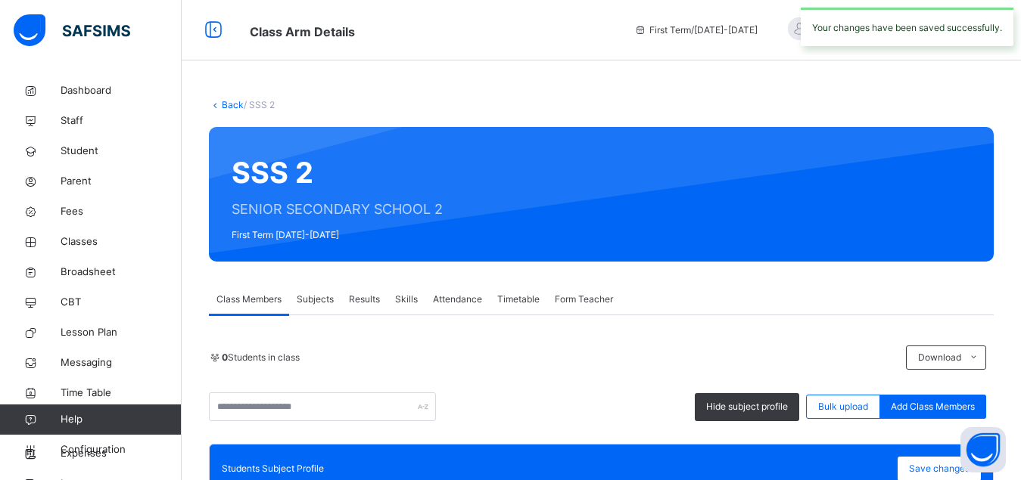
click at [315, 299] on span "Subjects" at bounding box center [315, 300] width 37 height 14
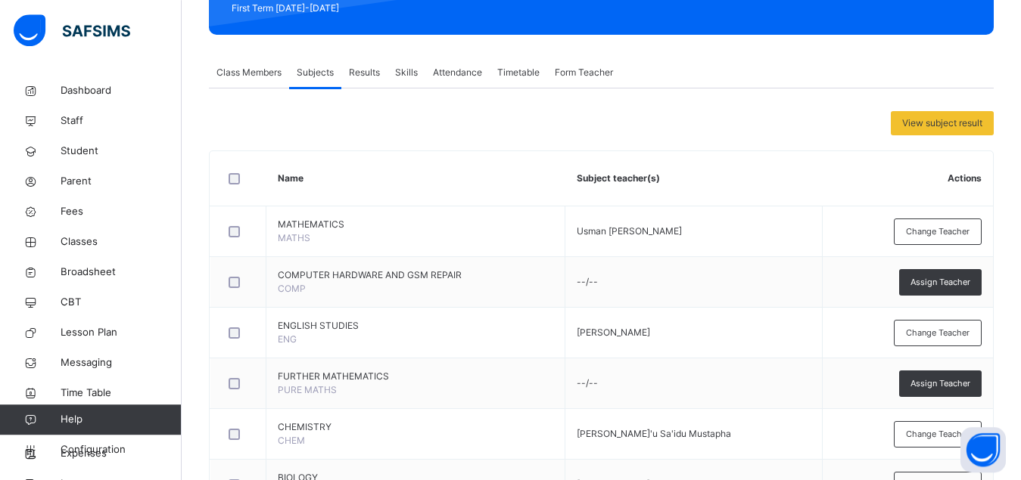
scroll to position [257, 0]
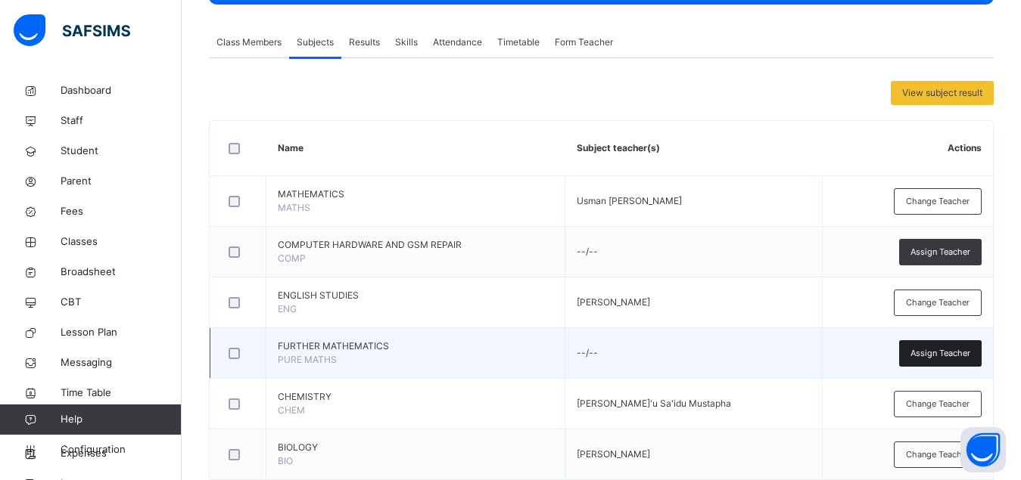
click at [926, 350] on span "Assign Teacher" at bounding box center [940, 353] width 60 height 13
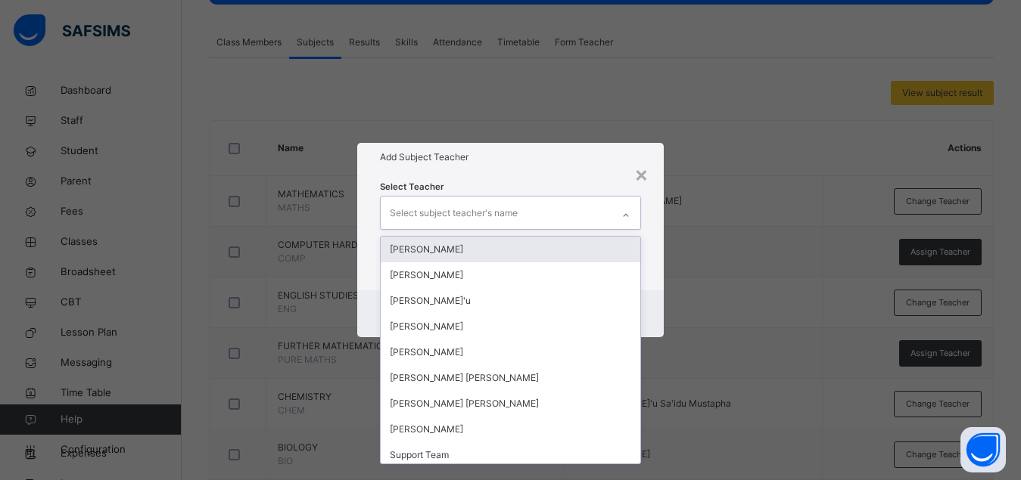
click at [524, 213] on div "Select subject teacher's name" at bounding box center [496, 213] width 231 height 32
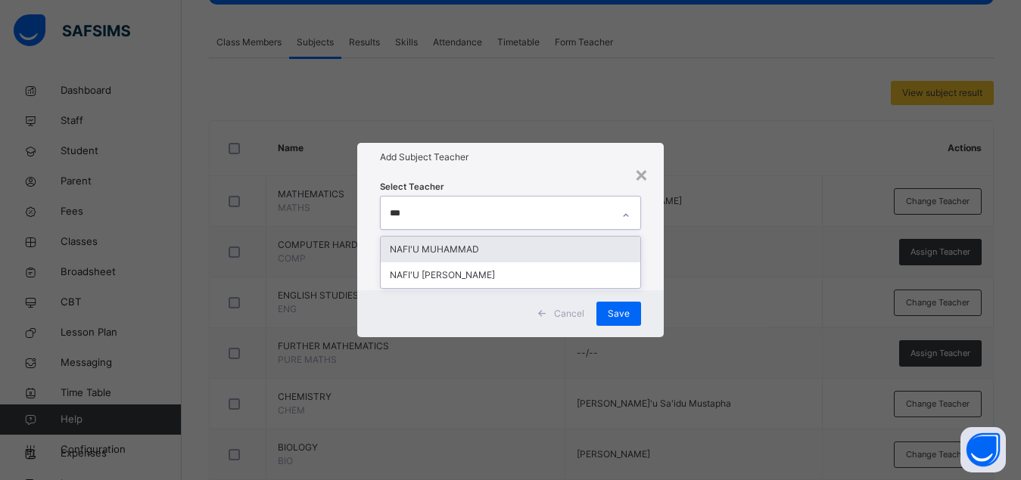
type input "****"
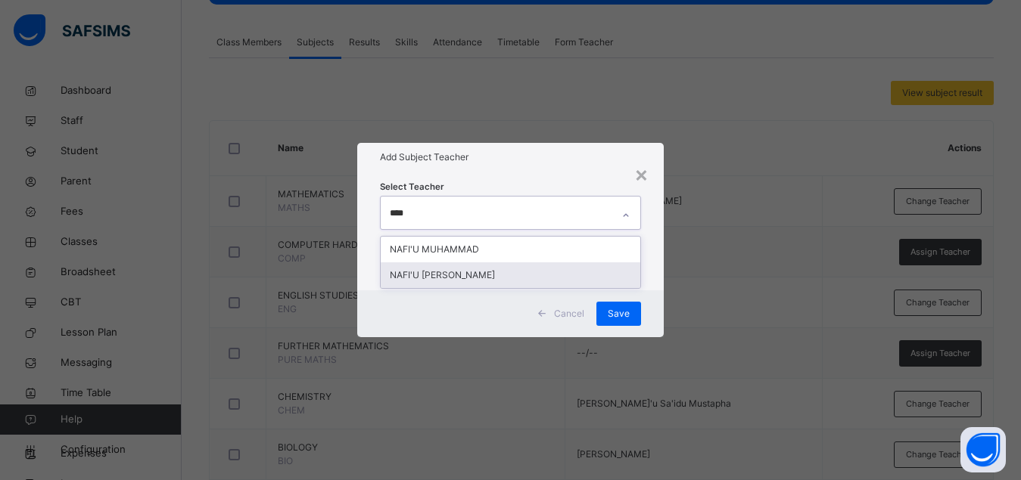
click at [509, 278] on div "NAFI'U [PERSON_NAME]" at bounding box center [511, 276] width 260 height 26
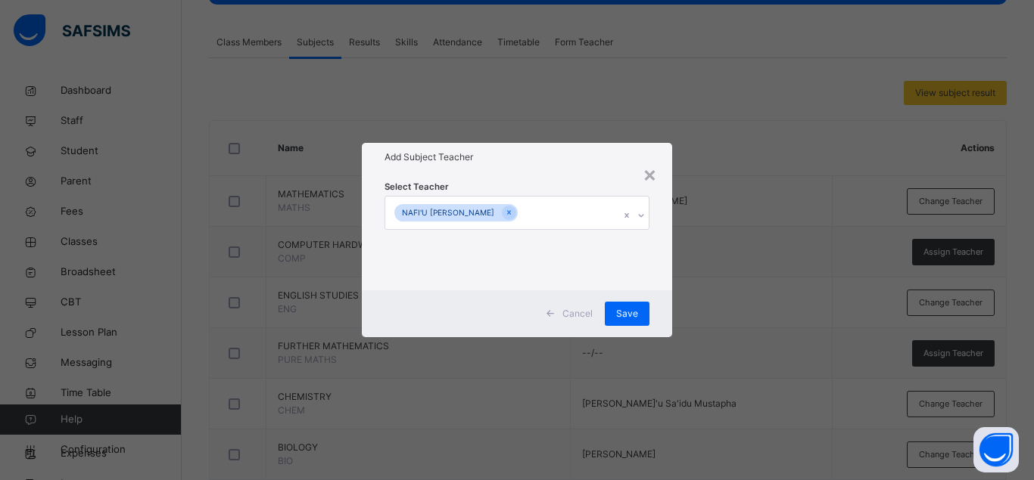
click at [663, 287] on div "Select Teacher NAFI'U [PERSON_NAME]" at bounding box center [517, 231] width 310 height 118
click at [639, 312] on div "Save" at bounding box center [627, 314] width 45 height 24
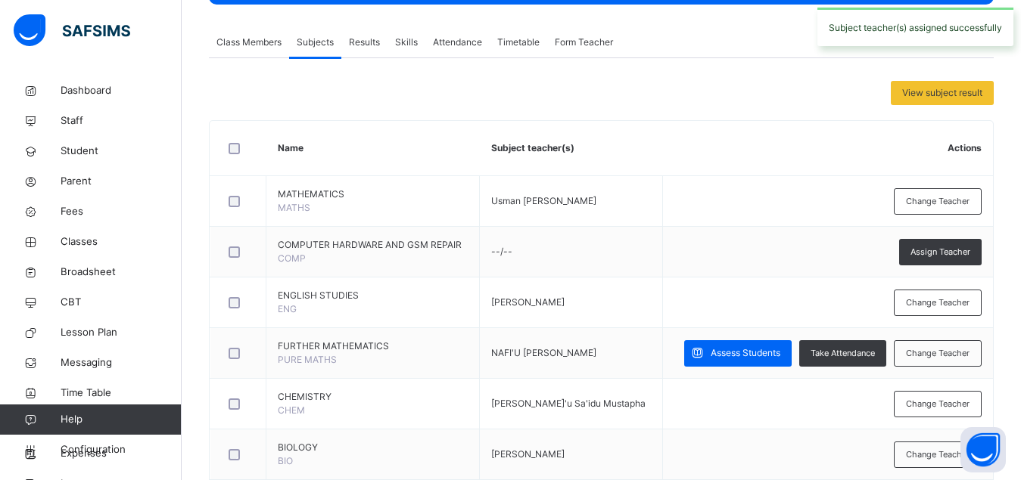
click at [961, 253] on span "Assign Teacher" at bounding box center [940, 252] width 60 height 13
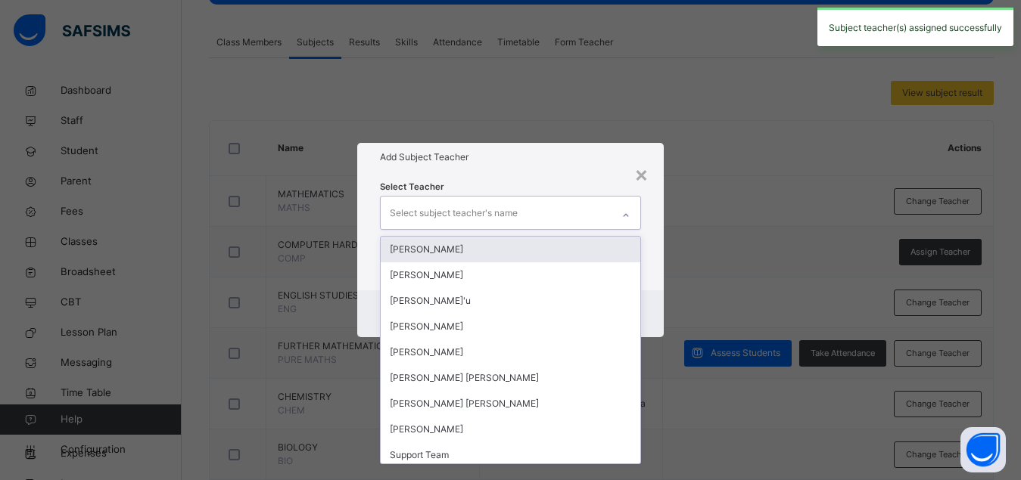
click at [514, 214] on div "Select subject teacher's name" at bounding box center [454, 213] width 128 height 29
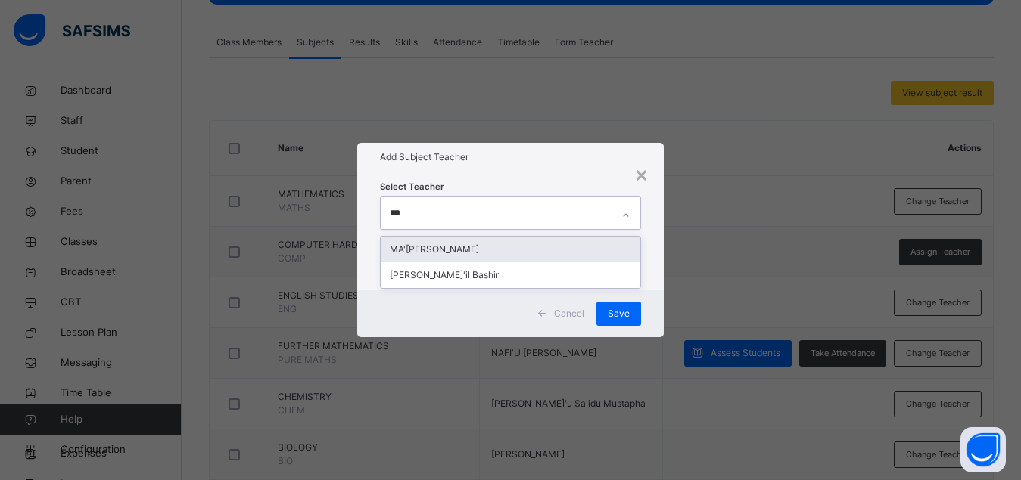
type input "****"
click at [508, 256] on div "MA'[PERSON_NAME]" at bounding box center [511, 250] width 260 height 26
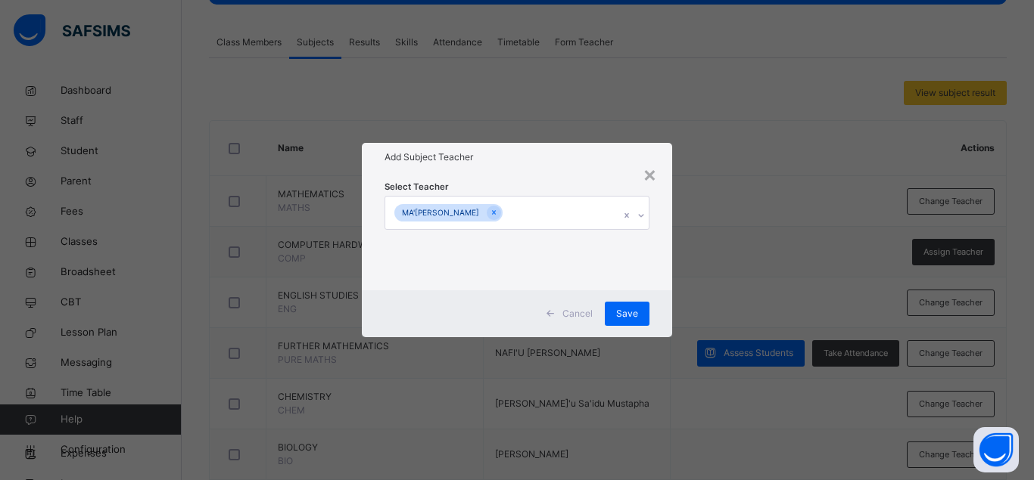
click at [659, 288] on div "Select Teacher MA'[PERSON_NAME]" at bounding box center [517, 231] width 310 height 118
click at [626, 310] on span "Save" at bounding box center [627, 314] width 22 height 14
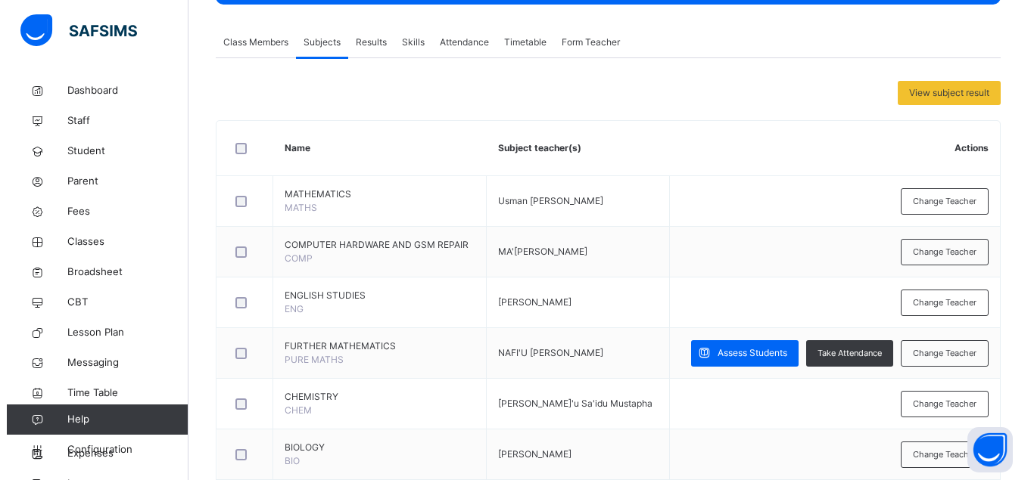
scroll to position [0, 0]
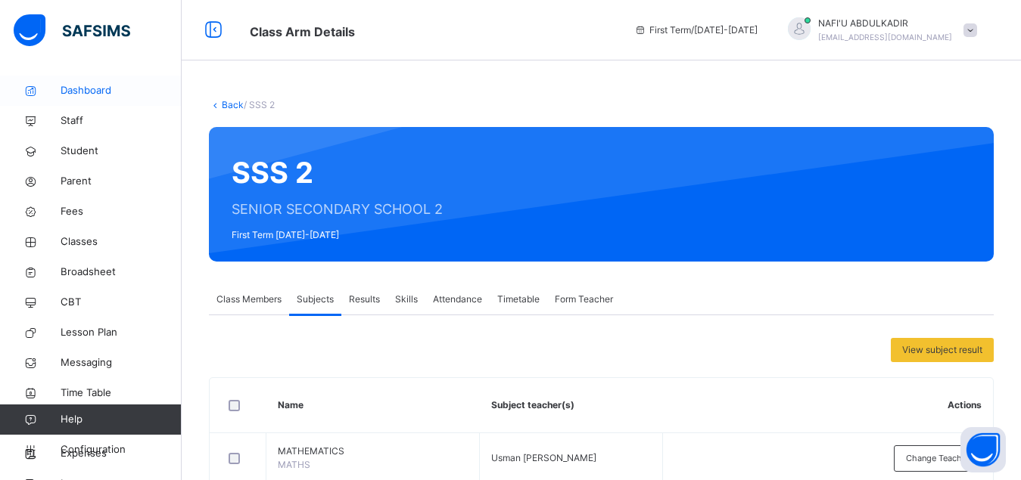
click at [86, 90] on span "Dashboard" at bounding box center [121, 90] width 121 height 15
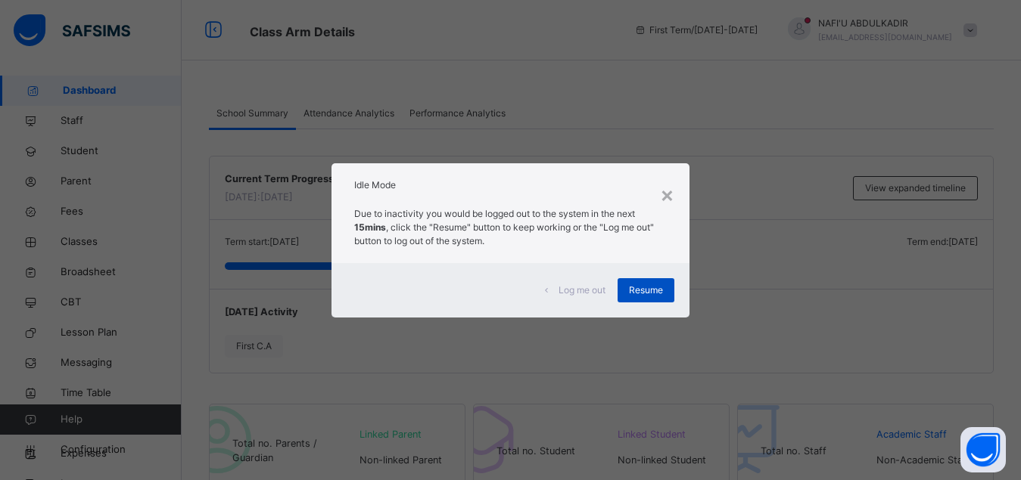
click at [660, 293] on span "Resume" at bounding box center [646, 291] width 34 height 14
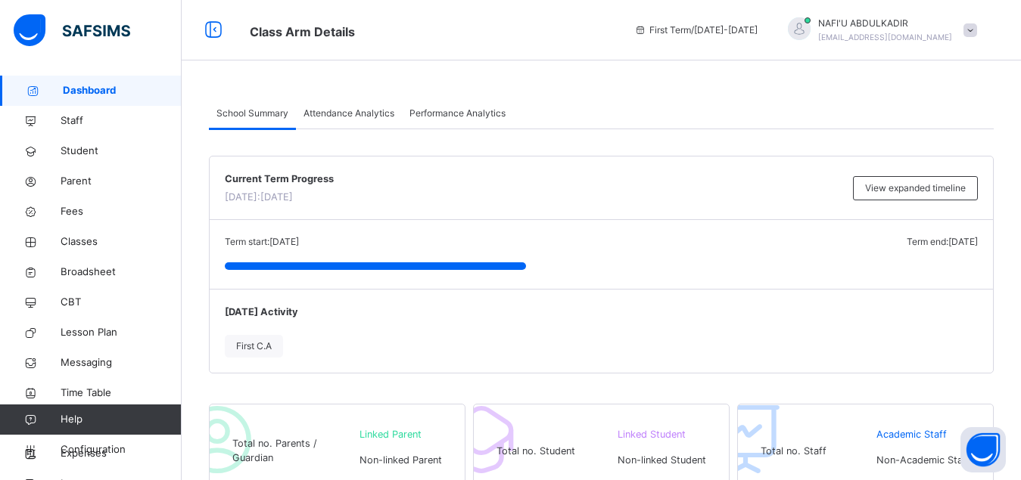
click at [487, 328] on div "[DATE] Activity First C.A" at bounding box center [601, 330] width 783 height 83
click at [94, 244] on span "Classes" at bounding box center [121, 242] width 121 height 15
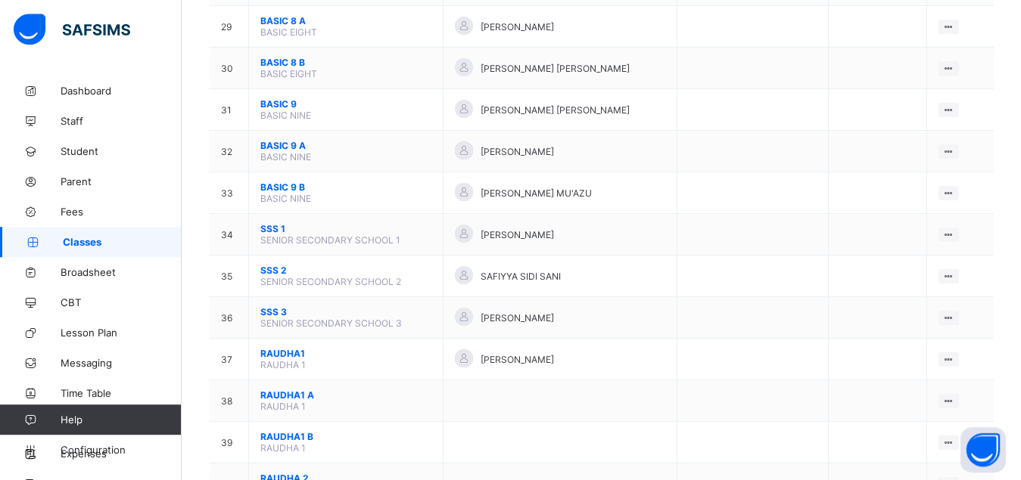
scroll to position [1389, 0]
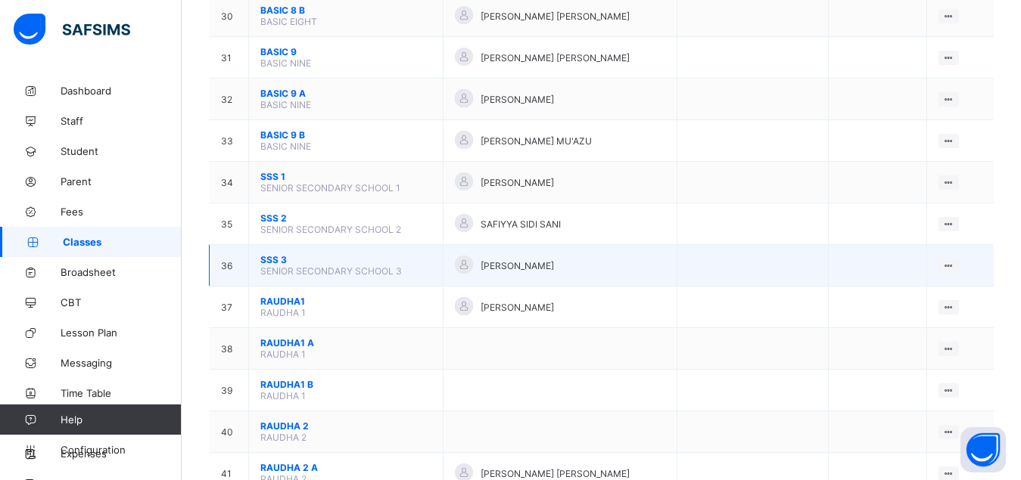
click at [276, 266] on span "SSS 3" at bounding box center [345, 259] width 171 height 11
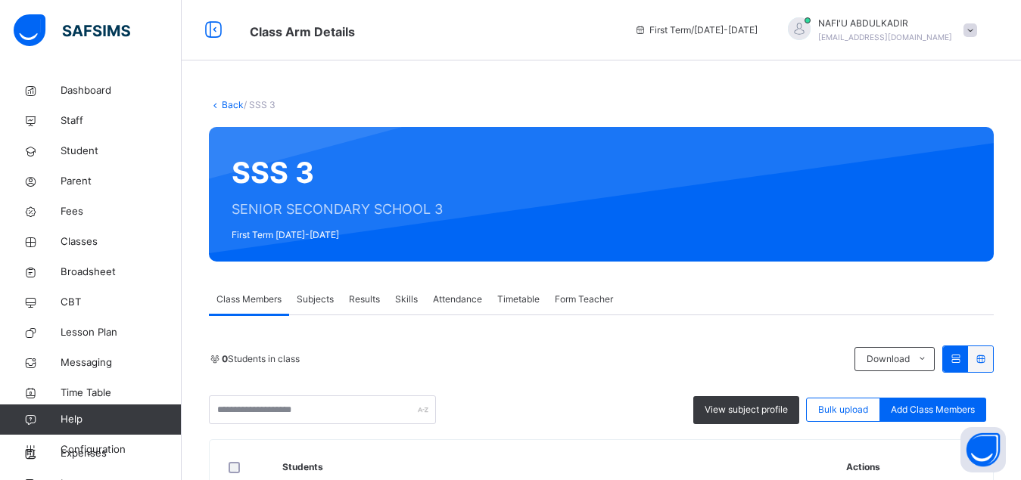
click at [323, 303] on span "Subjects" at bounding box center [315, 300] width 37 height 14
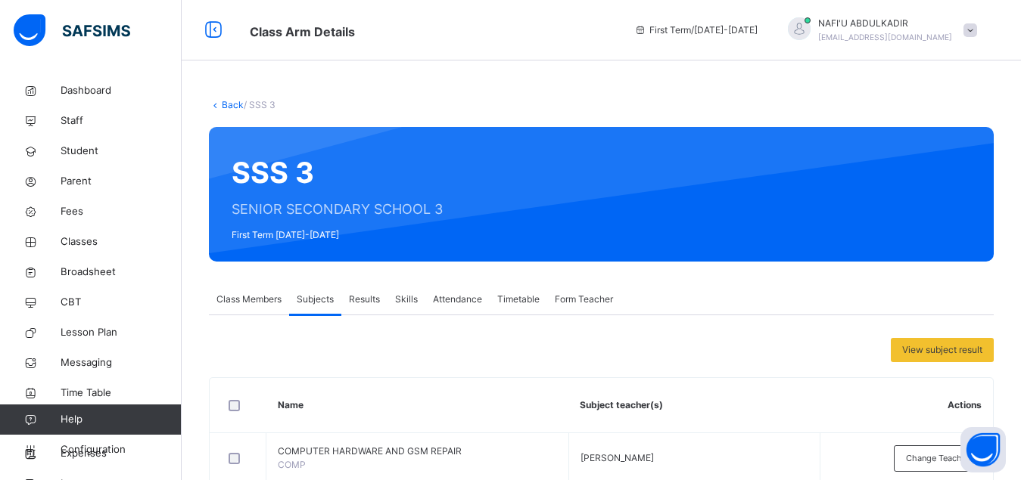
click at [244, 296] on span "Class Members" at bounding box center [248, 300] width 65 height 14
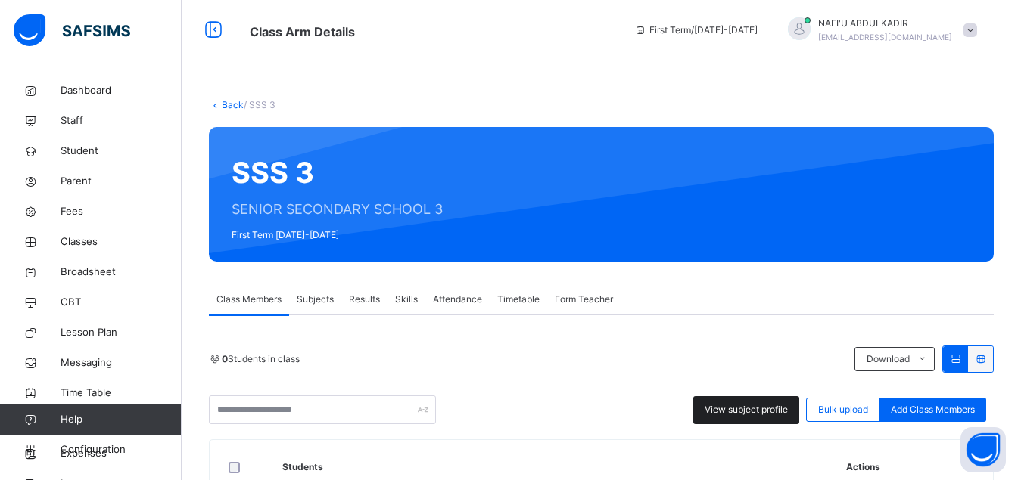
click at [754, 407] on span "View subject profile" at bounding box center [745, 410] width 83 height 14
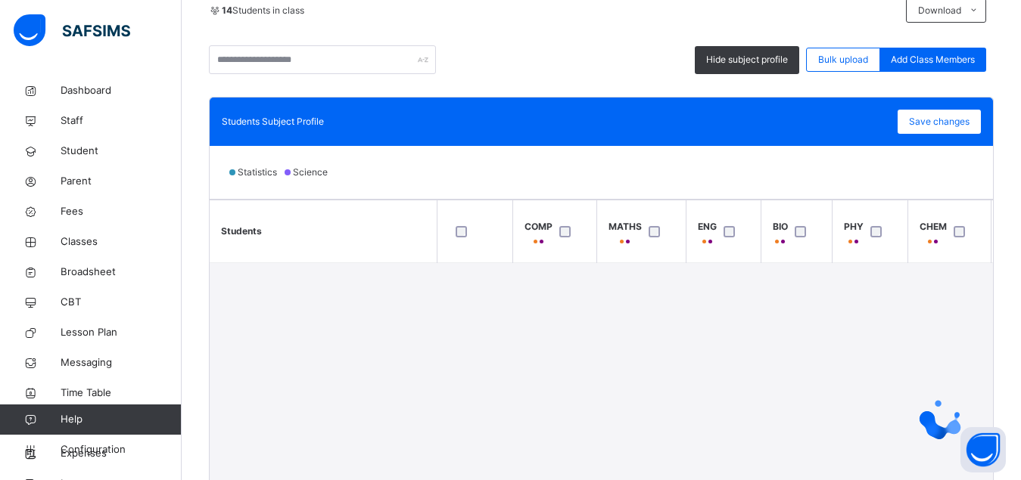
click at [896, 211] on th "PHY" at bounding box center [870, 232] width 76 height 63
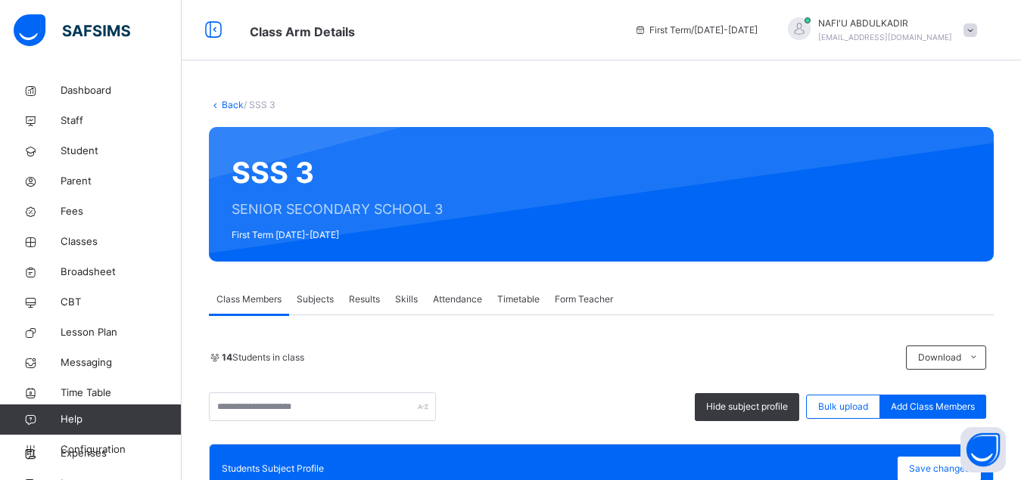
click at [230, 104] on link "Back" at bounding box center [233, 104] width 22 height 11
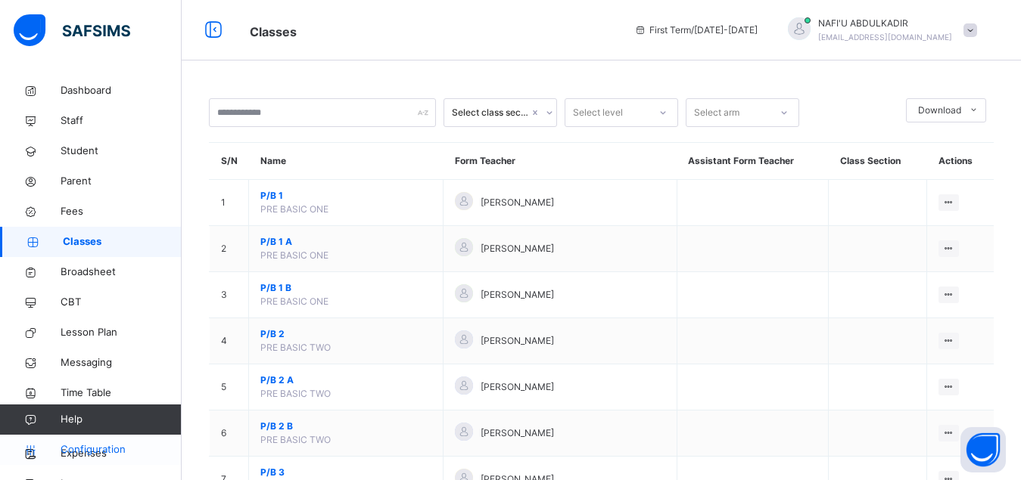
click at [93, 449] on span "Configuration" at bounding box center [121, 450] width 120 height 15
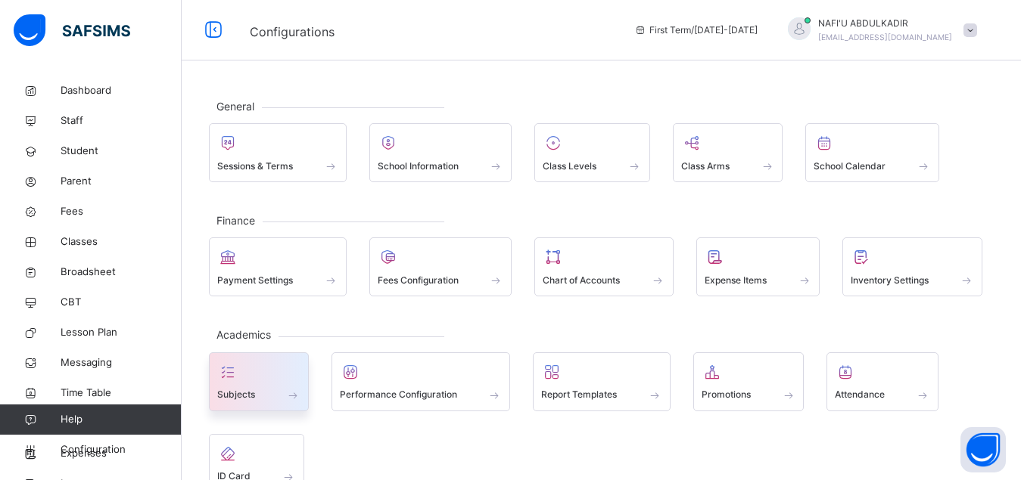
click at [247, 384] on span at bounding box center [258, 386] width 83 height 4
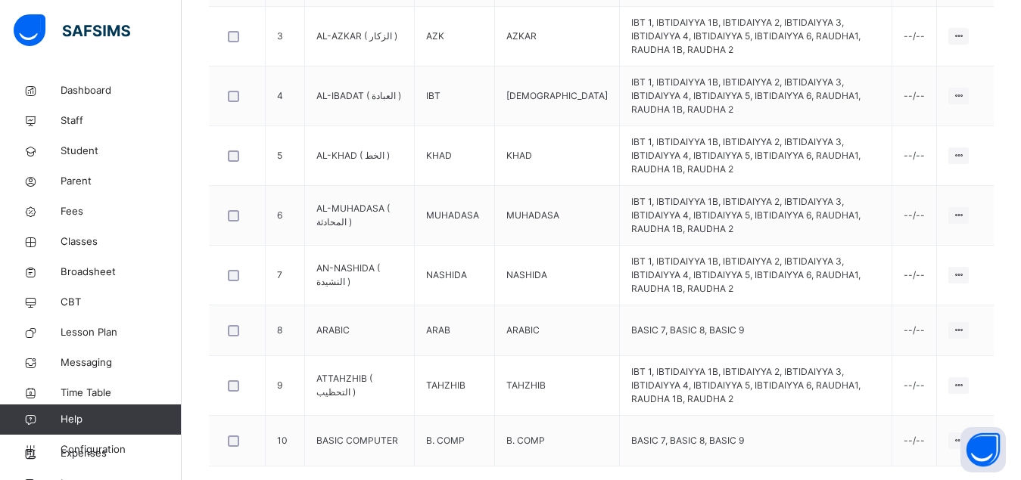
scroll to position [644, 0]
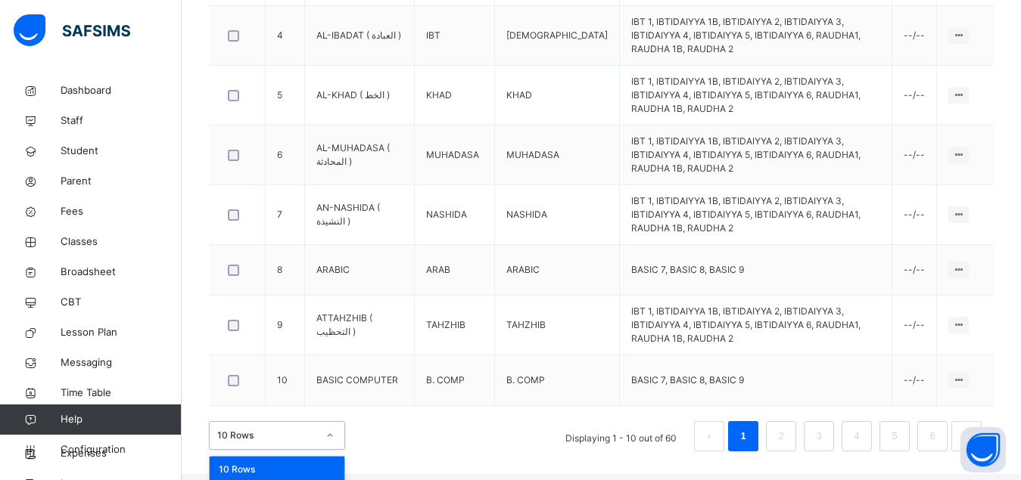
click at [288, 449] on div "option 20 Rows focused, 2 of 3. 3 results available. Use Up and Down to choose …" at bounding box center [277, 435] width 136 height 29
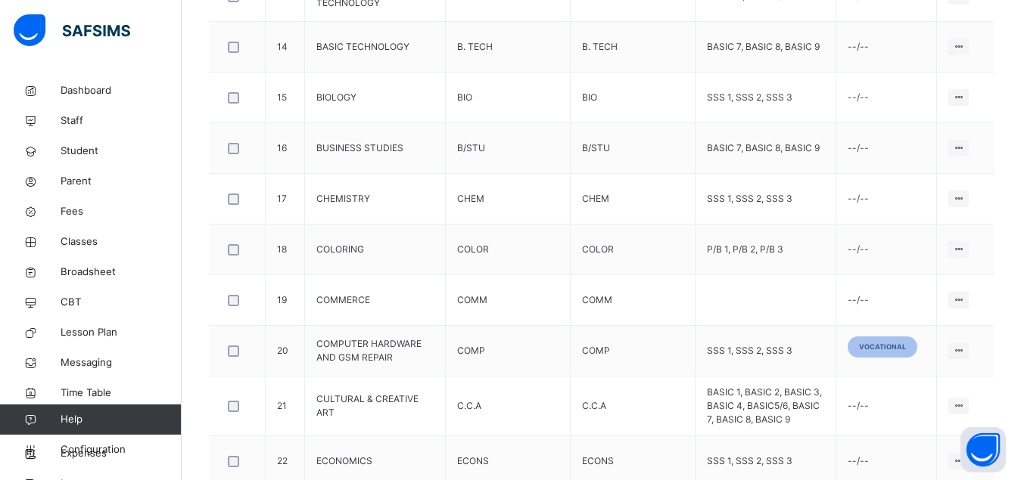
scroll to position [1292, 0]
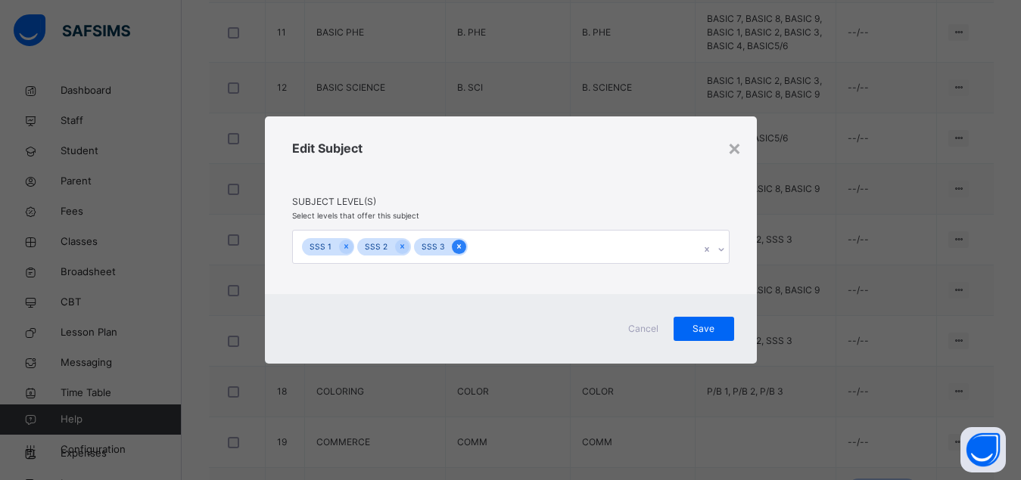
click at [455, 244] on icon at bounding box center [459, 246] width 8 height 11
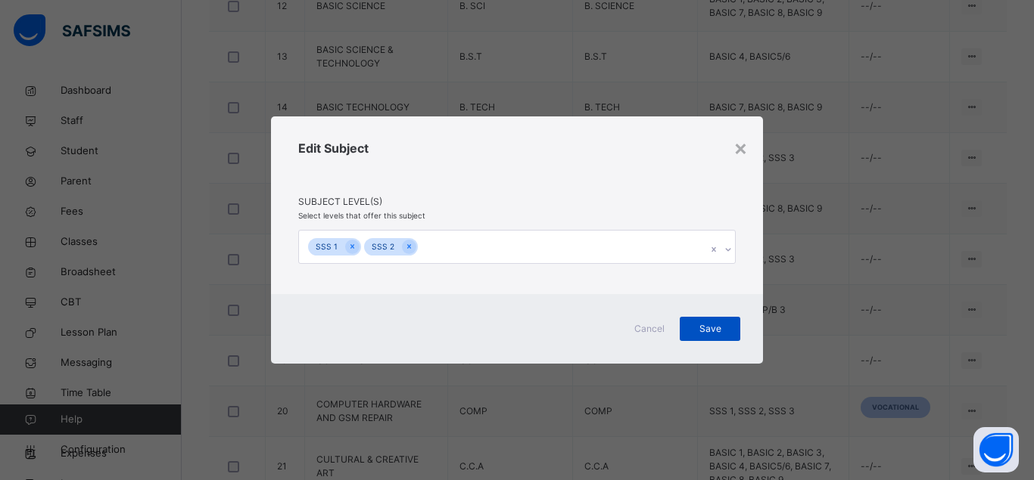
click at [717, 319] on div "Save" at bounding box center [709, 329] width 61 height 24
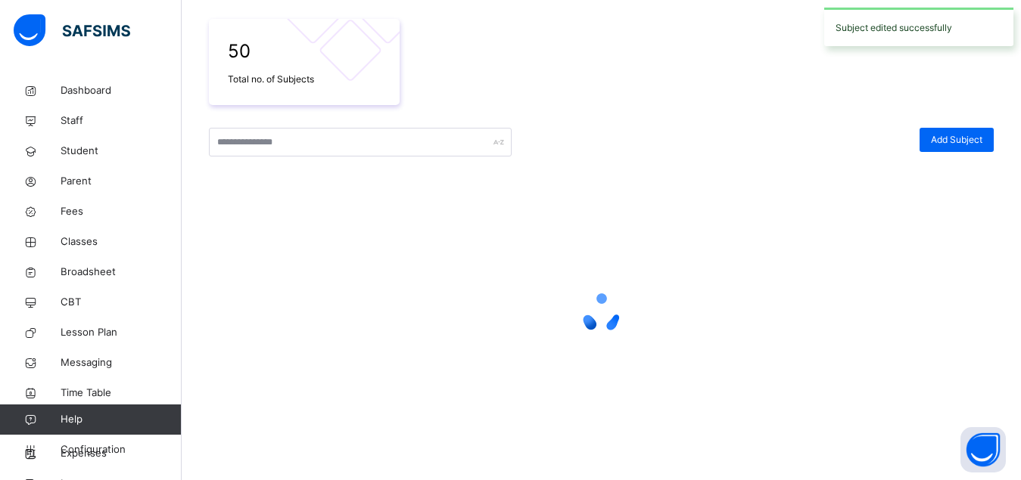
scroll to position [261, 0]
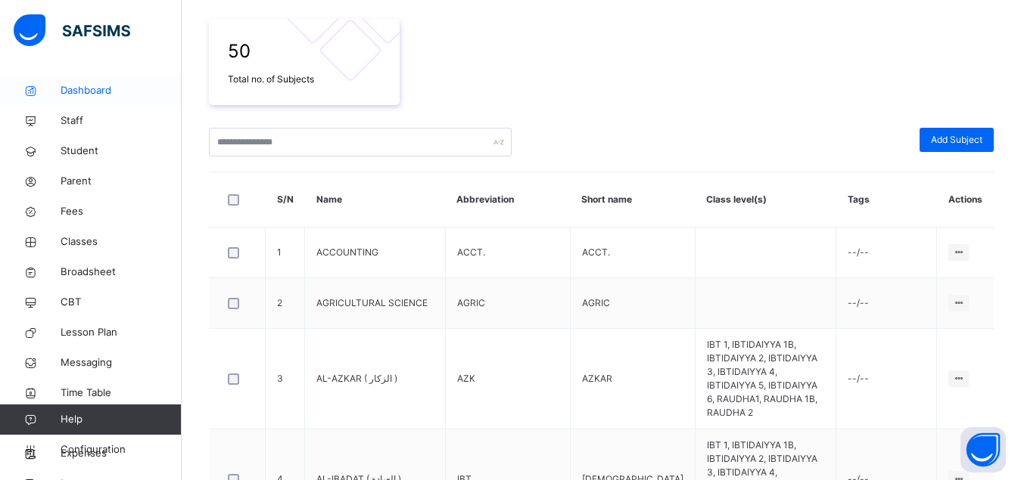
click at [88, 96] on span "Dashboard" at bounding box center [121, 90] width 121 height 15
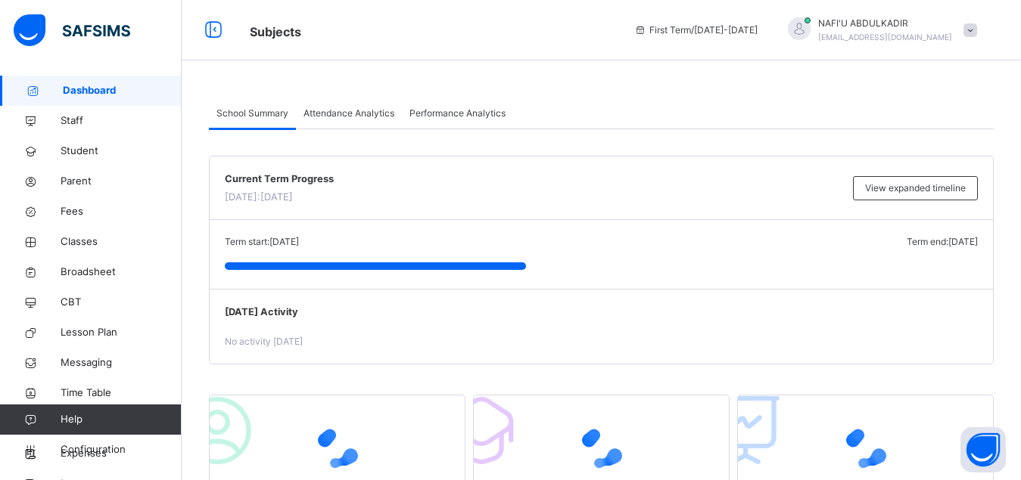
click at [977, 28] on span at bounding box center [970, 30] width 14 height 14
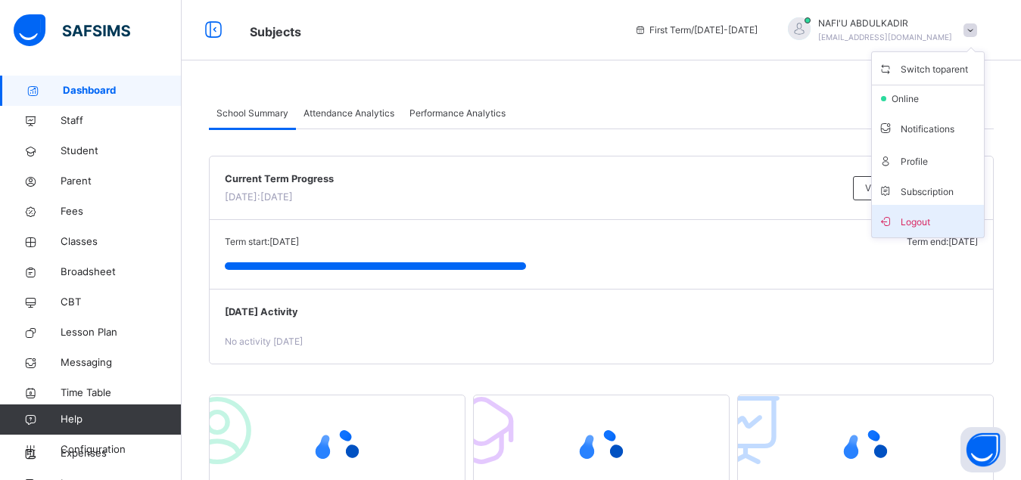
click at [936, 223] on span "Logout" at bounding box center [928, 221] width 100 height 20
